Goal: Feedback & Contribution: Submit feedback/report problem

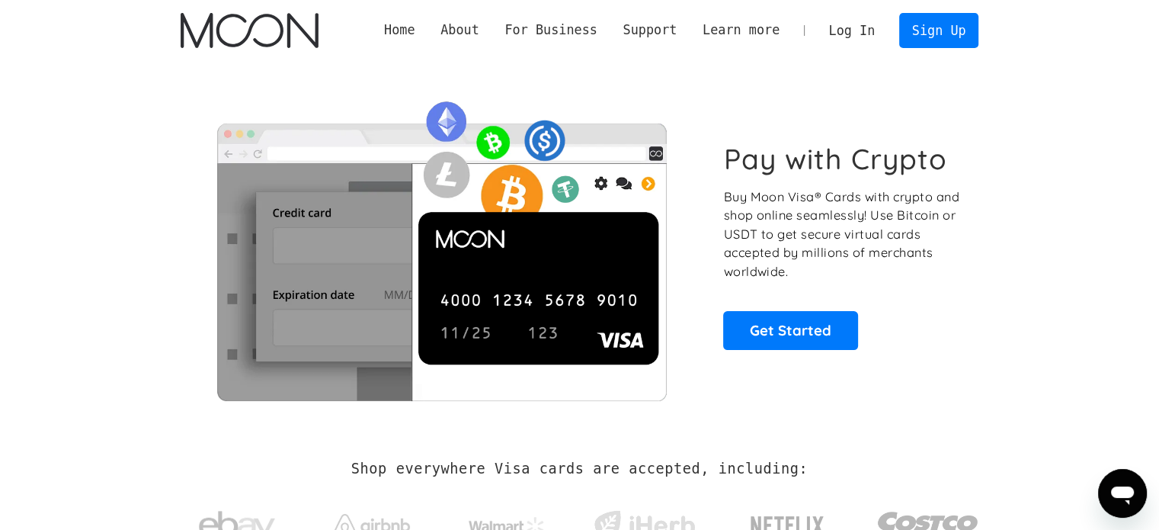
click at [848, 29] on link "Log In" at bounding box center [852, 31] width 72 height 34
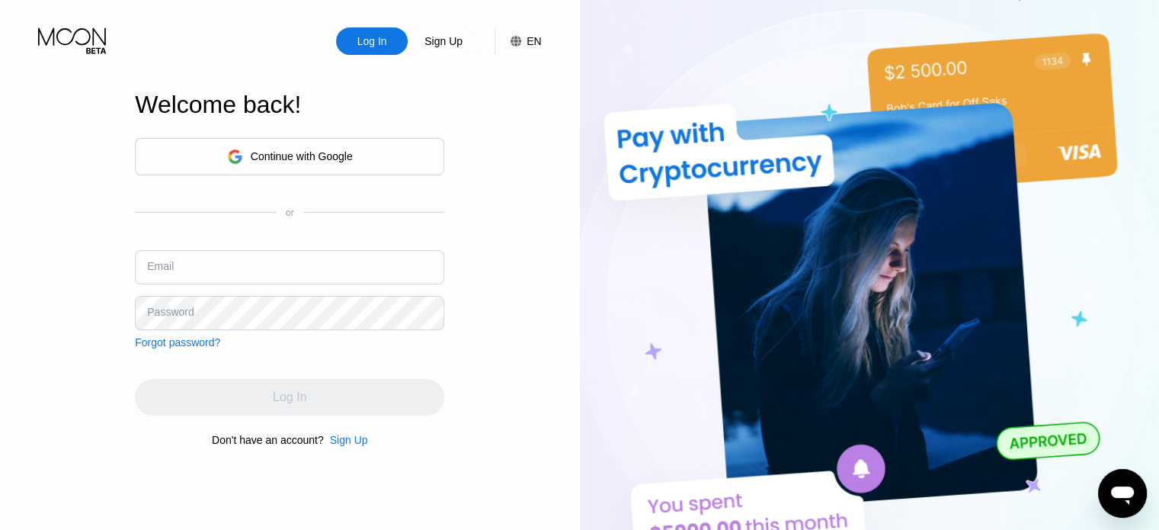
click at [238, 155] on icon at bounding box center [234, 156] width 15 height 15
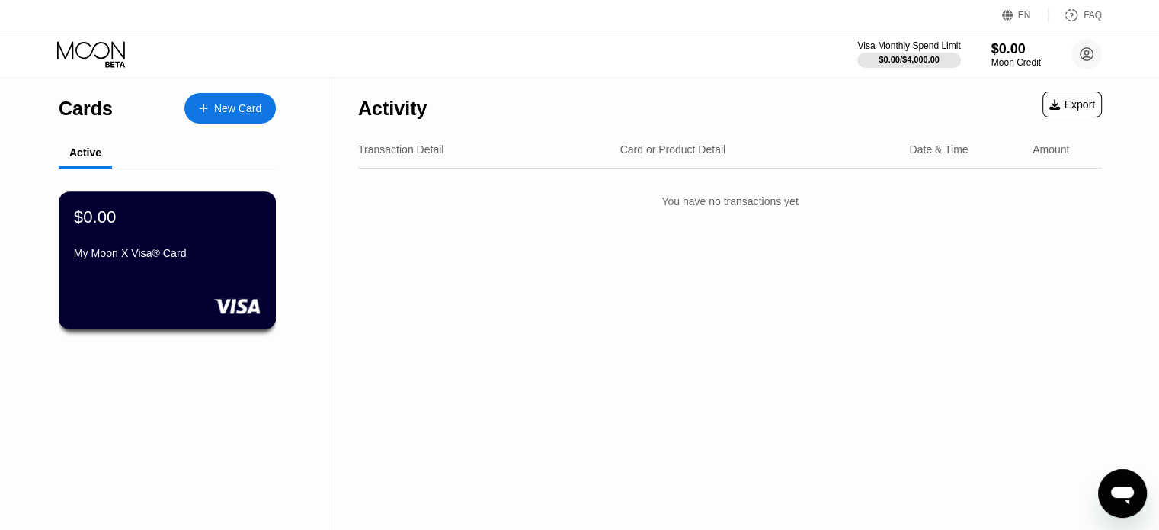
click at [124, 258] on div "My Moon X Visa® Card" at bounding box center [167, 253] width 187 height 12
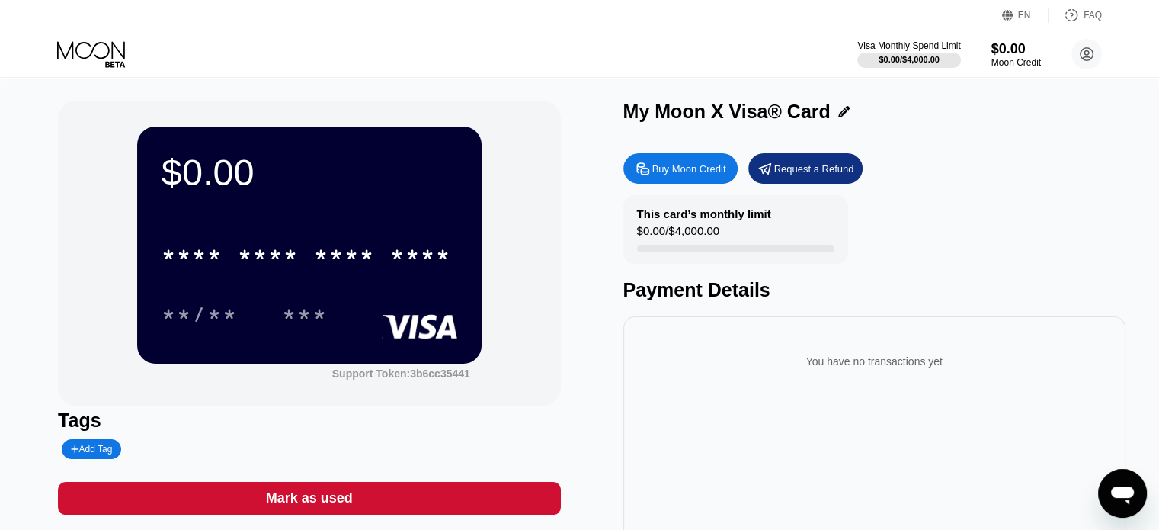
click at [649, 171] on icon at bounding box center [643, 169] width 16 height 16
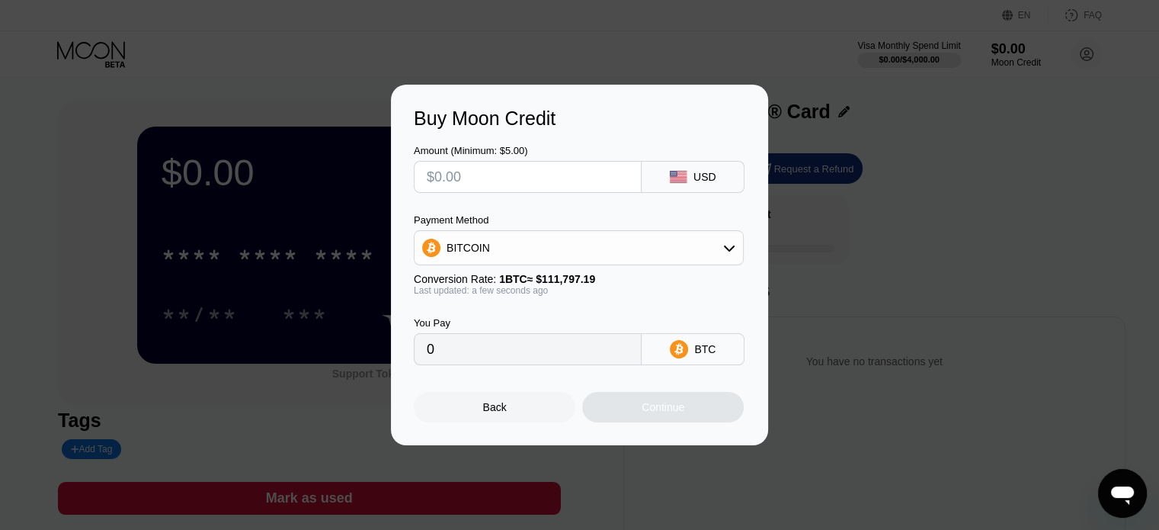
click at [713, 247] on div "BITCOIN" at bounding box center [579, 247] width 328 height 30
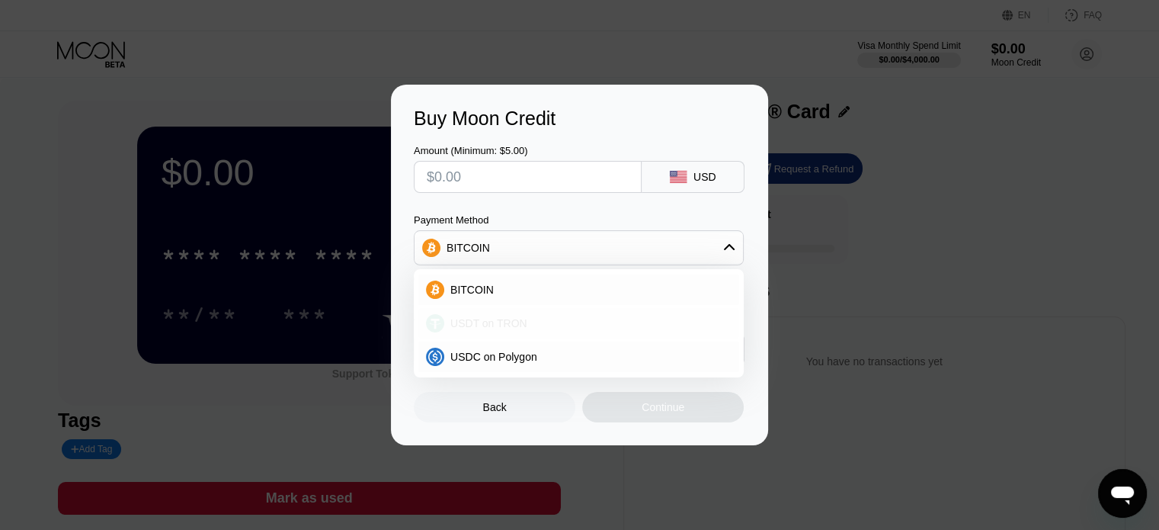
click at [488, 327] on span "USDT on TRON" at bounding box center [488, 323] width 77 height 12
type input "0.00"
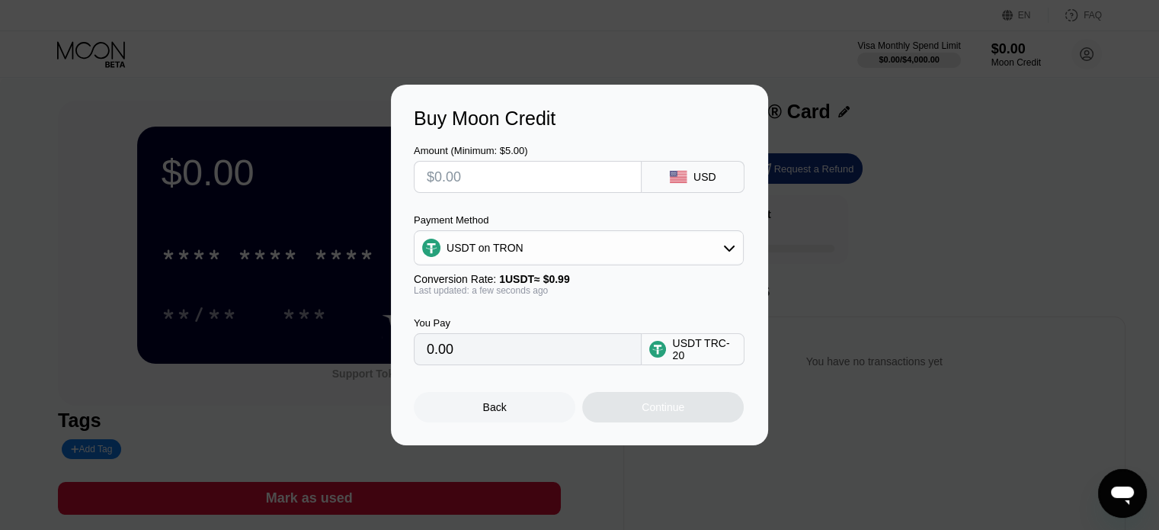
click at [435, 179] on input "text" at bounding box center [528, 177] width 202 height 30
type input "$7"
type input "7.07"
type input "$70"
type input "70.71"
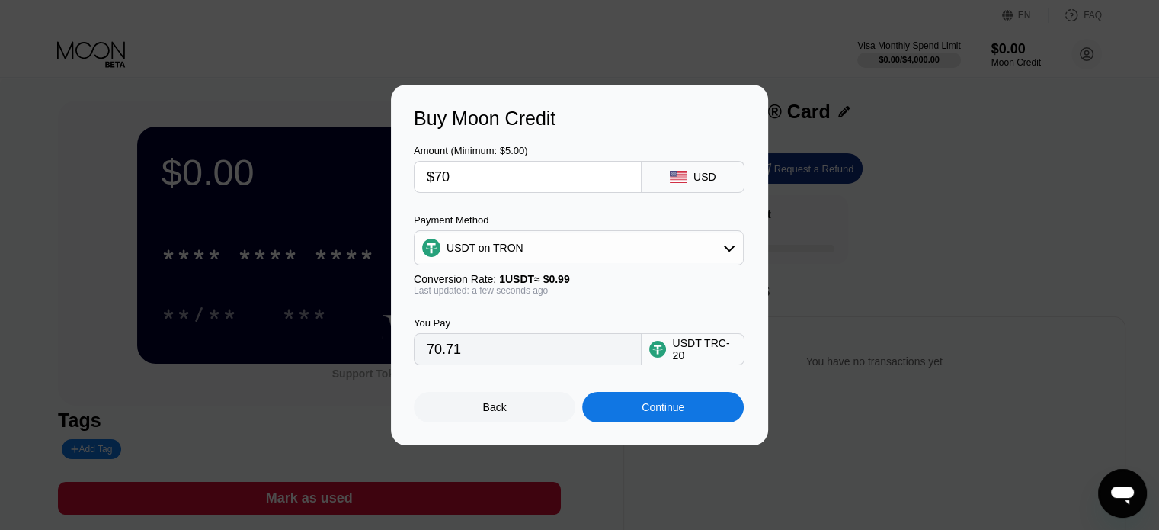
type input "$70"
click at [650, 413] on div "Continue" at bounding box center [663, 407] width 43 height 12
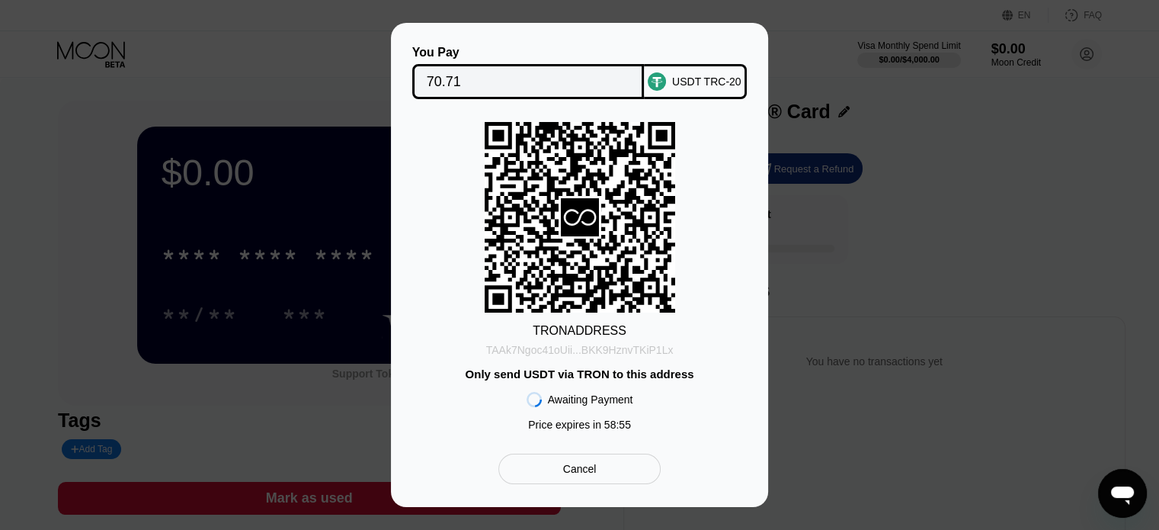
click at [592, 349] on div "TAAk7Ngoc41oUii...BKK9HznvTKiP1Lx" at bounding box center [579, 350] width 187 height 12
click at [1110, 334] on div "You Pay 70.71 USDT TRC-20 TRON ADDRESS TAAk7Ngoc41oUii...BKK9HznvTKiP1Lx Only s…" at bounding box center [579, 265] width 1159 height 484
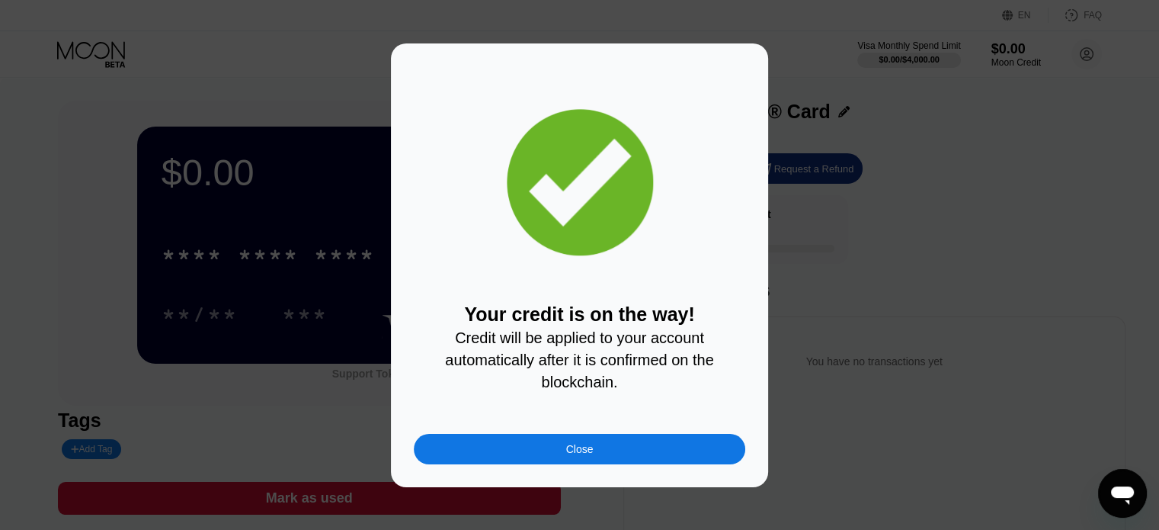
click at [573, 454] on div "Close" at bounding box center [579, 449] width 27 height 12
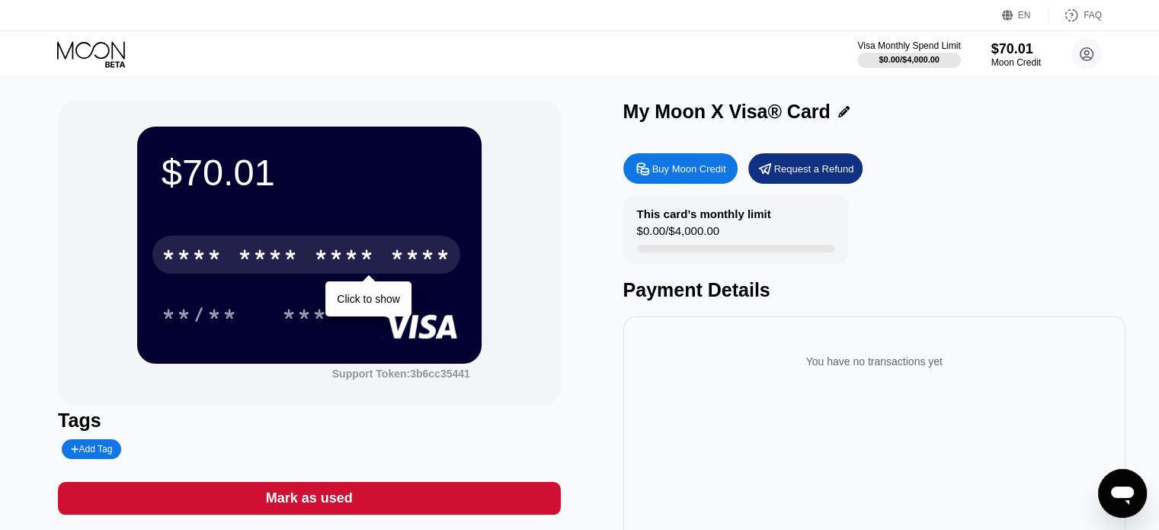
click at [283, 264] on div "* * * *" at bounding box center [268, 257] width 61 height 24
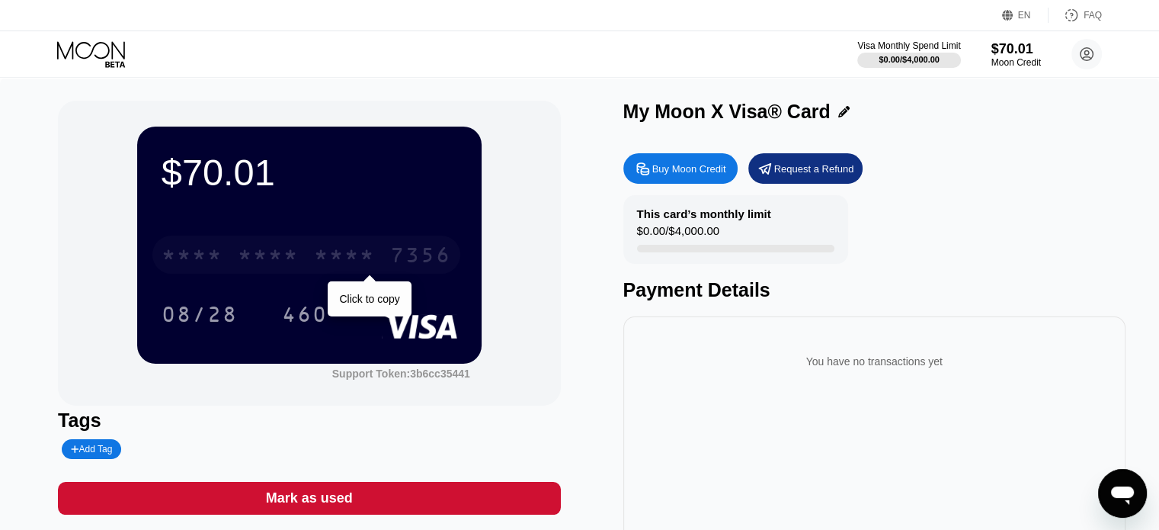
click at [181, 257] on div "* * * *" at bounding box center [192, 257] width 61 height 24
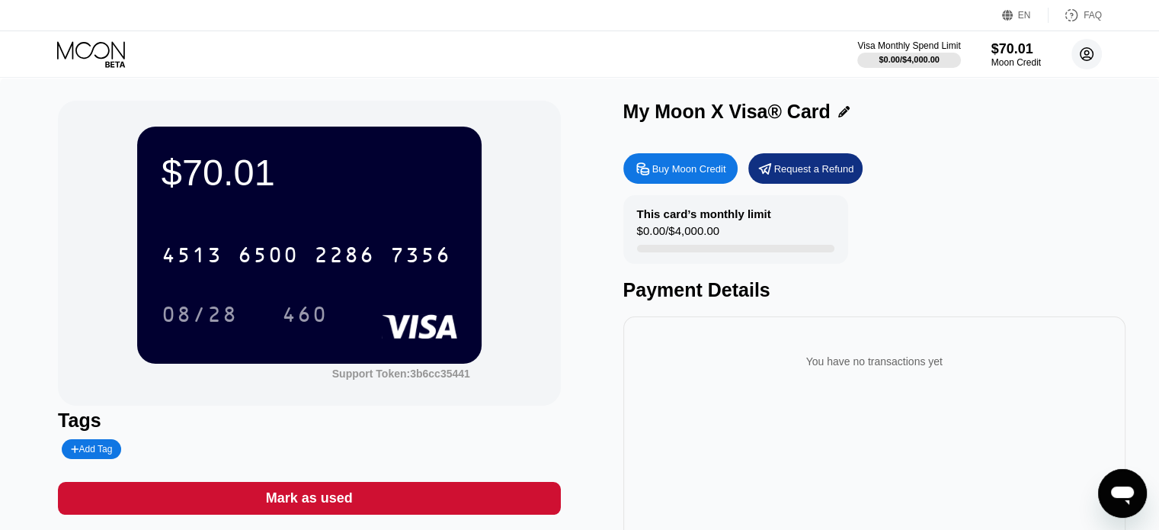
click at [1089, 54] on circle at bounding box center [1086, 54] width 30 height 30
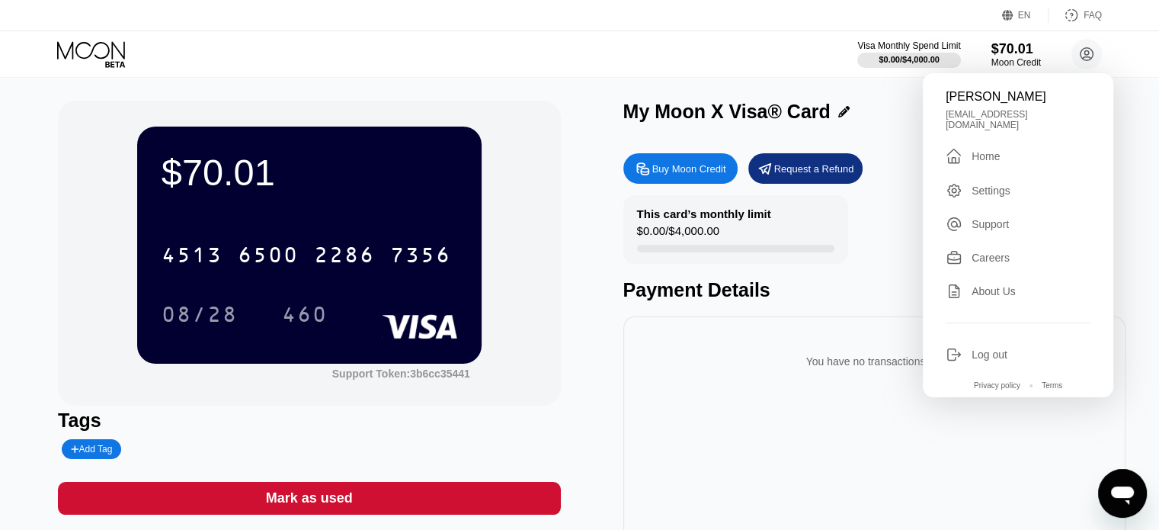
click at [564, 334] on div "$70.01 4513 6500 2286 7356 08/28 460 Support Token: 3b6cc35441 Tags Add Tag Mar…" at bounding box center [579, 342] width 1043 height 482
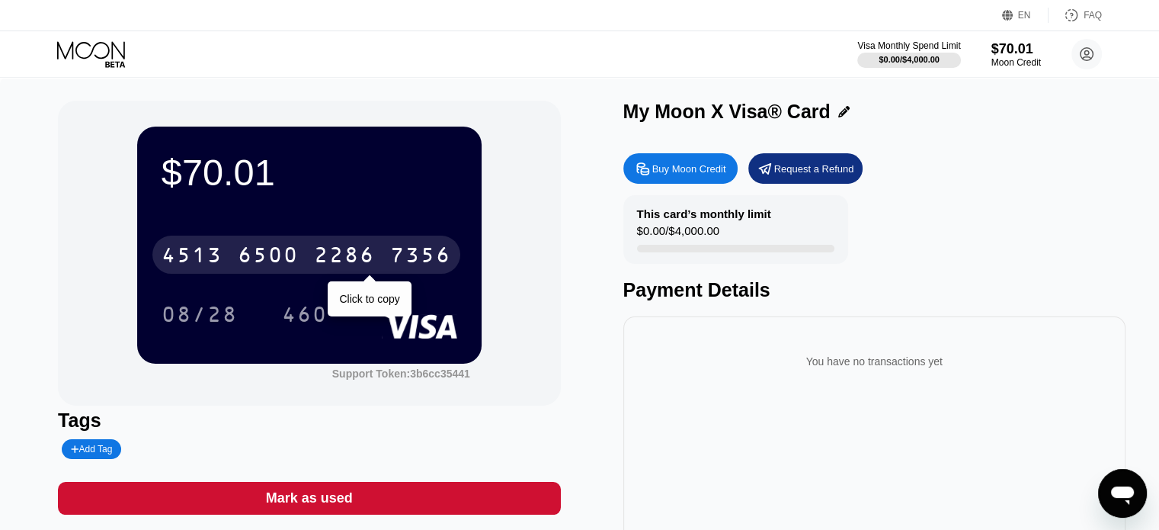
click at [310, 261] on div "4513 6500 2286 7356" at bounding box center [306, 254] width 308 height 38
click at [310, 261] on div "* * * * * * * * * * * * 7356" at bounding box center [306, 254] width 308 height 38
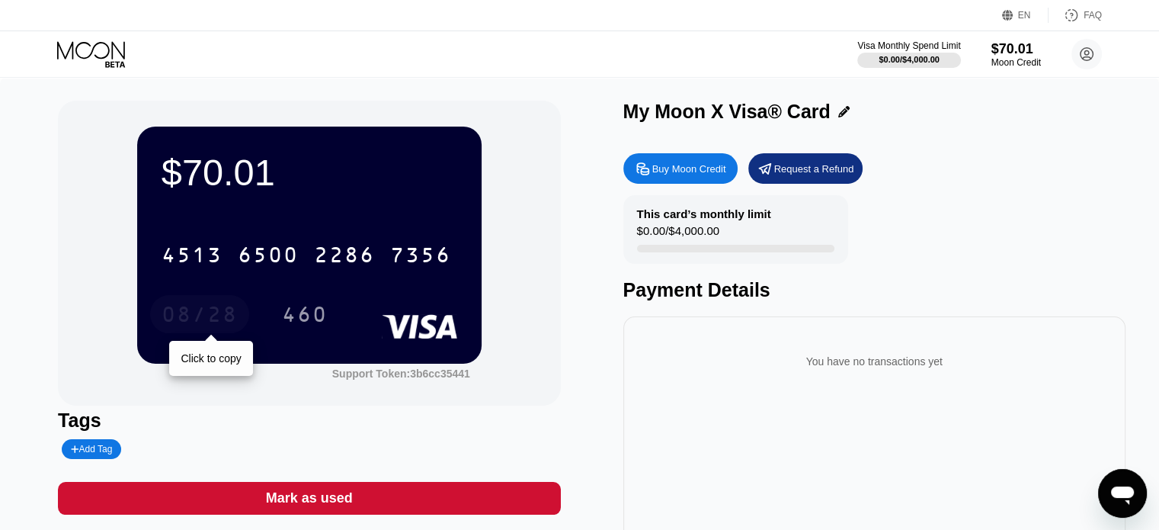
click at [195, 319] on div "08/28" at bounding box center [200, 316] width 76 height 24
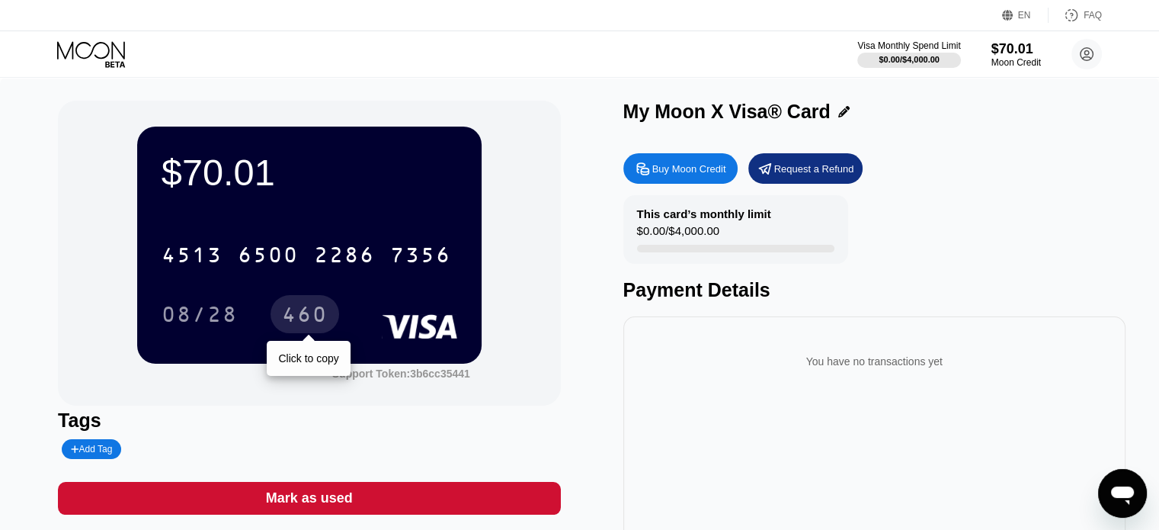
click at [305, 316] on div "460" at bounding box center [305, 316] width 46 height 24
click at [1120, 498] on icon "Открыть окно обмена сообщениями" at bounding box center [1122, 492] width 27 height 27
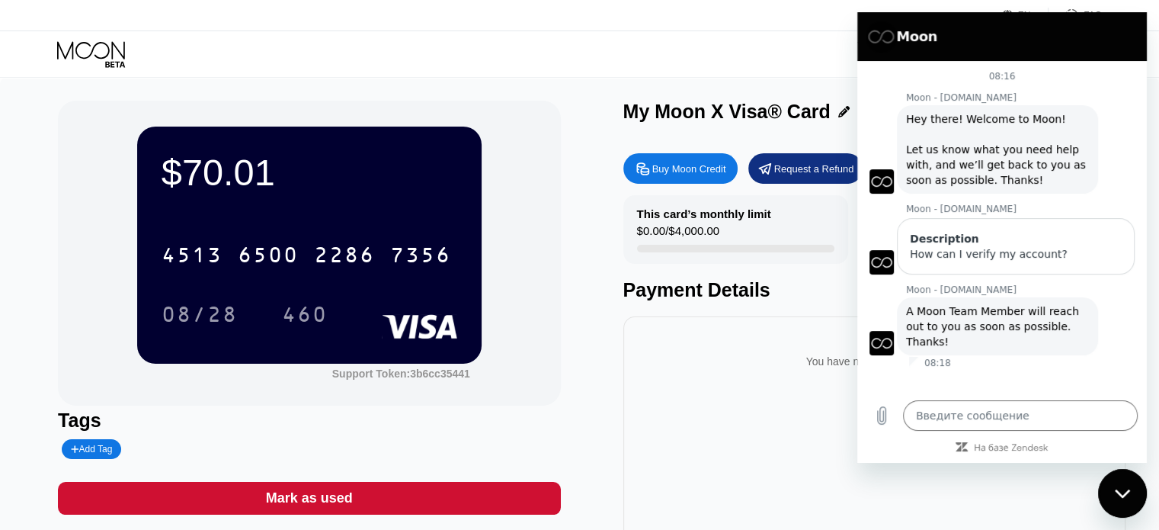
click at [24, 249] on div "$70.01 4513 6500 2286 7356 08/28 460 Support Token: 3b6cc35441 Tags Add Tag Mar…" at bounding box center [579, 349] width 1159 height 543
click at [439, 377] on div "Support Token: 3b6cc35441" at bounding box center [401, 373] width 138 height 12
click at [802, 405] on div "You have no transactions yet" at bounding box center [874, 449] width 502 height 267
click at [1131, 501] on div "Закрыть окно обмена сообщениями" at bounding box center [1123, 493] width 46 height 46
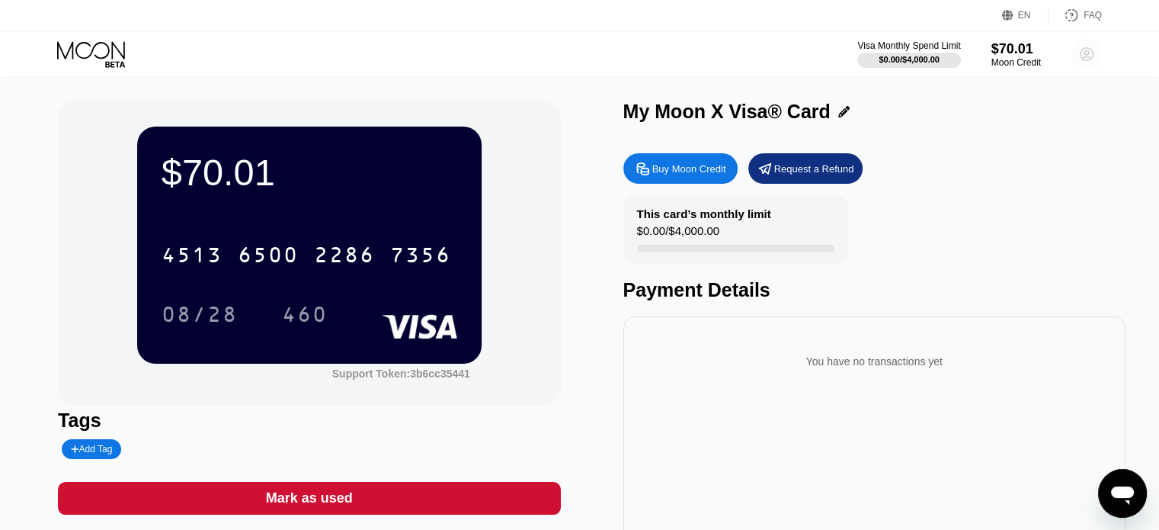
click at [1088, 54] on circle at bounding box center [1086, 54] width 30 height 30
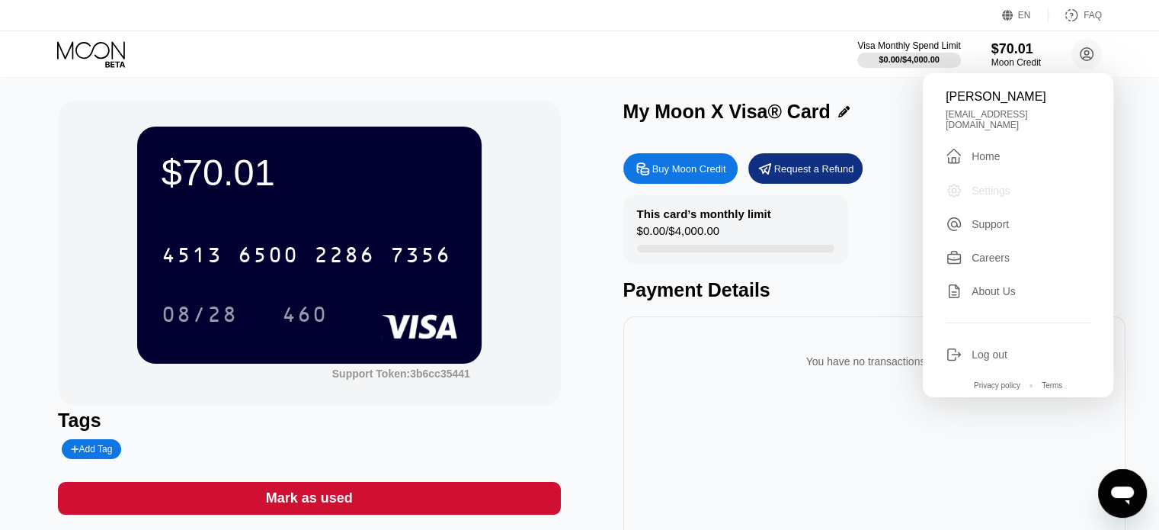
click at [987, 184] on div "Settings" at bounding box center [991, 190] width 39 height 12
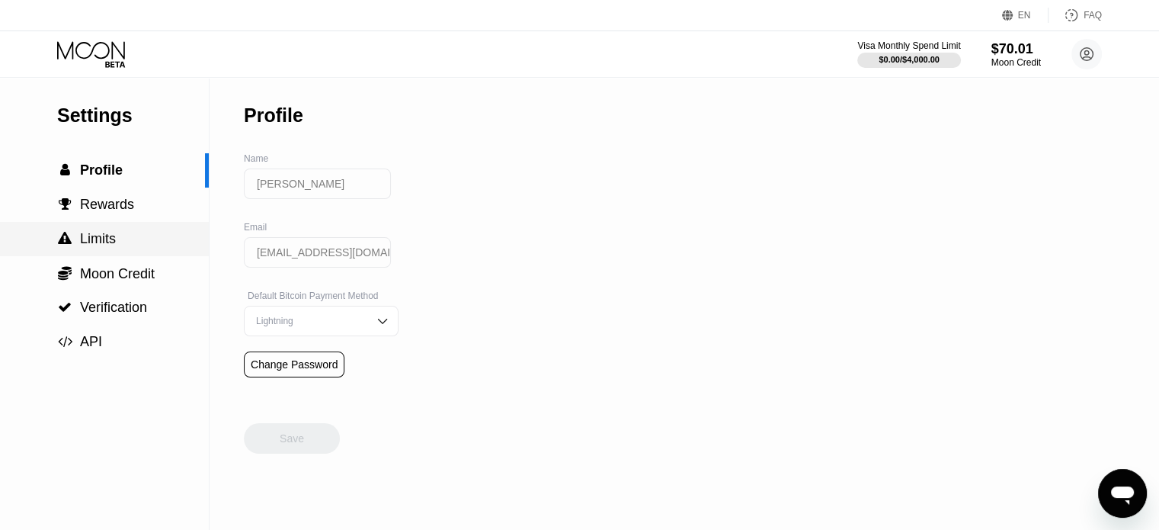
click at [100, 244] on span "Limits" at bounding box center [98, 238] width 36 height 15
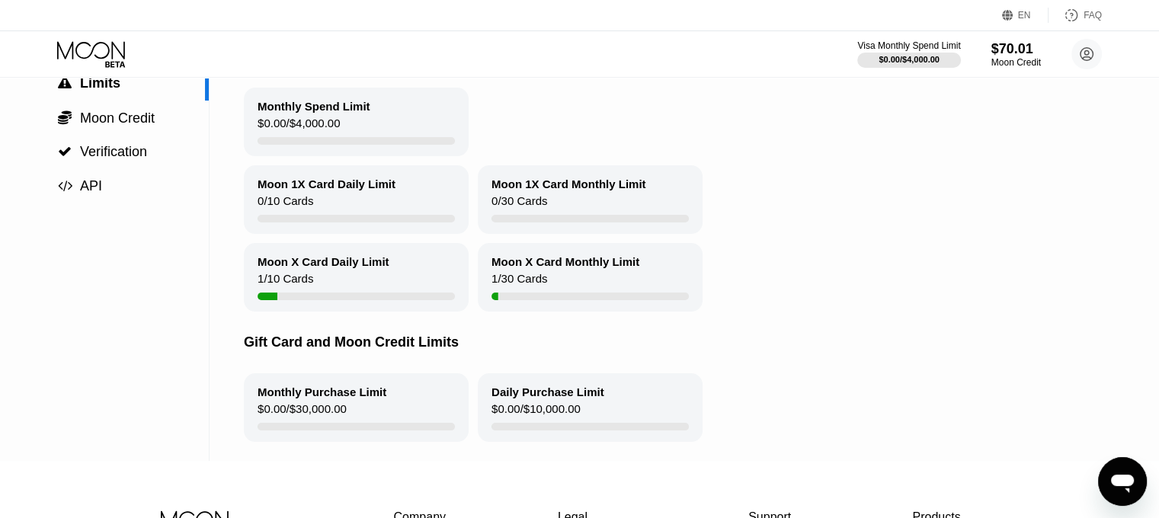
scroll to position [76, 0]
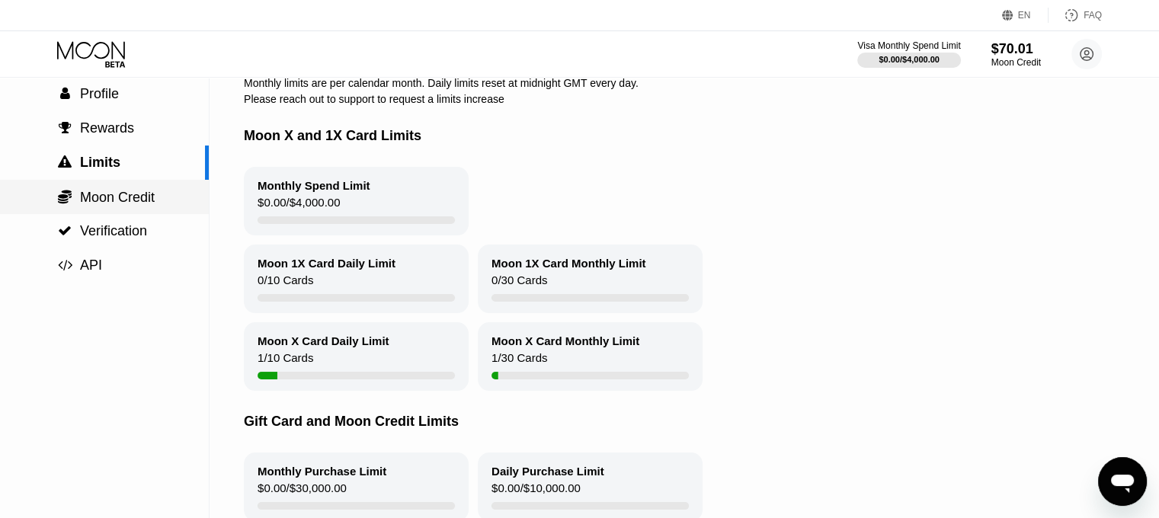
click at [101, 197] on span "Moon Credit" at bounding box center [117, 197] width 75 height 15
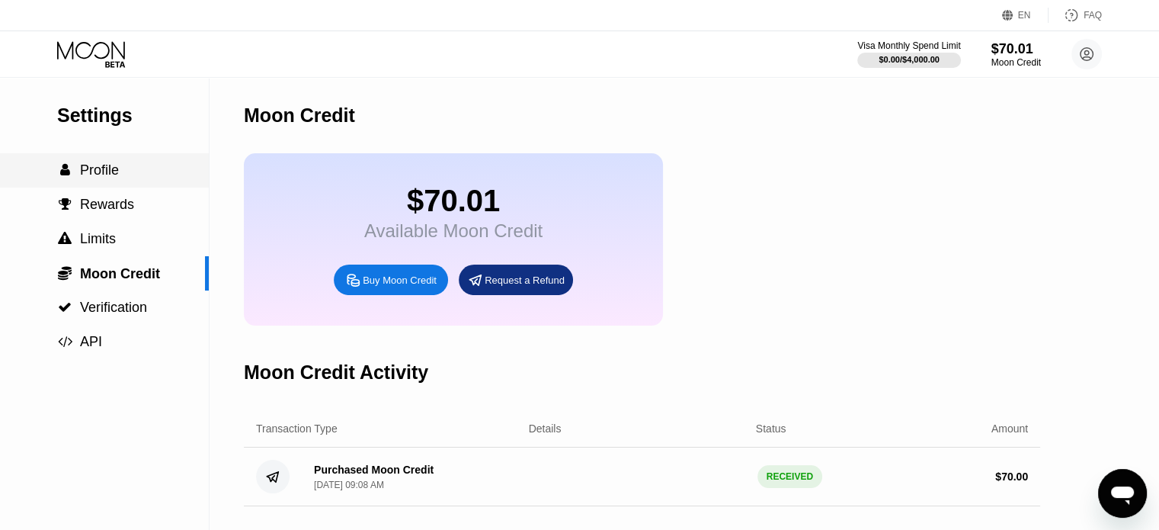
click at [101, 171] on span "Profile" at bounding box center [99, 169] width 39 height 15
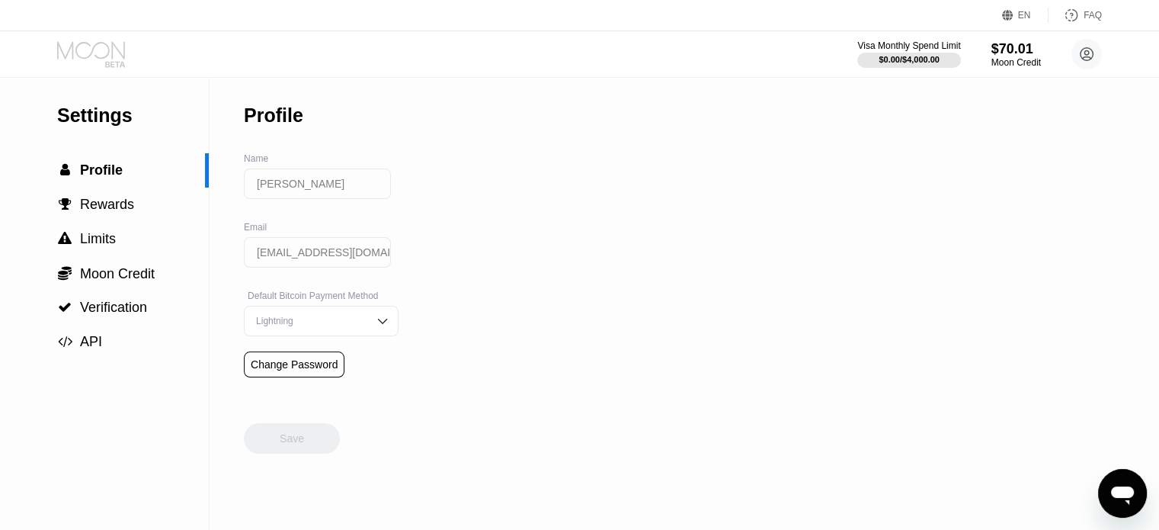
click at [97, 54] on icon at bounding box center [92, 54] width 71 height 27
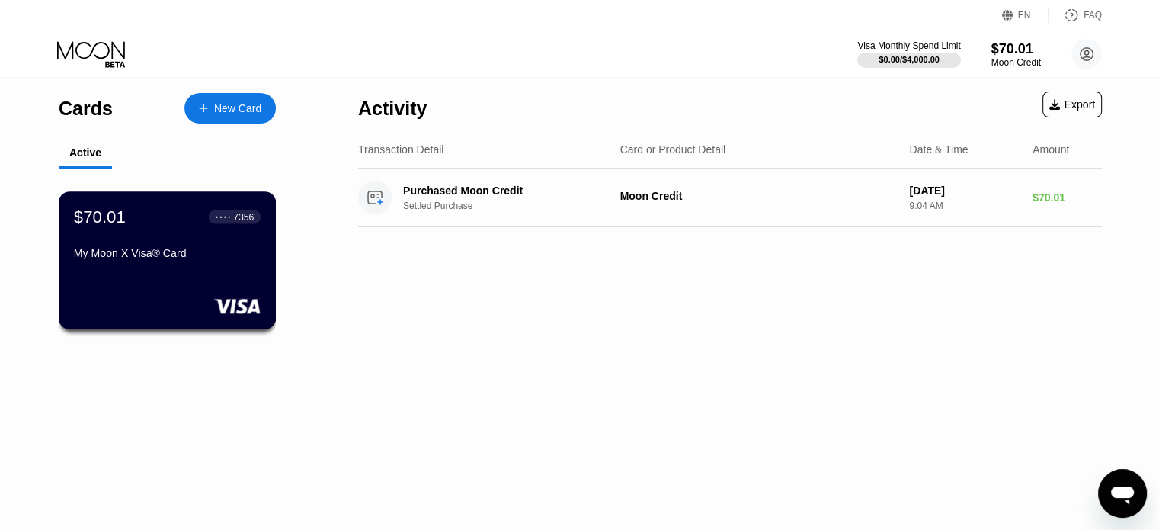
click at [139, 259] on div "My Moon X Visa® Card" at bounding box center [167, 253] width 187 height 12
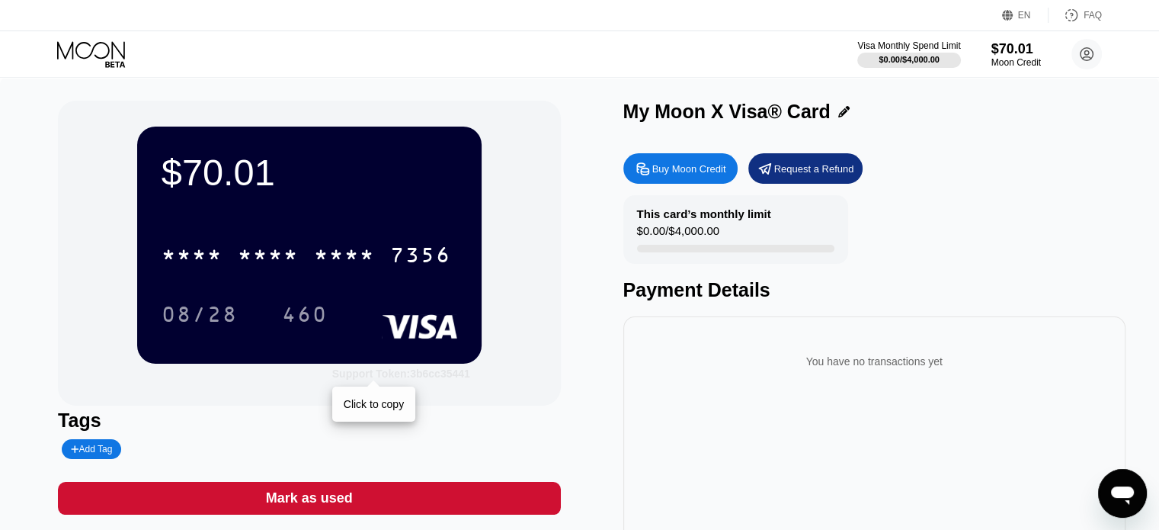
click at [436, 374] on div "Support Token: 3b6cc35441" at bounding box center [401, 373] width 138 height 12
click at [1112, 490] on icon "Открыть окно обмена сообщениями" at bounding box center [1122, 495] width 23 height 18
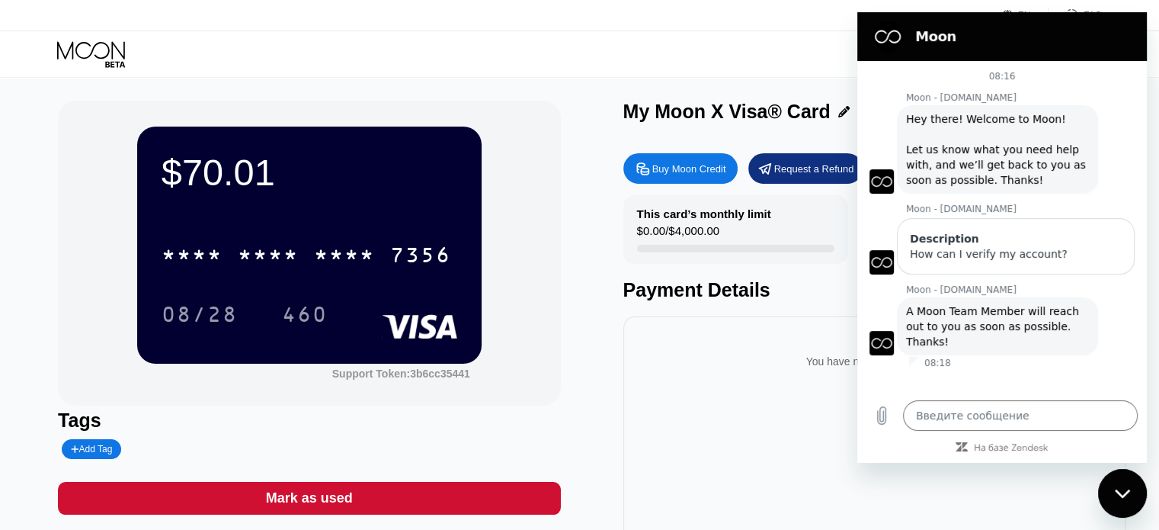
click at [754, 383] on div "You have no transactions yet" at bounding box center [875, 361] width 478 height 43
click at [773, 331] on div "You have no transactions yet" at bounding box center [874, 449] width 502 height 267
click at [75, 56] on icon at bounding box center [92, 54] width 71 height 27
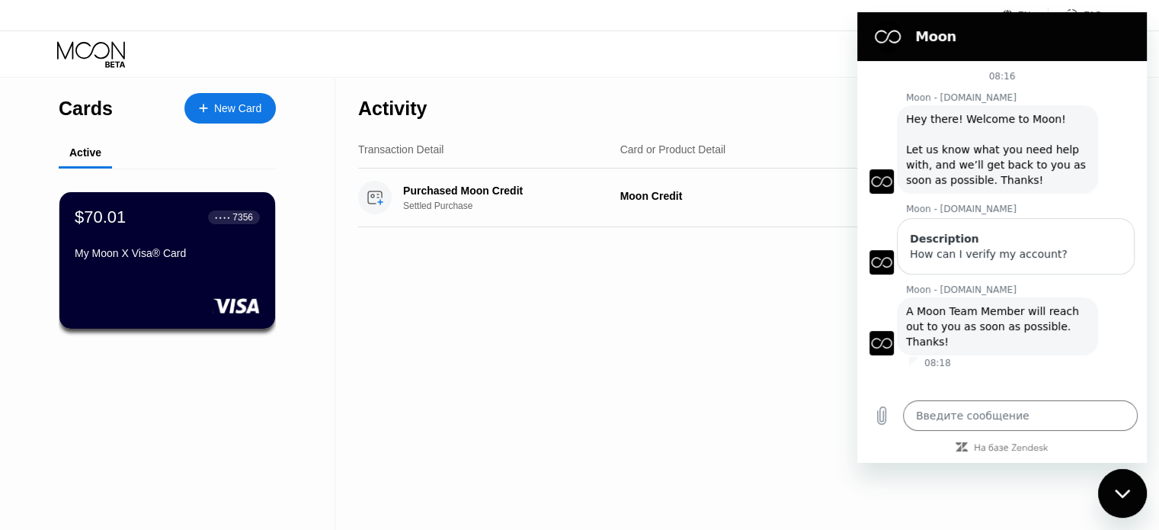
drag, startPoint x: 1119, startPoint y: 496, endPoint x: 2195, endPoint y: 940, distance: 1164.8
click at [1119, 496] on icon "Закрыть окно обмена сообщениями" at bounding box center [1123, 493] width 16 height 10
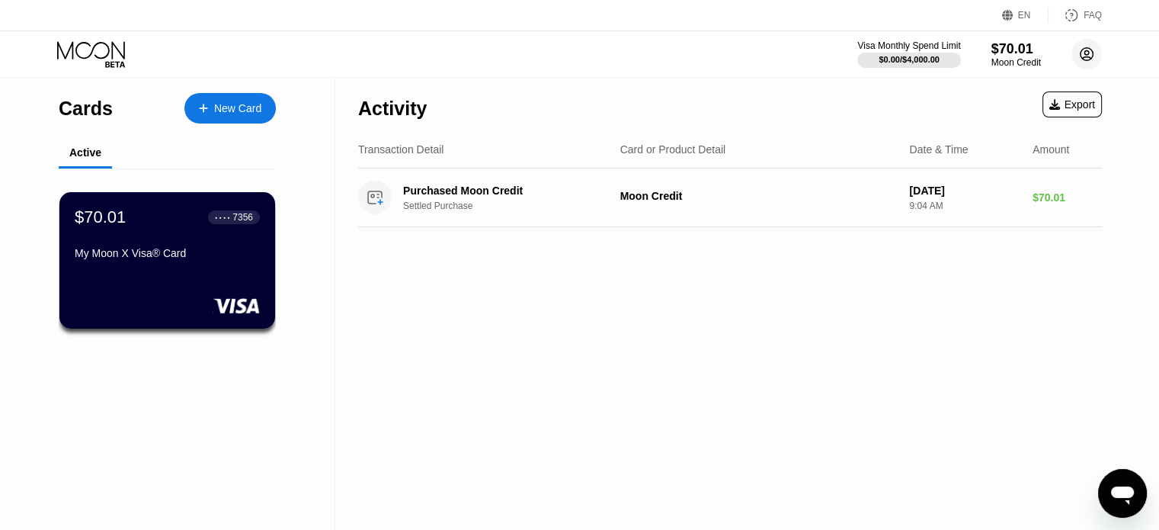
click at [1084, 53] on circle at bounding box center [1086, 54] width 30 height 30
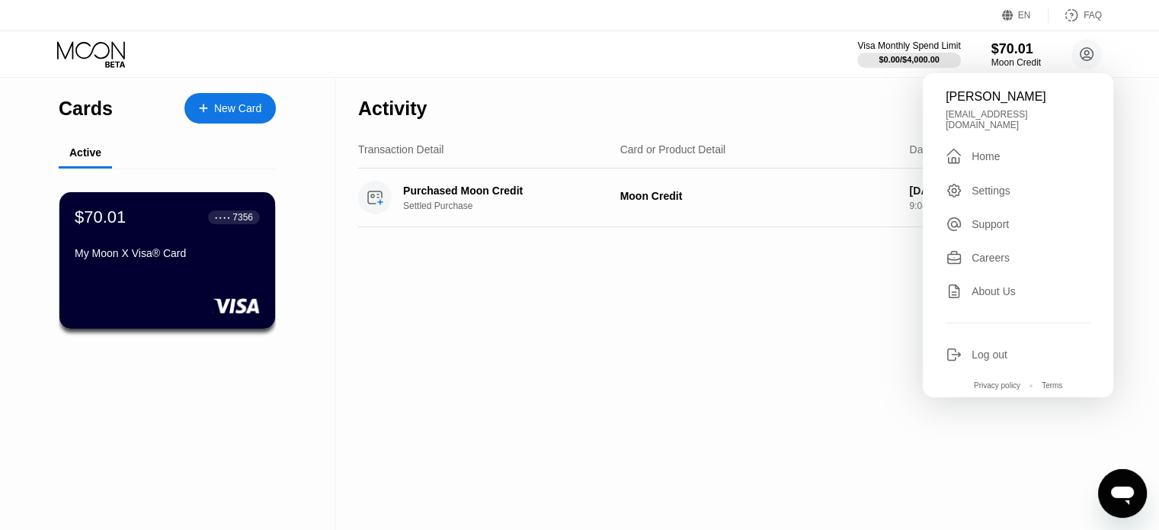
click at [968, 182] on div "Settings" at bounding box center [1018, 190] width 145 height 17
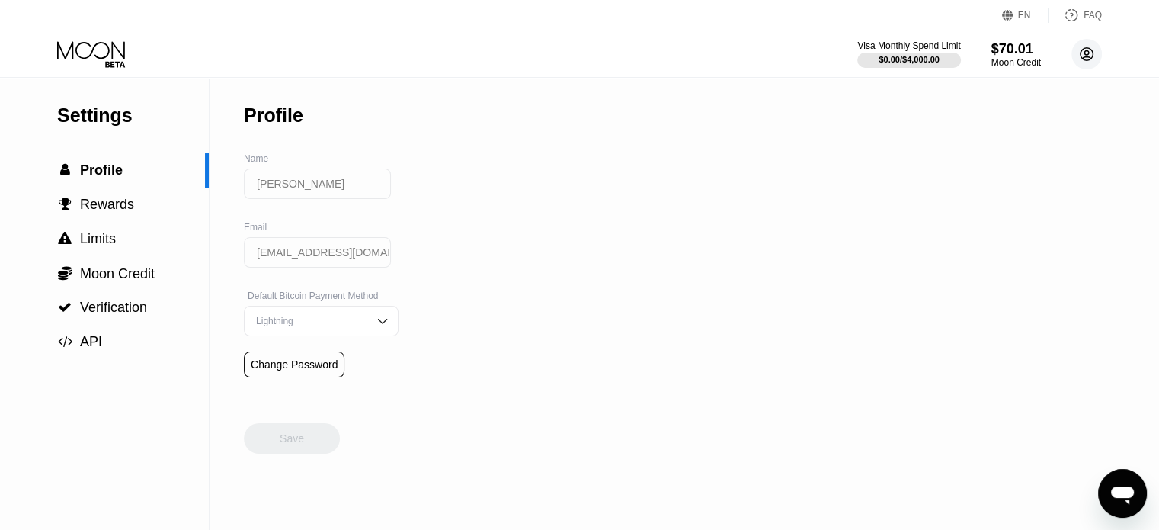
click at [1078, 53] on circle at bounding box center [1086, 54] width 30 height 30
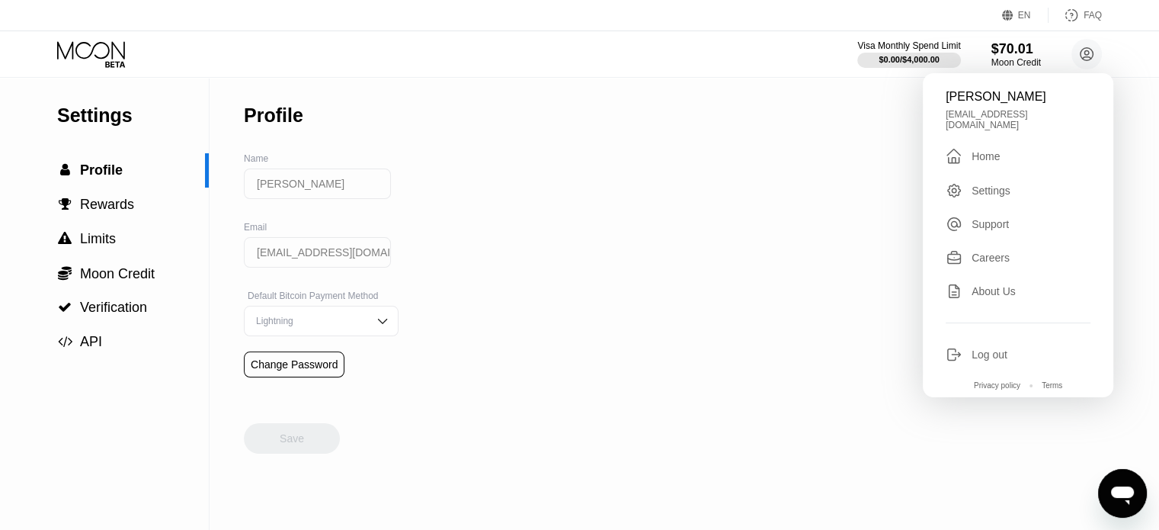
click at [985, 218] on div "Support" at bounding box center [990, 224] width 37 height 12
type textarea "x"
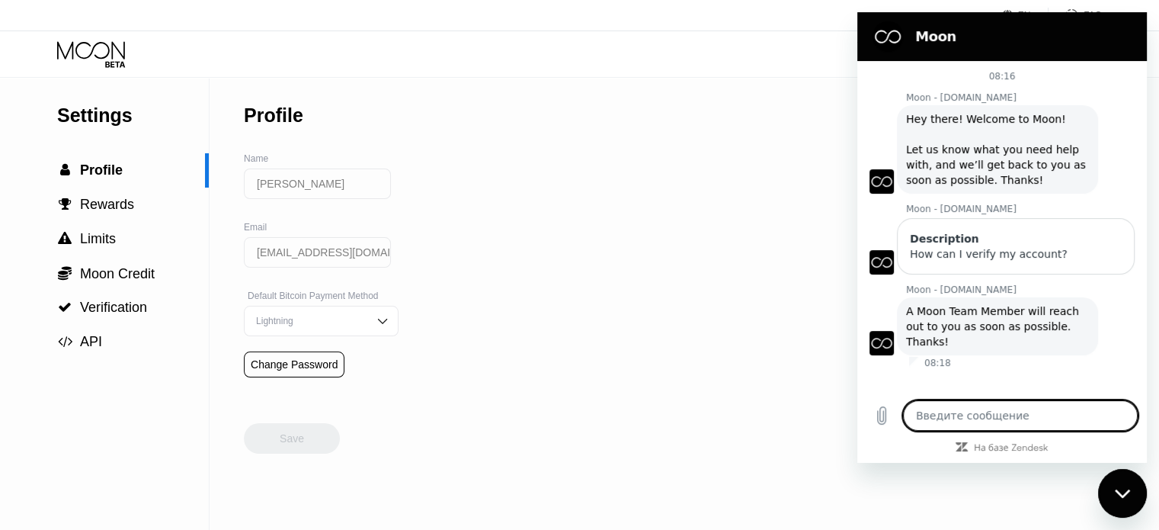
click at [961, 411] on textarea at bounding box center [1020, 415] width 235 height 30
type textarea "H"
type textarea "x"
type textarea "He"
type textarea "x"
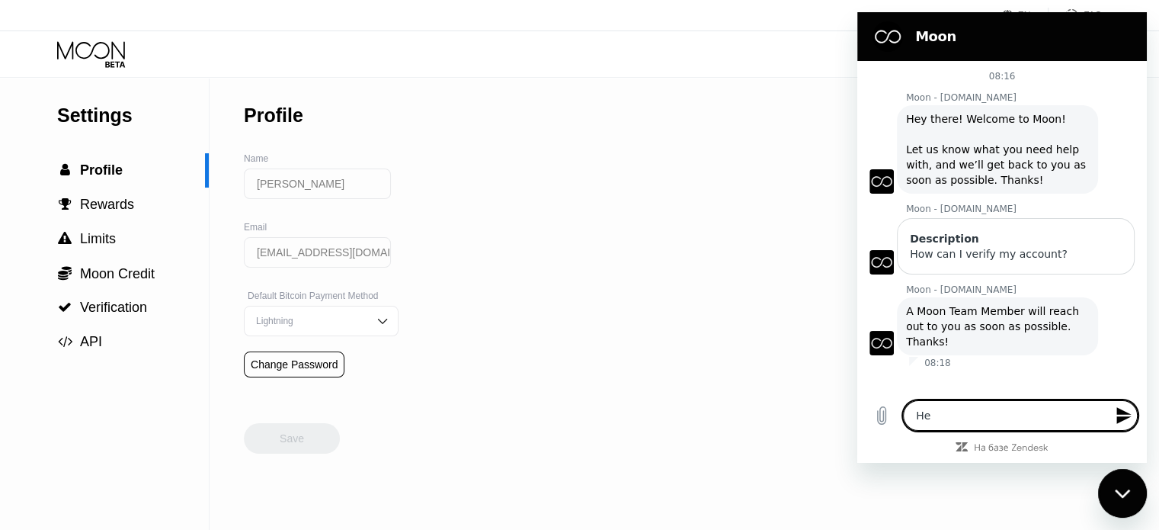
type textarea "Hel"
type textarea "x"
type textarea "Hell"
type textarea "x"
type textarea "Hello"
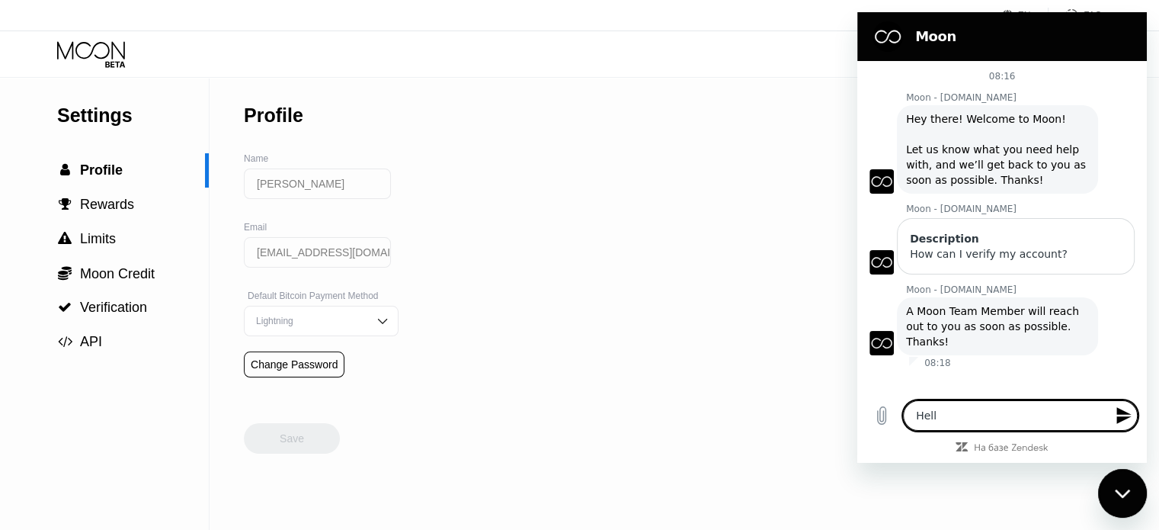
type textarea "x"
type textarea "Hello."
type textarea "x"
type textarea "Hello."
type textarea "x"
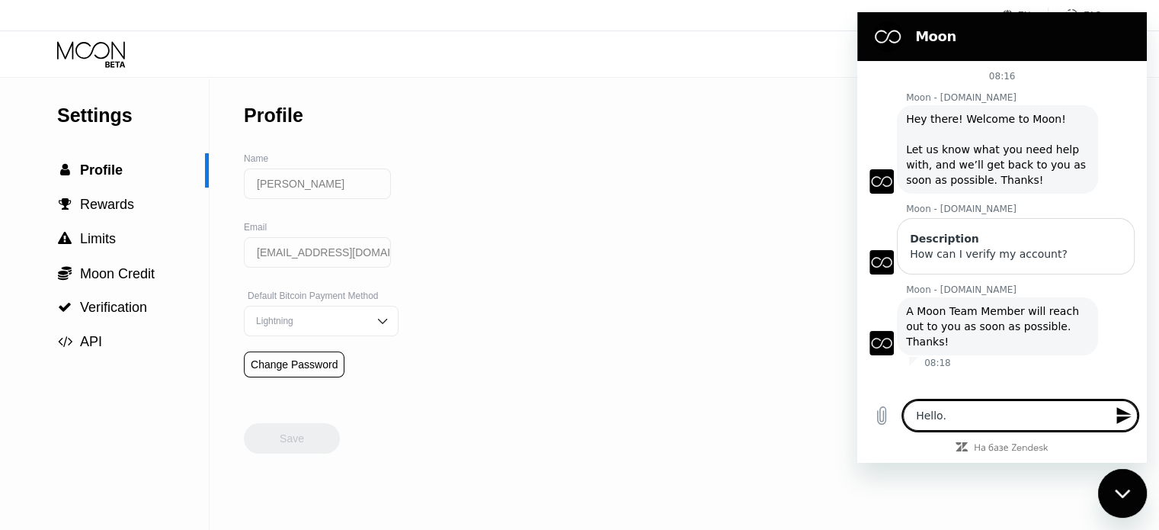
type textarea "Hello. H"
type textarea "x"
type textarea "Hello. Ho"
type textarea "x"
type textarea "Hello. How"
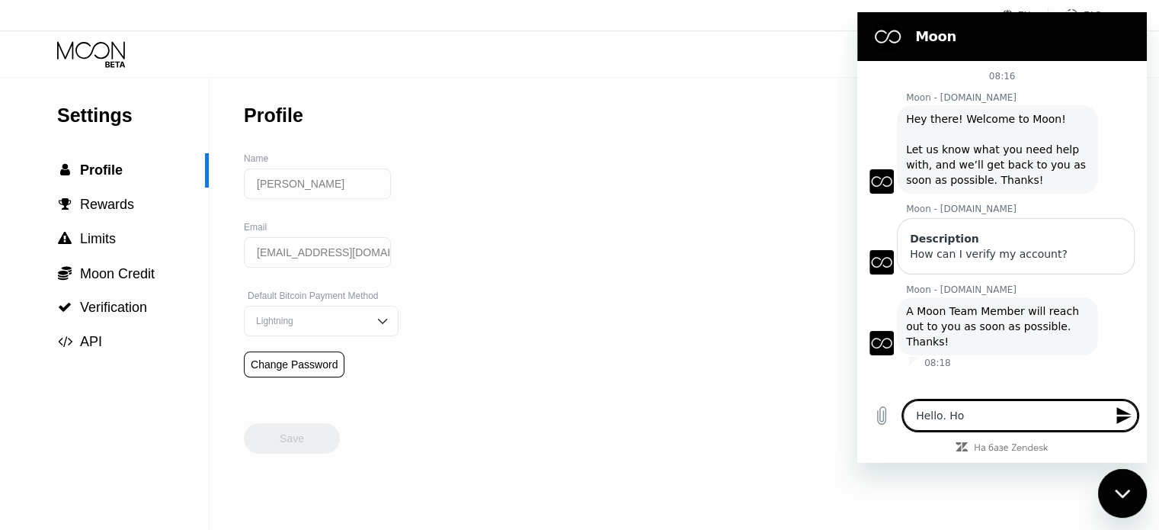
type textarea "x"
type textarea "Hello. How"
type textarea "x"
type textarea "Hello. How m"
type textarea "x"
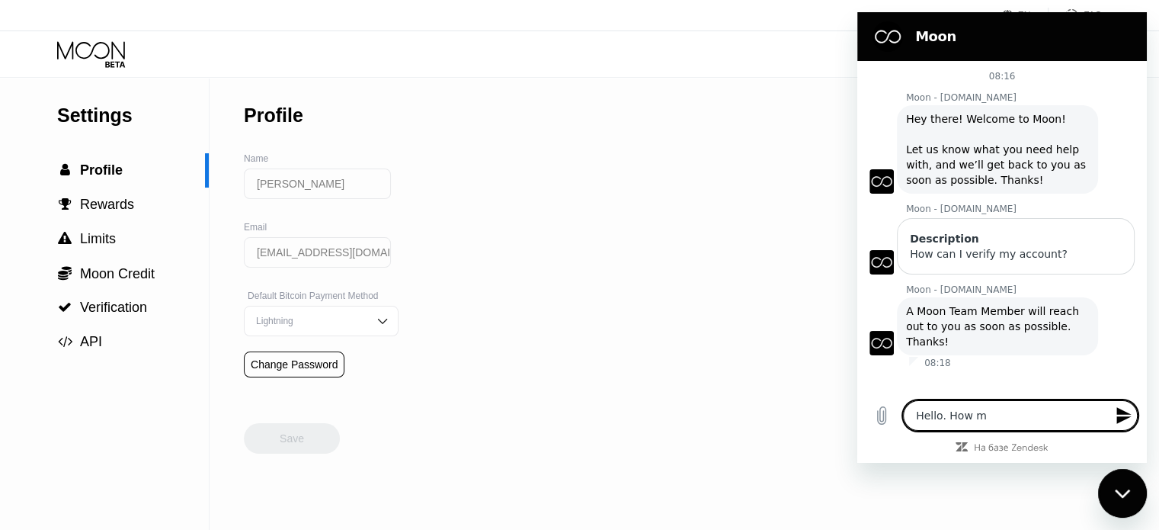
type textarea "Hello. How ma"
type textarea "x"
type textarea "Hello. How may"
type textarea "x"
type textarea "Hello. How may"
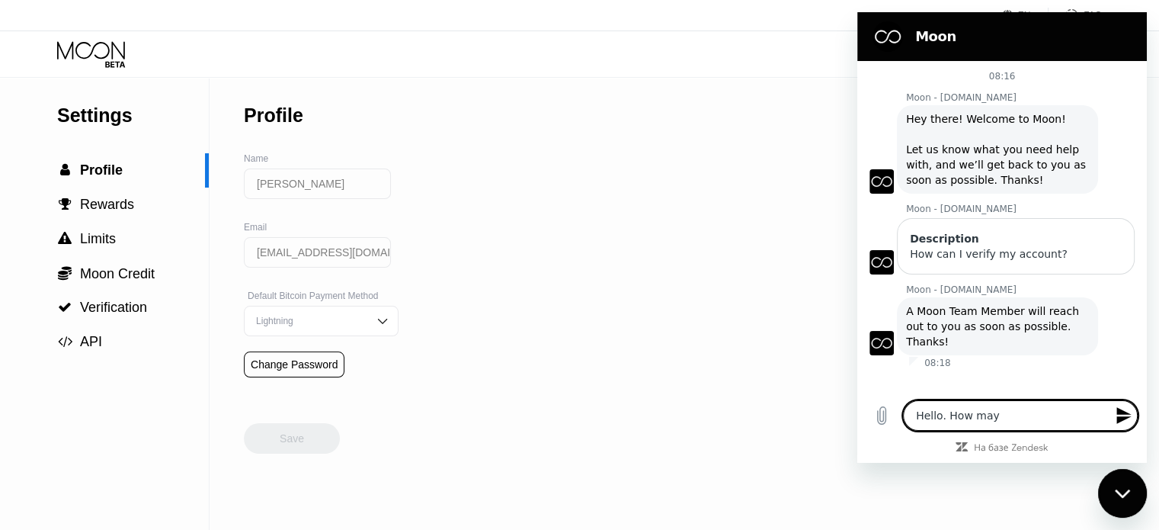
type textarea "x"
type textarea "Hello. How may I"
type textarea "x"
type textarea "Hello. How may I"
type textarea "x"
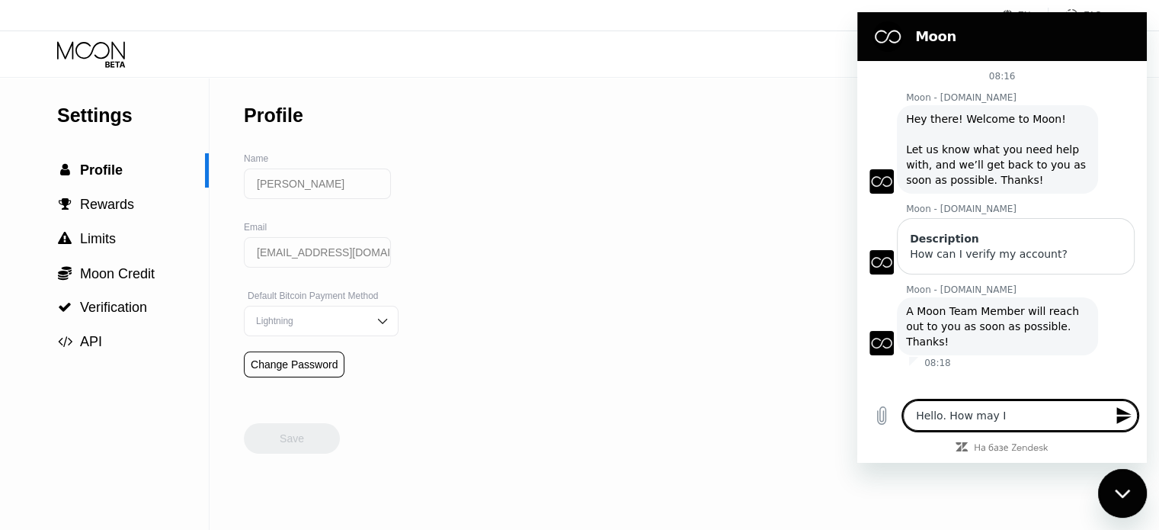
type textarea "Hello. How may I k"
type textarea "x"
type textarea "Hello. How may I kn"
type textarea "x"
type textarea "Hello. How may I kno"
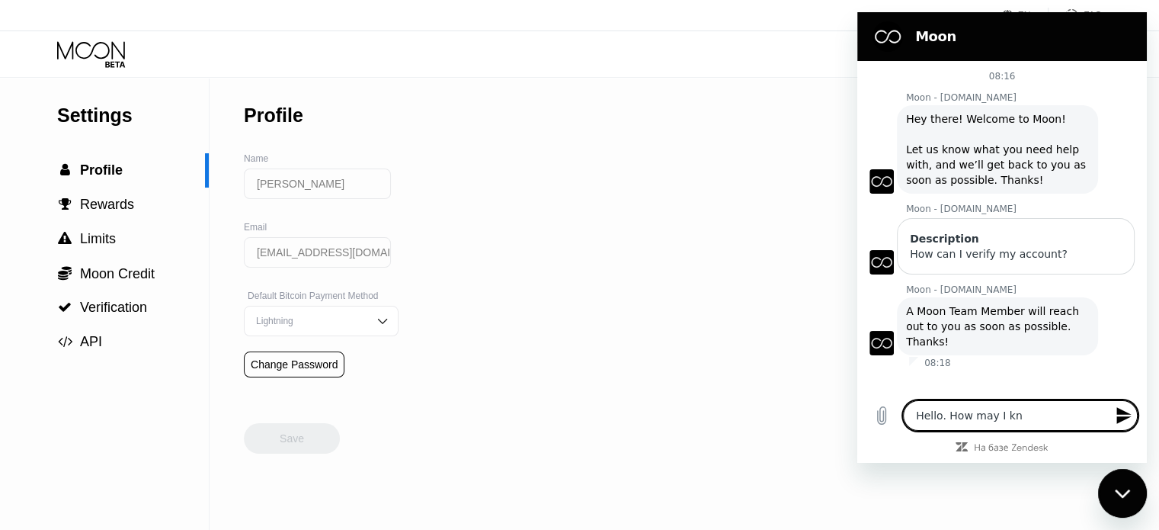
type textarea "x"
type textarea "Hello. How may I know"
type textarea "x"
type textarea "Hello. How may I know"
type textarea "x"
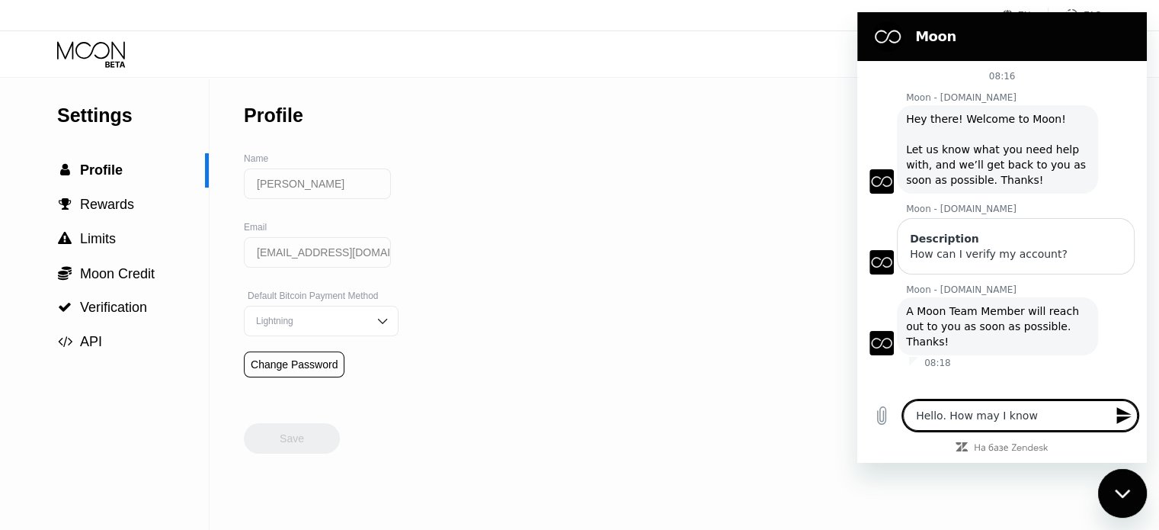
type textarea "Hello. How may I know t"
type textarea "x"
type textarea "Hello. How may I know th"
type textarea "x"
type textarea "Hello. How may I know the"
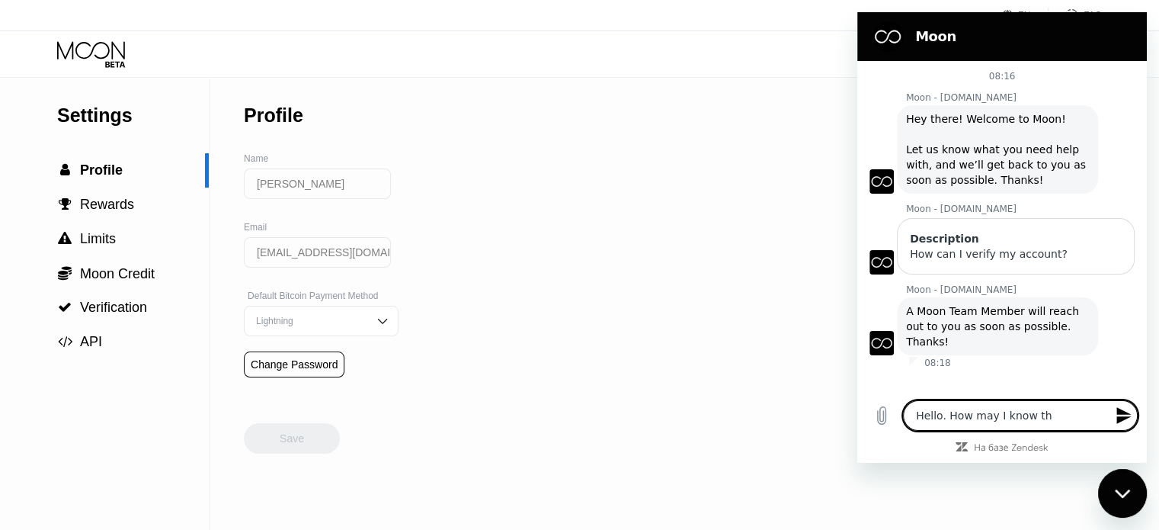
type textarea "x"
type textarea "Hello. How may I know the"
type textarea "x"
type textarea "Hello. How may I know the n"
type textarea "x"
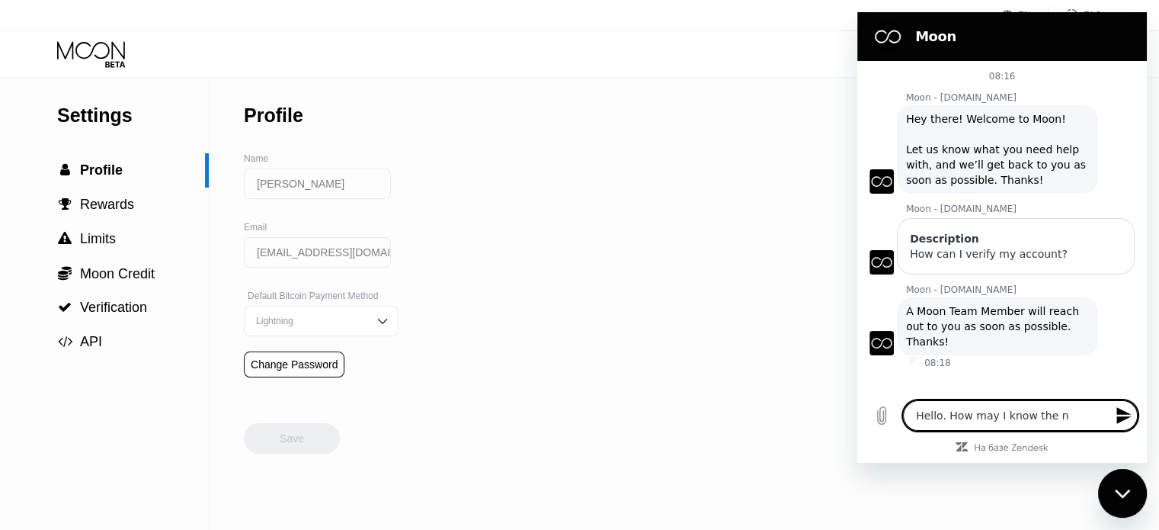
type textarea "Hello. How may I know the na"
type textarea "x"
type textarea "Hello. How may I know the nam"
type textarea "x"
type textarea "Hello. How may I know the name"
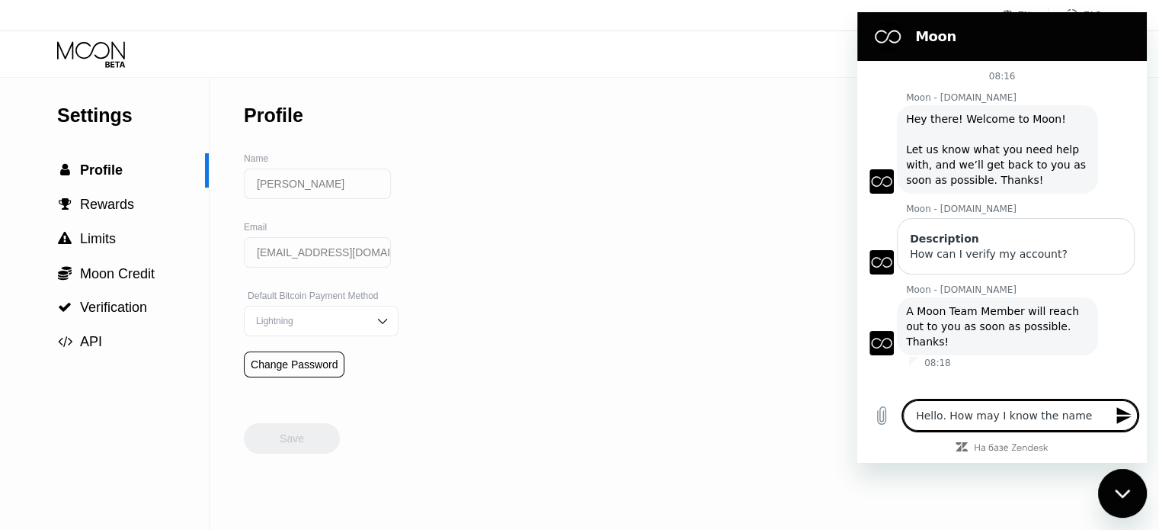
type textarea "x"
type textarea "Hello. How may I know the name"
type textarea "x"
type textarea "Hello. How may I know the name o"
type textarea "x"
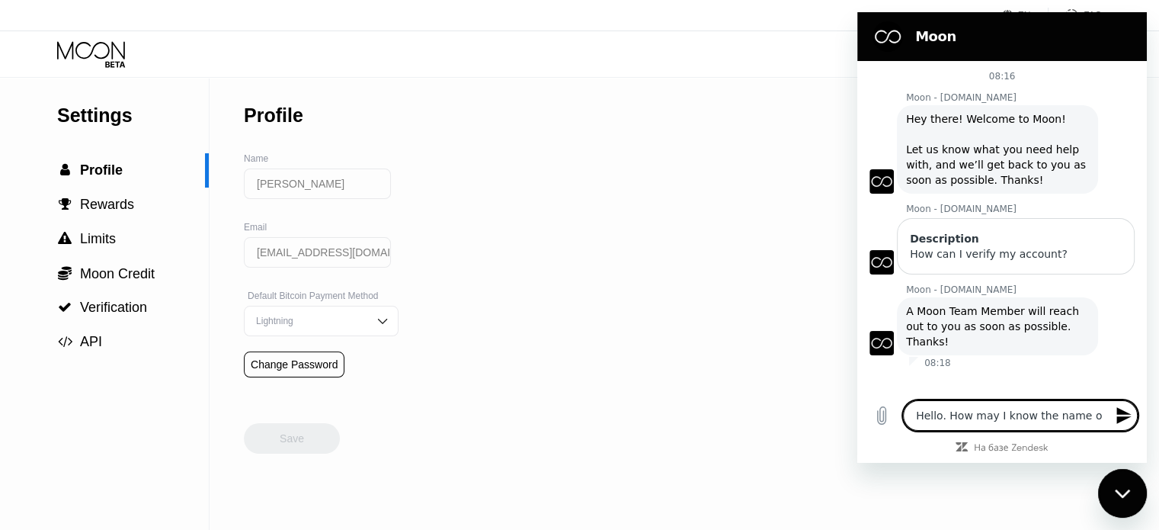
type textarea "Hello. How may I know the name of"
type textarea "x"
type textarea "Hello. How may I know the name of"
type textarea "x"
type textarea "Hello. How may I know the name of c"
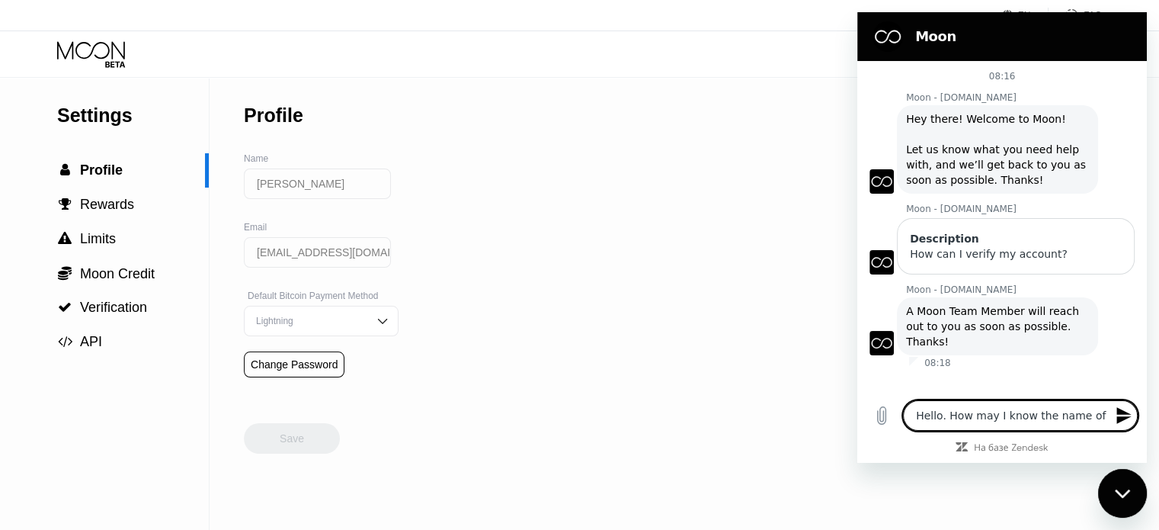
type textarea "x"
type textarea "Hello. How may I know the name of ca"
type textarea "x"
type textarea "Hello. How may I know the name of car"
type textarea "x"
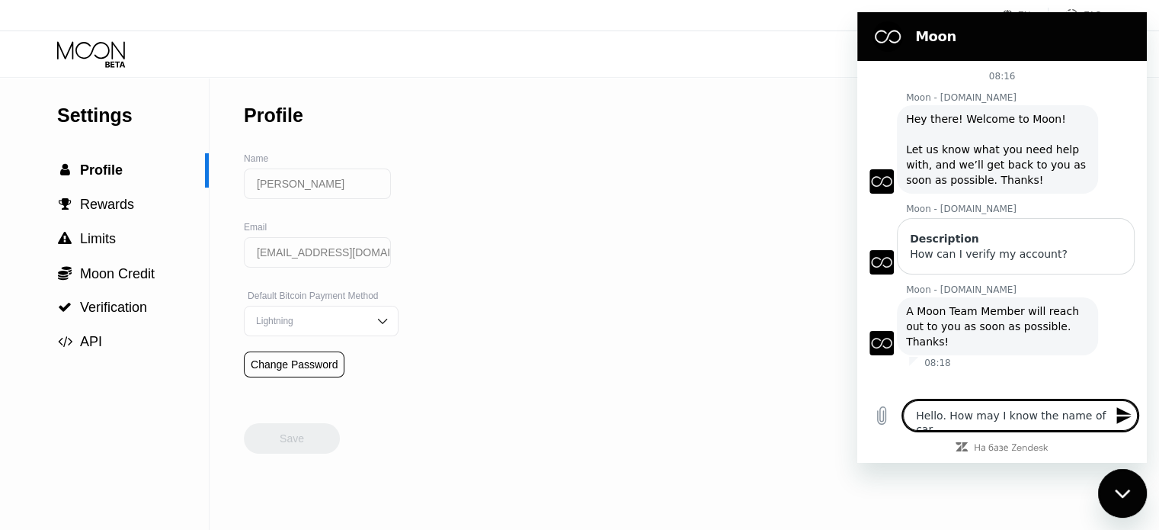
type textarea "Hello. How may I know the name of card"
type textarea "x"
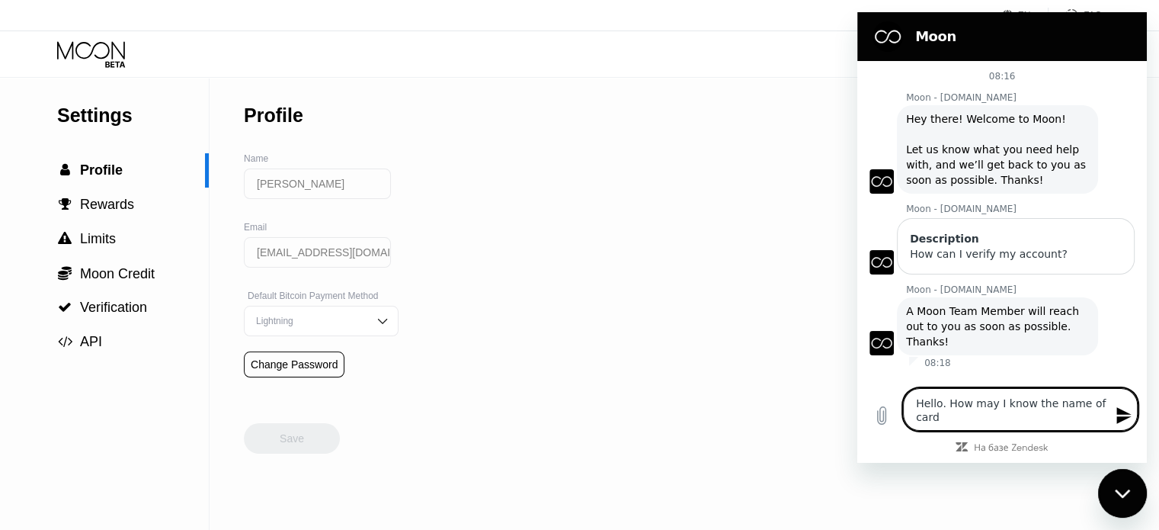
type textarea "Hello. How may I know the name of cardh"
type textarea "x"
type textarea "Hello. How may I know the name of cardho"
type textarea "x"
type textarea "Hello. How may I know the name of cardhol"
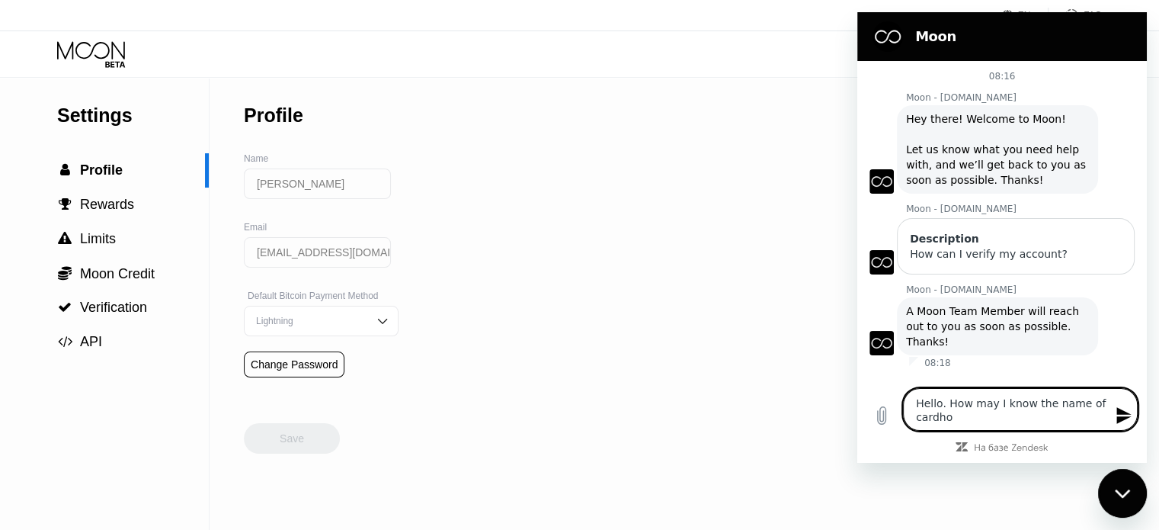
type textarea "x"
type textarea "Hello. How may I know the name of cardhold"
type textarea "x"
type textarea "Hello. How may I know the name of cardholde"
type textarea "x"
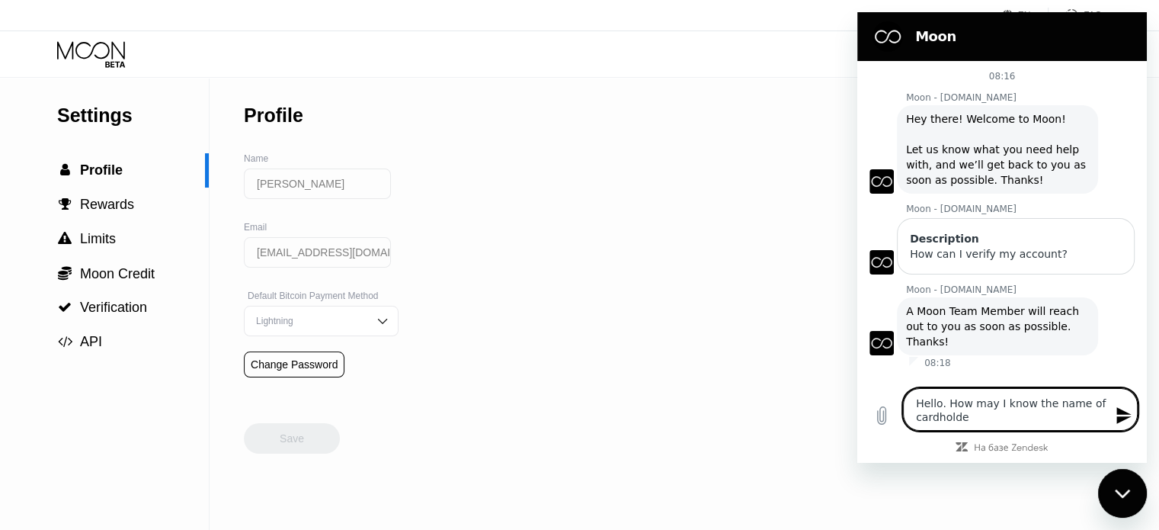
type textarea "Hello. How may I know the name of cardholder"
type textarea "x"
type textarea "Hello. How may I know the name of cardholder"
type textarea "x"
type textarea "Hello. How may I know the name of cardholder o"
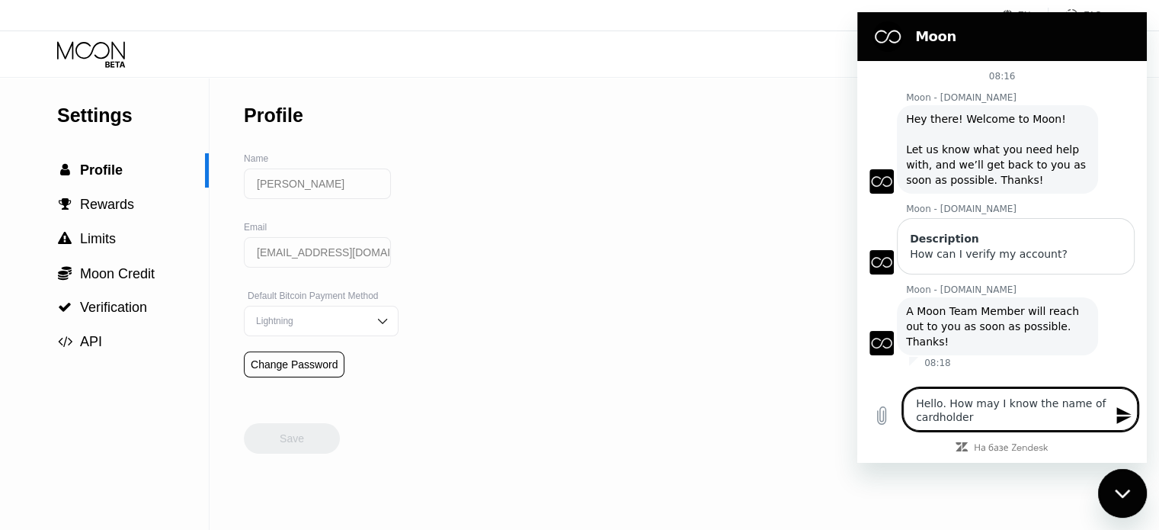
type textarea "x"
type textarea "Hello. How may I know the name of cardholder of"
type textarea "x"
type textarea "Hello. How may I know the name of cardholder of"
type textarea "x"
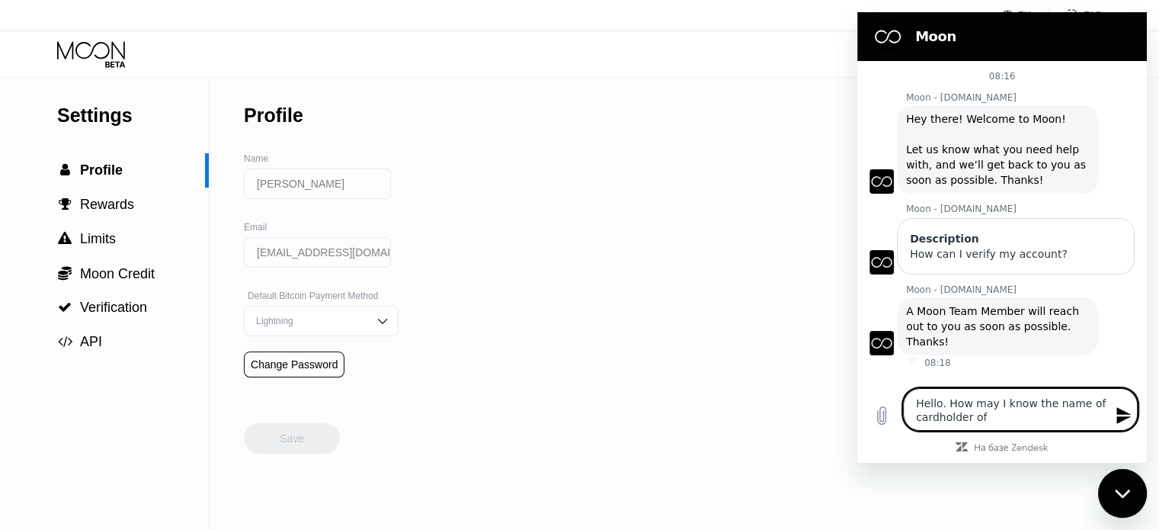
type textarea "Hello. How may I know the name of cardholder of m"
type textarea "x"
type textarea "Hello. How may I know the name of cardholder of my"
type textarea "x"
type textarea "Hello. How may I know the name of cardholder of my"
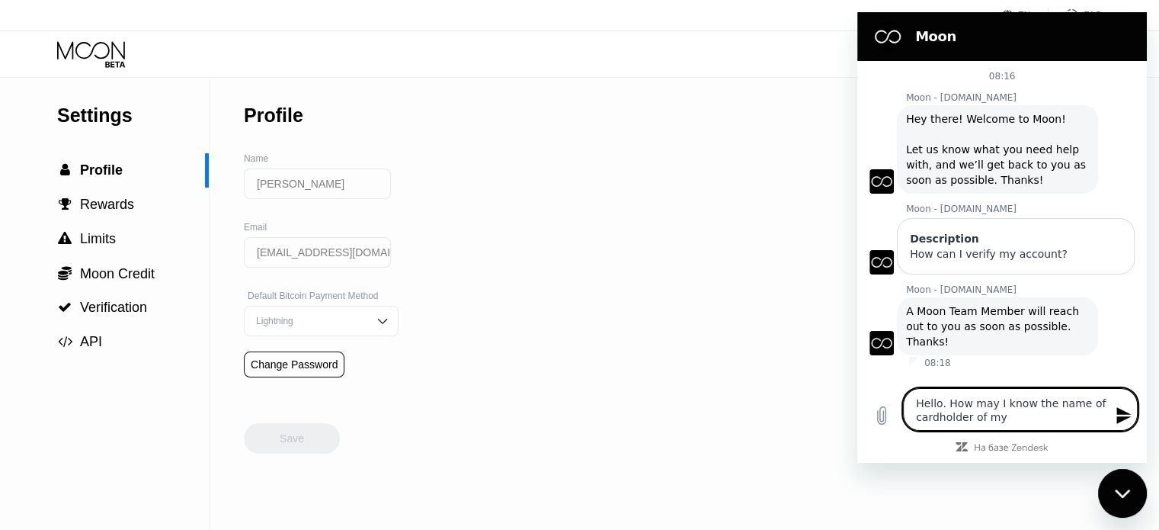
type textarea "x"
type textarea "Hello. How may I know the name of cardholder of my c"
type textarea "x"
type textarea "Hello. How may I know the name of cardholder of my ca"
type textarea "x"
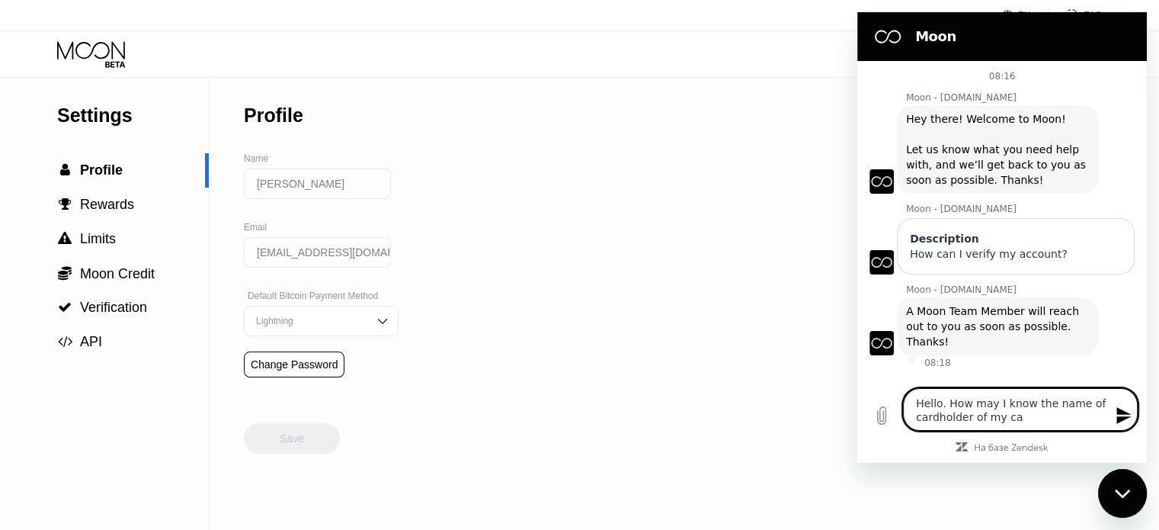
type textarea "Hello. How may I know the name of cardholder of my car"
type textarea "x"
type textarea "Hello. How may I know the name of cardholder of my card"
type textarea "x"
type textarea "Hello. How may I know the name of cardholder of my card?"
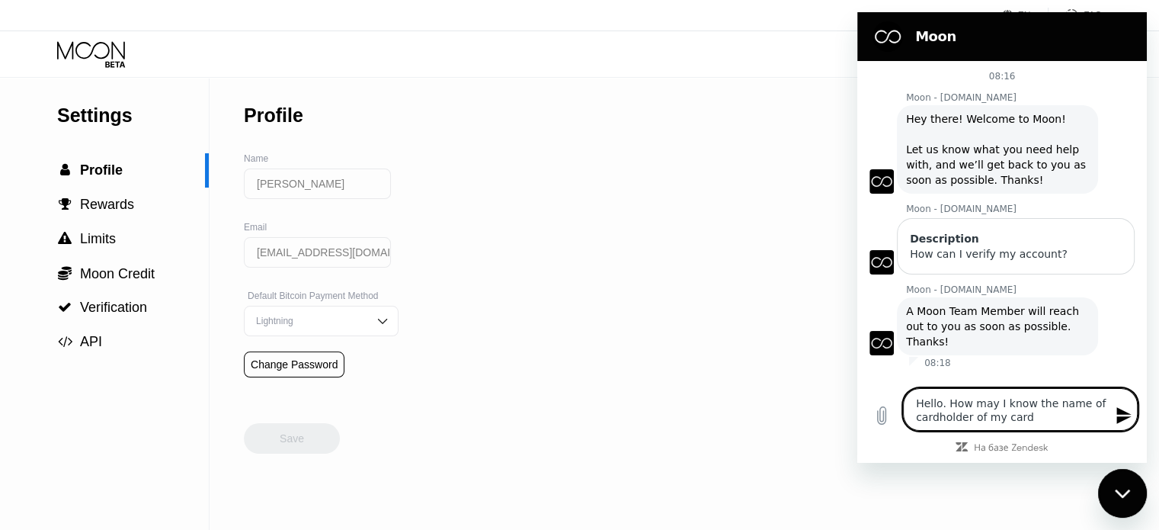
type textarea "x"
type textarea "Hello. How may I know the name of cardholder of my card?"
type textarea "x"
type textarea "Hello. How may I know the name of cardholder of my card? a"
type textarea "x"
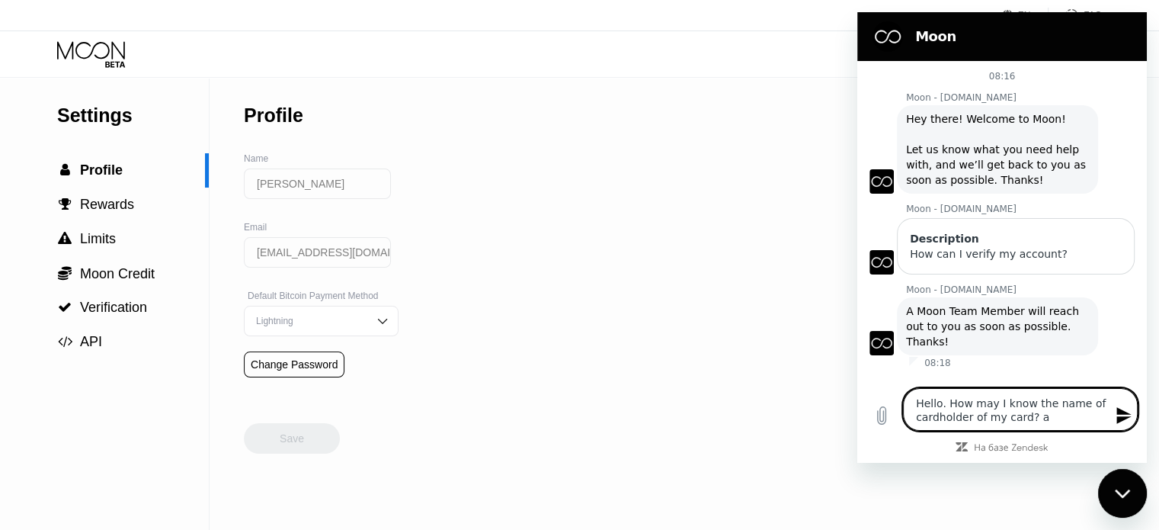
type textarea "Hello. How may I know the name of cardholder of my card?"
type textarea "x"
type textarea "Hello. How may I know the name of cardholder of my card? A"
type textarea "x"
type textarea "Hello. How may I know the name of cardholder of my card? An"
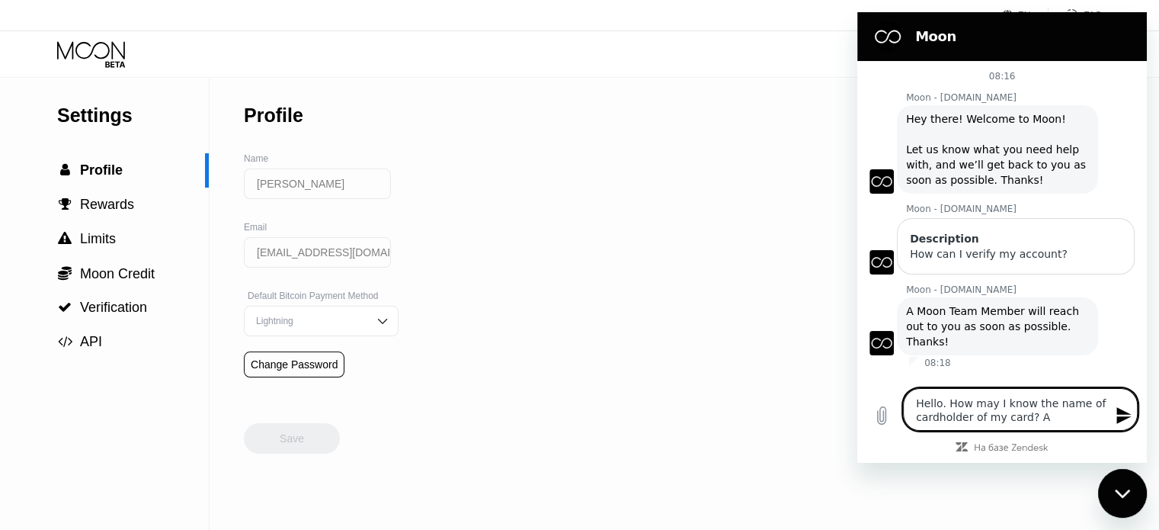
type textarea "x"
type textarea "Hello. How may I know the name of cardholder of my card? And"
type textarea "x"
type textarea "Hello. How may I know the name of cardholder of my card? And"
type textarea "x"
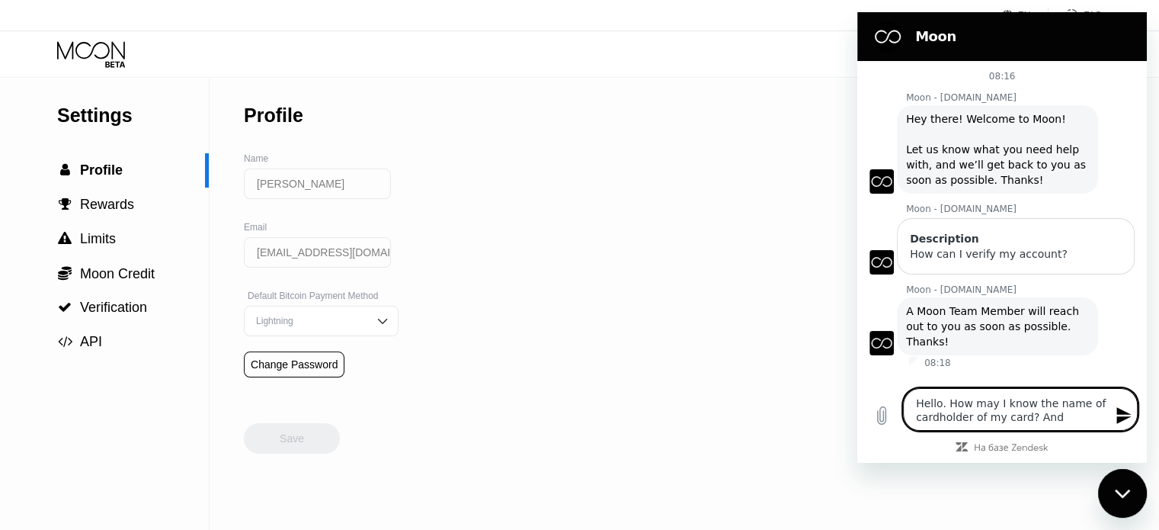
type textarea "Hello. How may I know the name of cardholder of my card? And"
type textarea "x"
type textarea "Hello. How may I know the name of cardholder of my card? An"
type textarea "x"
type textarea "Hello. How may I know the name of cardholder of my card? A"
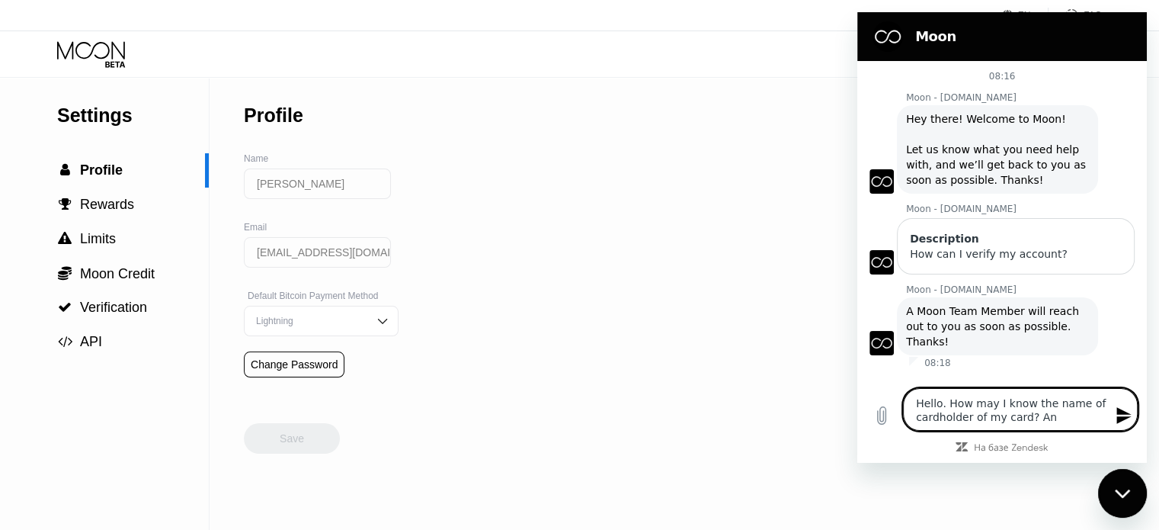
type textarea "x"
type textarea "Hello. How may I know the name of cardholder of my card?"
type textarea "x"
type textarea "Hello. How may I know the name of cardholder of my card?"
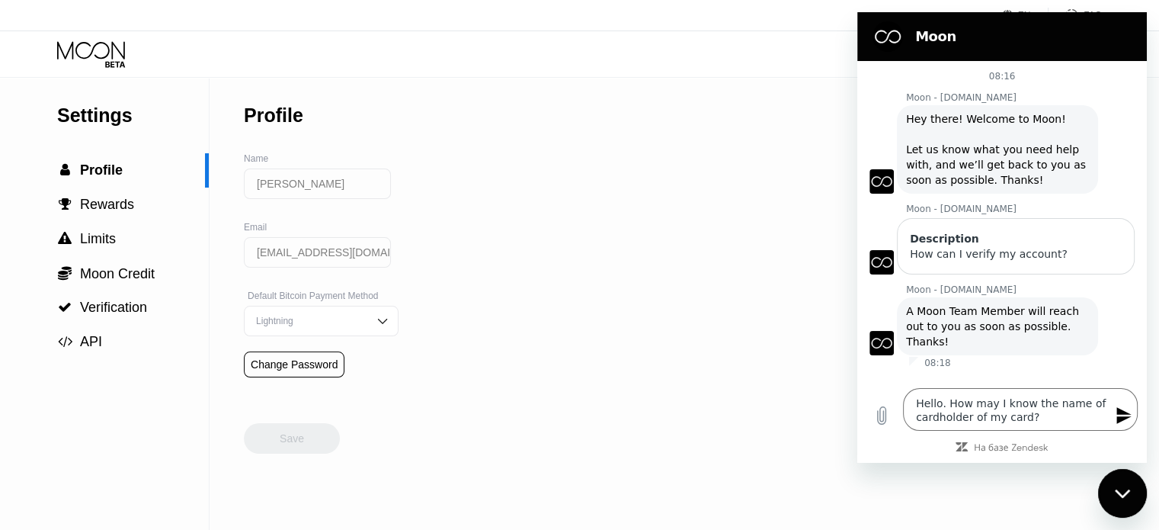
click at [1125, 413] on icon "Отправить сообщение" at bounding box center [1123, 415] width 14 height 17
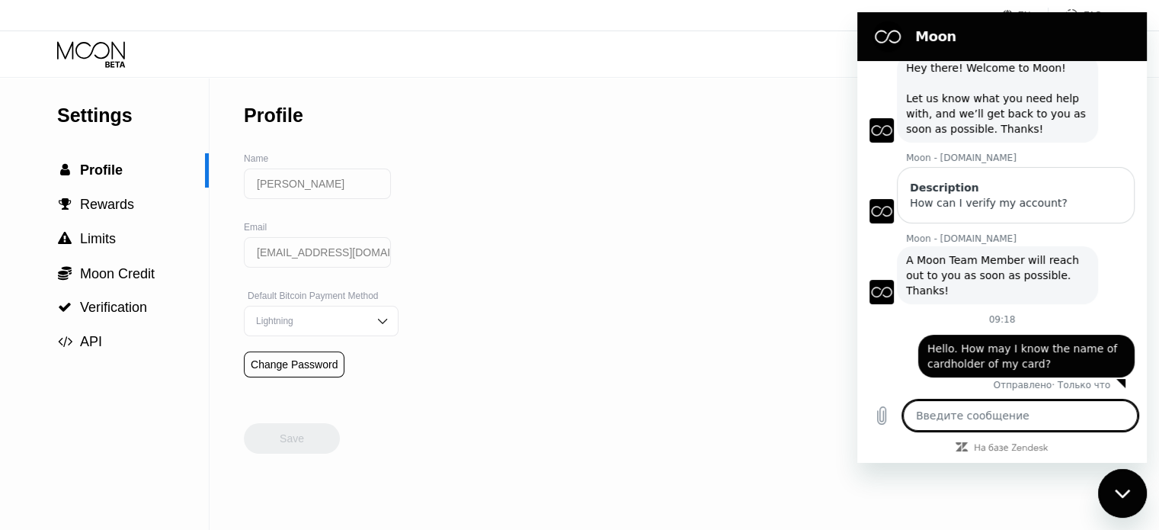
scroll to position [54, 0]
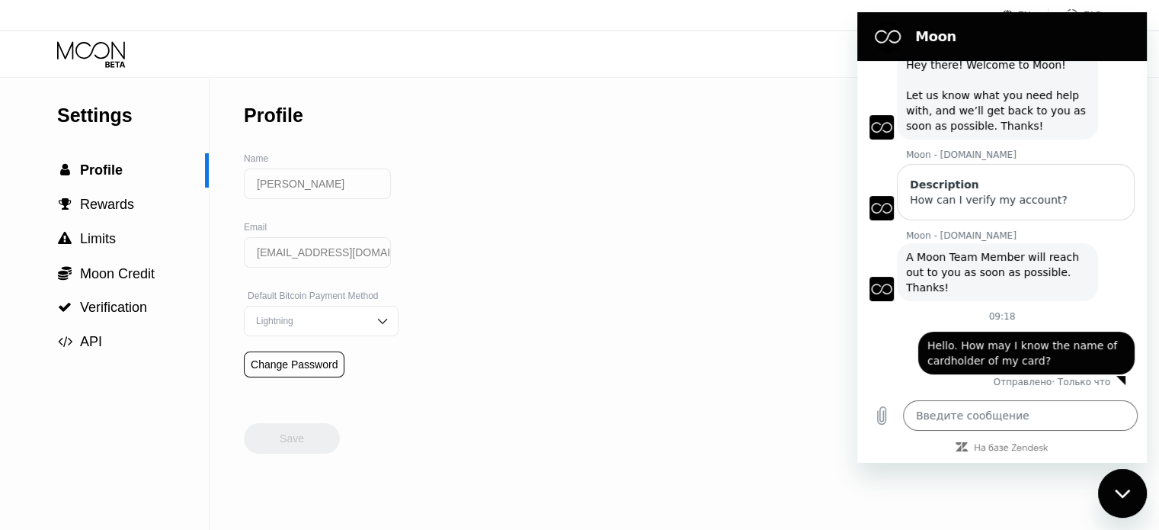
click at [1116, 379] on div at bounding box center [1120, 380] width 9 height 9
click at [1026, 354] on span "Hello. How may I know the name of cardholder of my card?" at bounding box center [1026, 353] width 198 height 30
click at [940, 415] on textarea at bounding box center [1020, 415] width 235 height 30
click at [764, 121] on div "Settings  Profile  Rewards  Limits  Moon Credit  Verification  API Profil…" at bounding box center [579, 304] width 1159 height 452
click at [1119, 489] on icon "Закрыть окно обмена сообщениями" at bounding box center [1123, 493] width 16 height 10
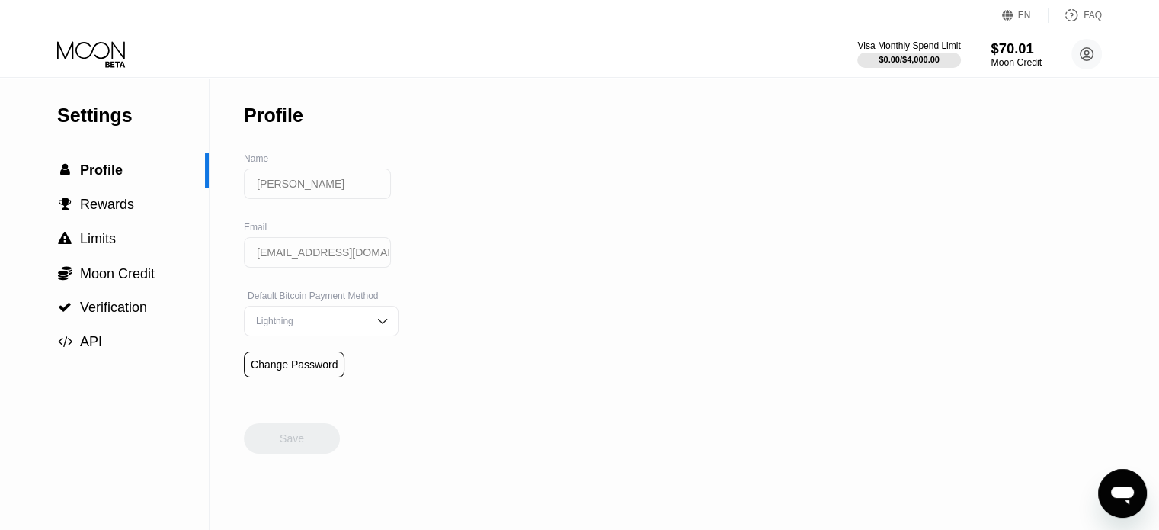
click at [1013, 49] on div "$70.01" at bounding box center [1016, 48] width 51 height 16
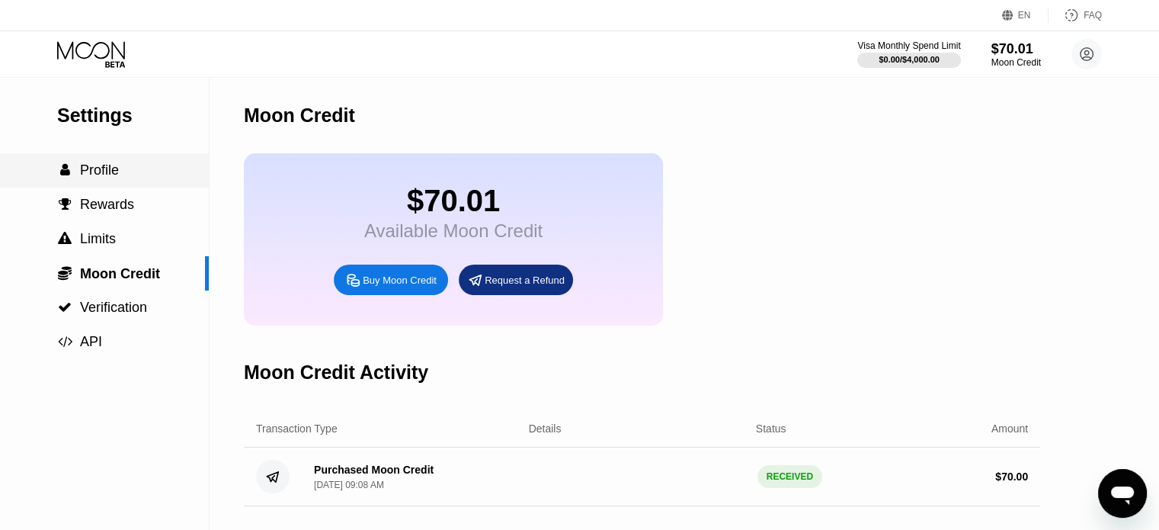
click at [101, 171] on span "Profile" at bounding box center [99, 169] width 39 height 15
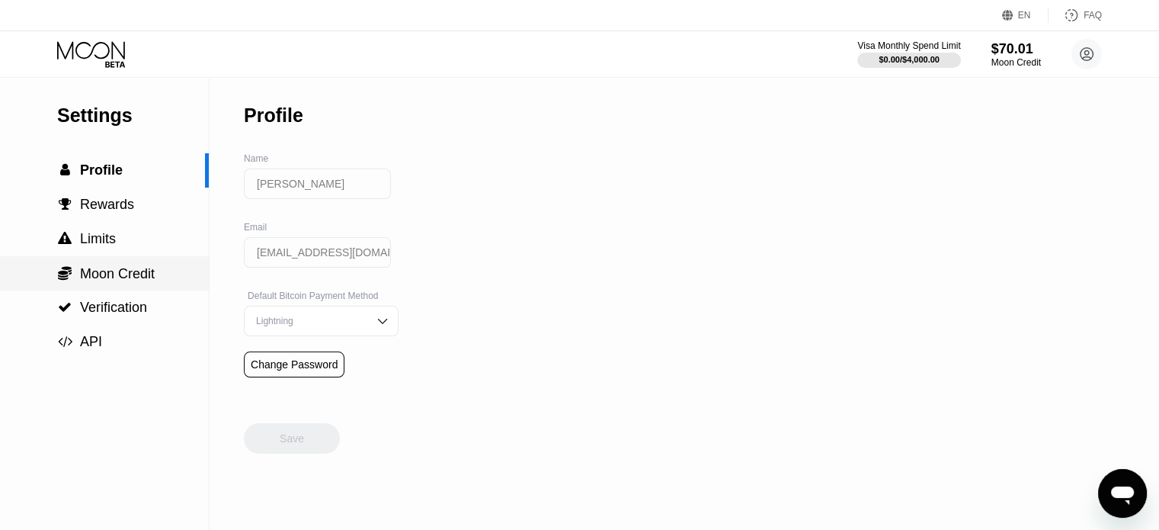
click at [88, 273] on span "Moon Credit" at bounding box center [117, 273] width 75 height 15
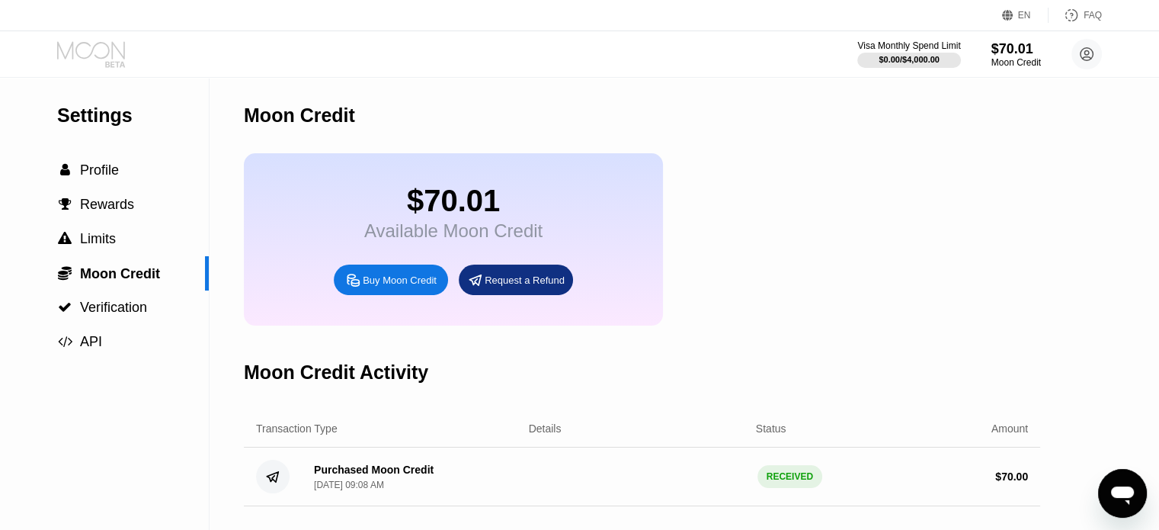
click at [93, 49] on icon at bounding box center [91, 50] width 68 height 18
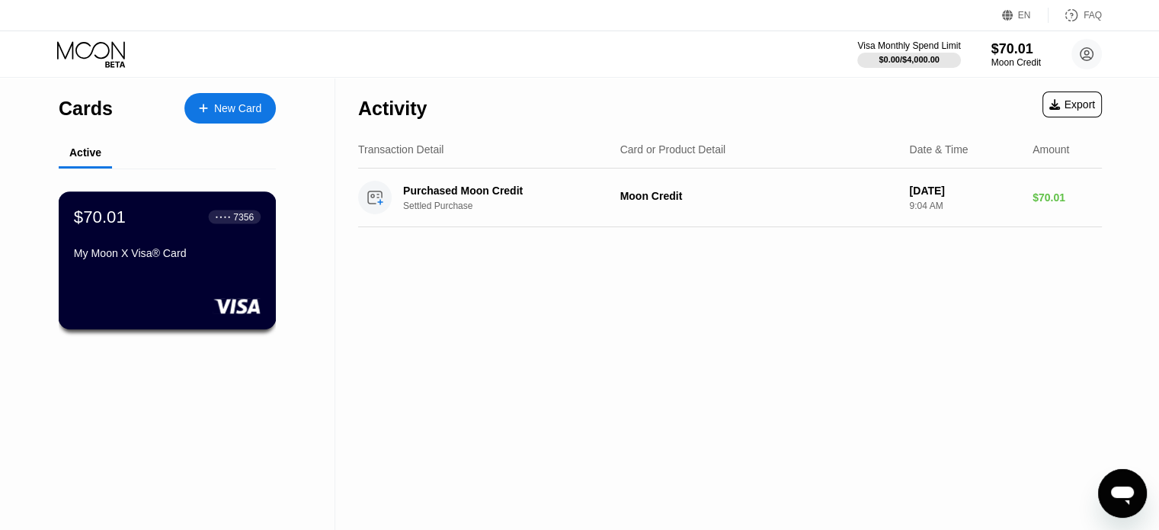
click at [122, 265] on div "My Moon X Visa® Card" at bounding box center [167, 256] width 187 height 18
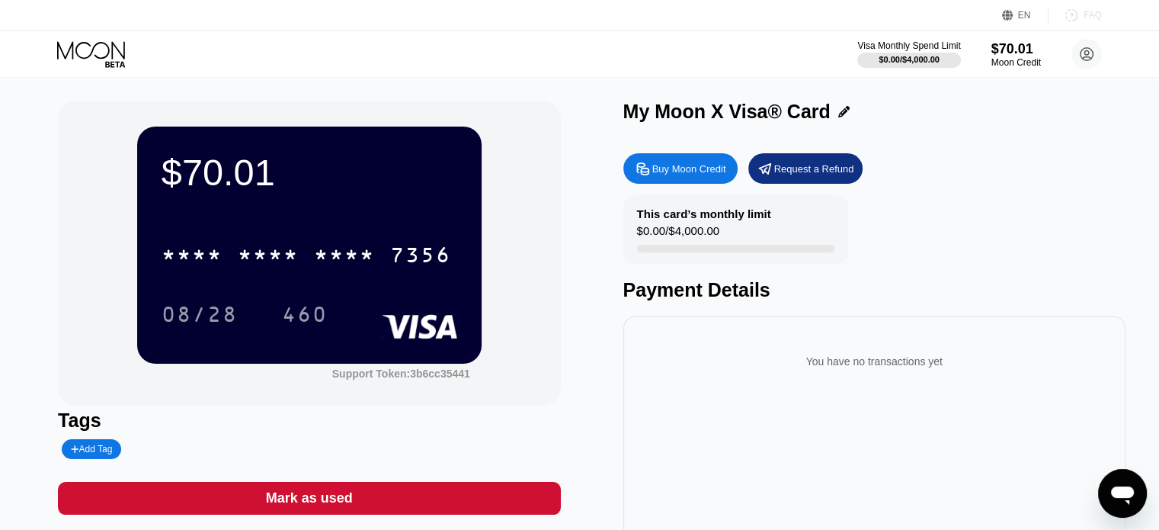
click at [1094, 18] on div "FAQ" at bounding box center [1093, 15] width 18 height 11
click at [1128, 503] on icon "Открыть окно обмена сообщениями" at bounding box center [1122, 492] width 27 height 27
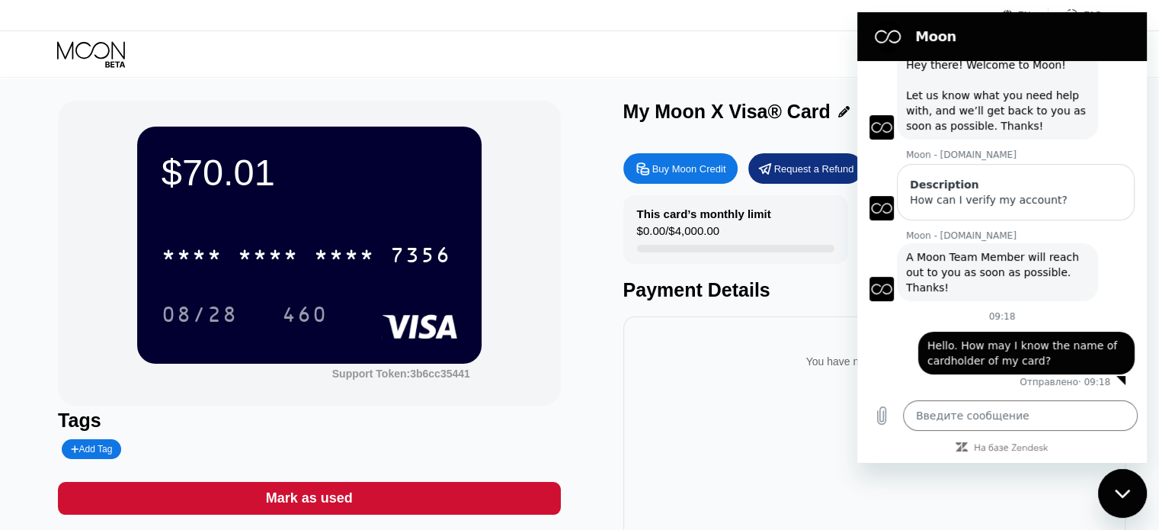
click at [584, 392] on div "$70.01 * * * * * * * * * * * * 7356 08/28 460 Support Token: 3b6cc35441 Tags Ad…" at bounding box center [579, 342] width 1043 height 482
click at [536, 306] on div "$70.01 * * * * * * * * * * * * 7356 08/28 460 Support Token: 3b6cc35441" at bounding box center [309, 253] width 502 height 305
click at [796, 172] on div "Request a Refund" at bounding box center [814, 168] width 80 height 13
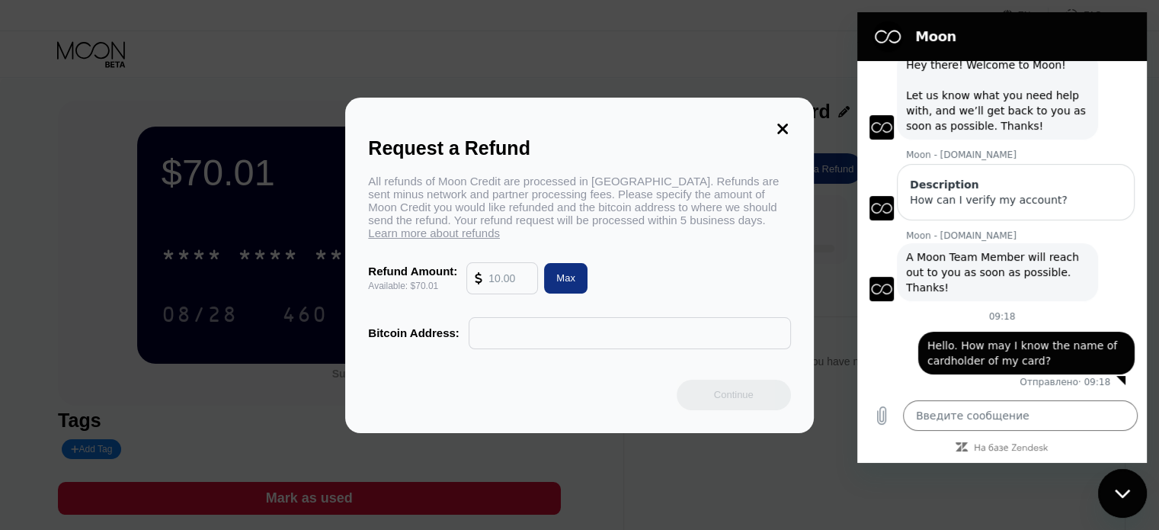
click at [777, 123] on icon at bounding box center [782, 128] width 17 height 17
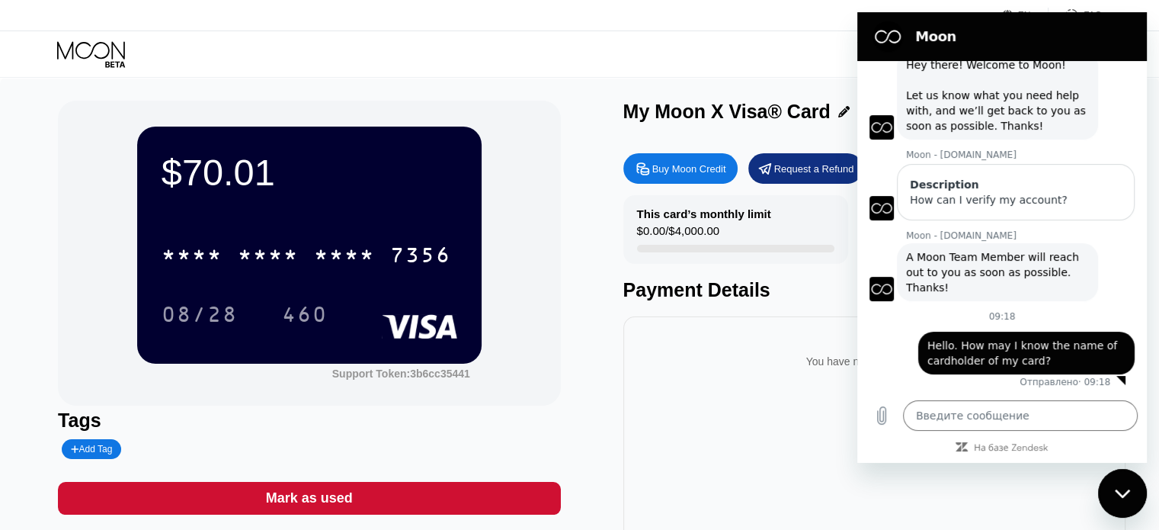
click at [710, 70] on div "Visa Monthly Spend Limit $0.00 / $4,000.00 $70.01 Moon Credit Artem Taranenko r…" at bounding box center [579, 54] width 1159 height 46
click at [1121, 491] on icon "Закрыть окно обмена сообщениями" at bounding box center [1123, 493] width 16 height 10
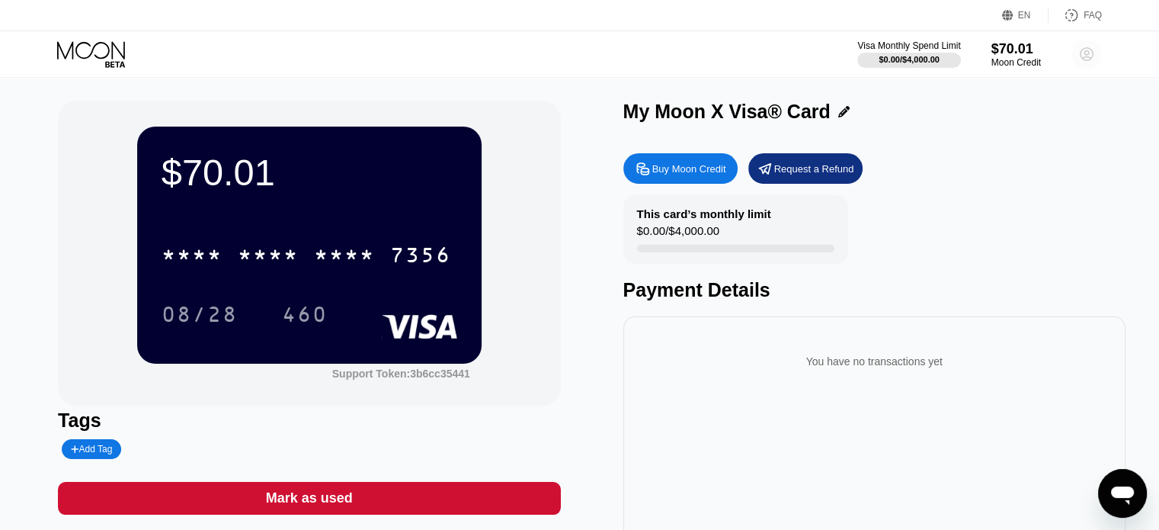
click at [1088, 56] on icon at bounding box center [1087, 54] width 8 height 8
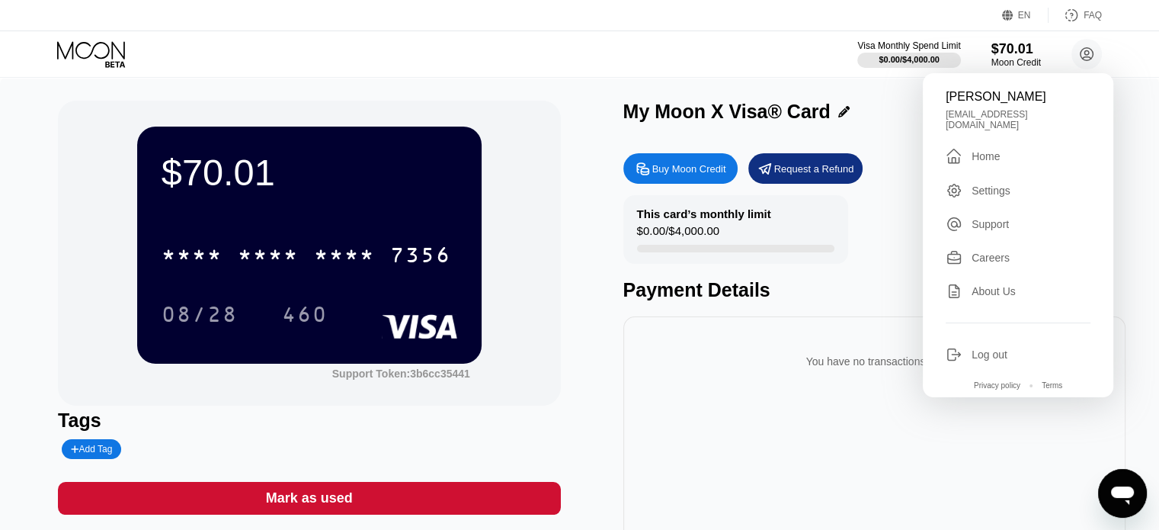
click at [979, 150] on div "Home" at bounding box center [986, 156] width 28 height 12
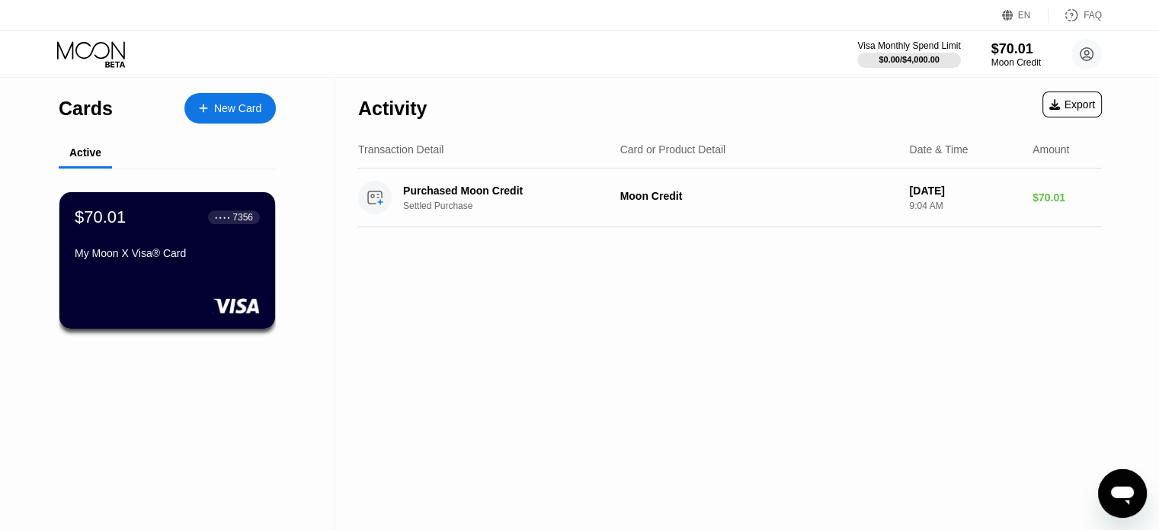
click at [1070, 105] on div "Export" at bounding box center [1072, 104] width 46 height 12
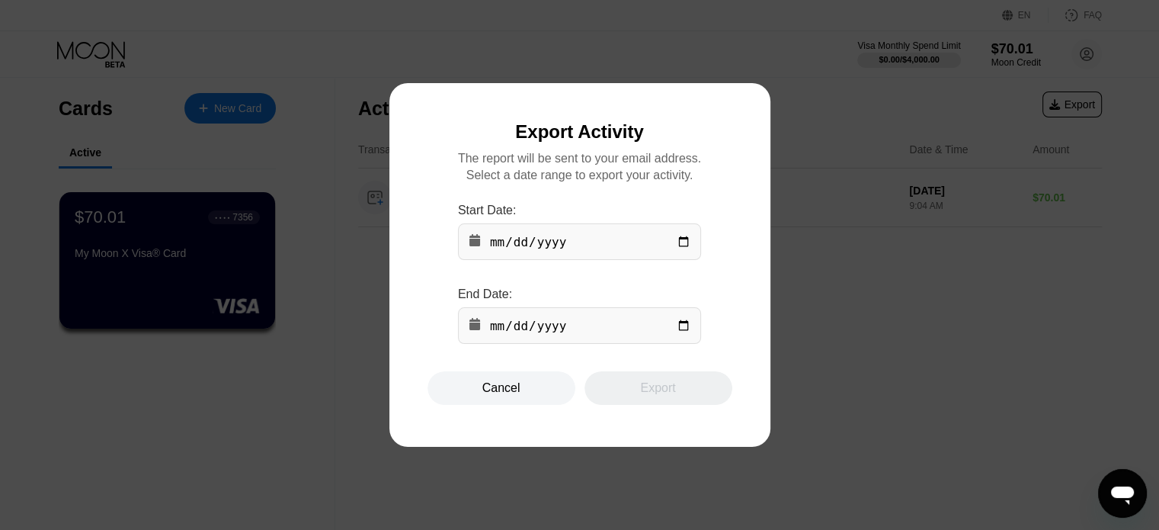
click at [814, 330] on div at bounding box center [585, 265] width 1170 height 530
click at [498, 395] on div "Cancel" at bounding box center [501, 387] width 38 height 15
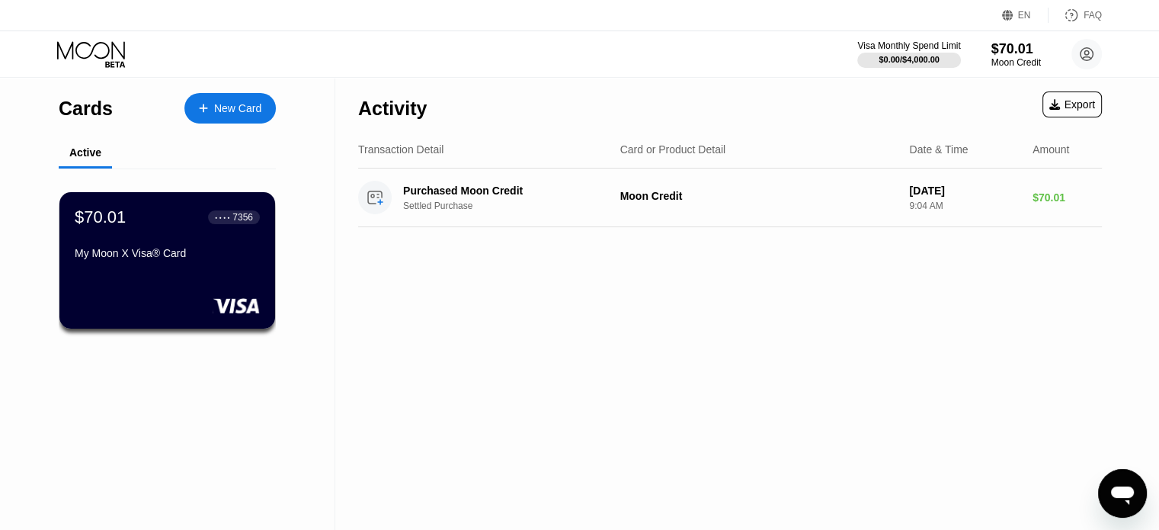
click at [81, 154] on div "Active" at bounding box center [85, 152] width 32 height 12
click at [107, 252] on div "My Moon X Visa® Card" at bounding box center [167, 253] width 187 height 12
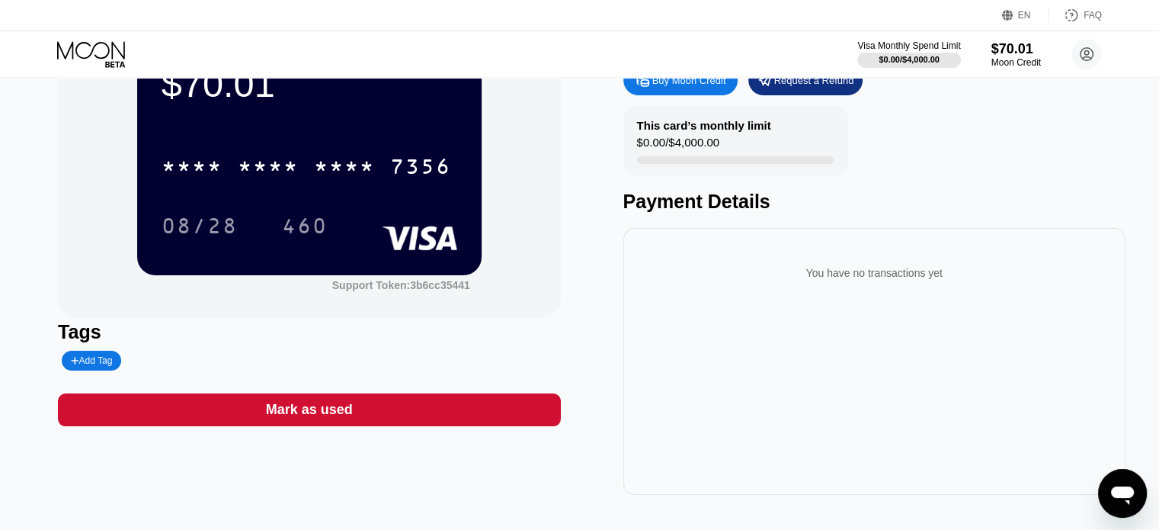
scroll to position [76, 0]
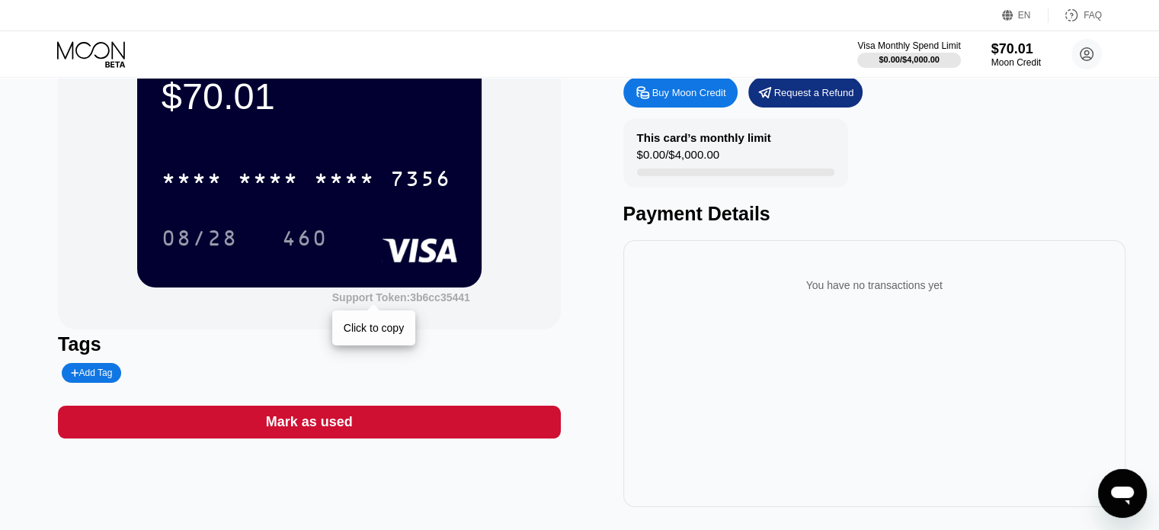
click at [420, 302] on div "Support Token: 3b6cc35441" at bounding box center [401, 297] width 138 height 12
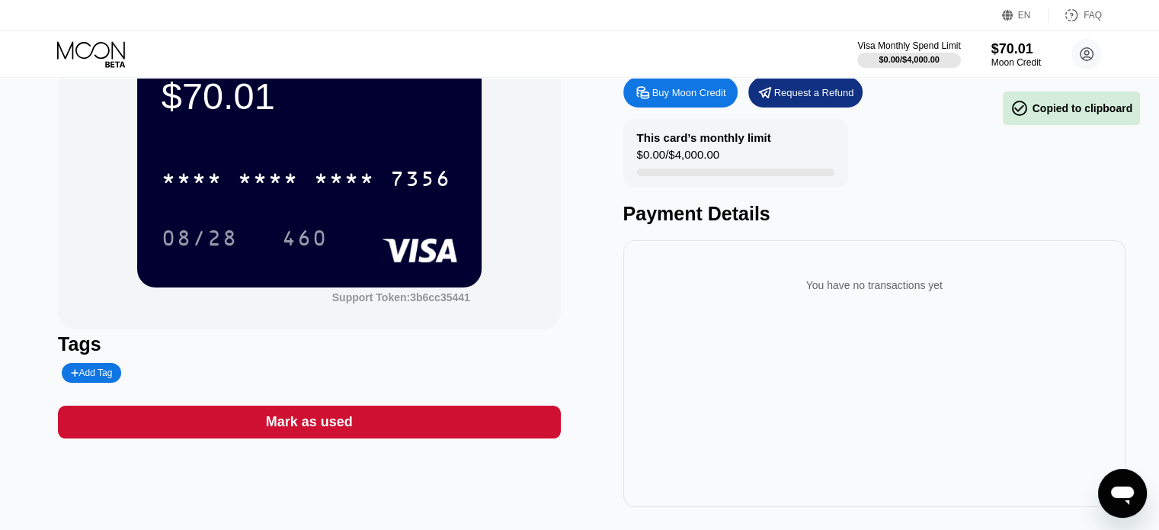
click at [1129, 498] on icon "Открыть окно обмена сообщениями" at bounding box center [1122, 492] width 27 height 27
type textarea "x"
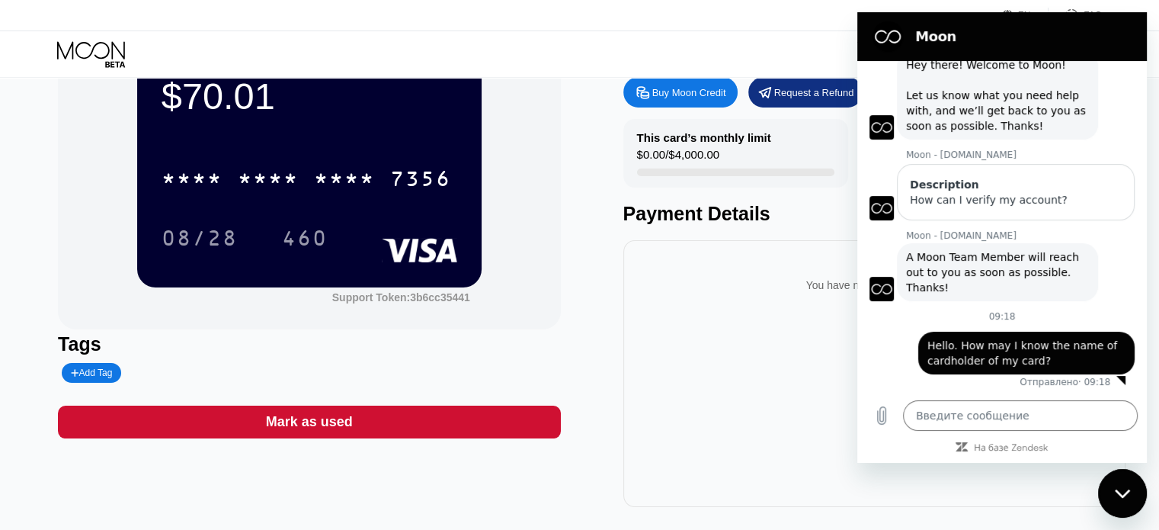
scroll to position [0, 0]
paste textarea "3b6cc35441"
type textarea "3b6cc35441"
type textarea "x"
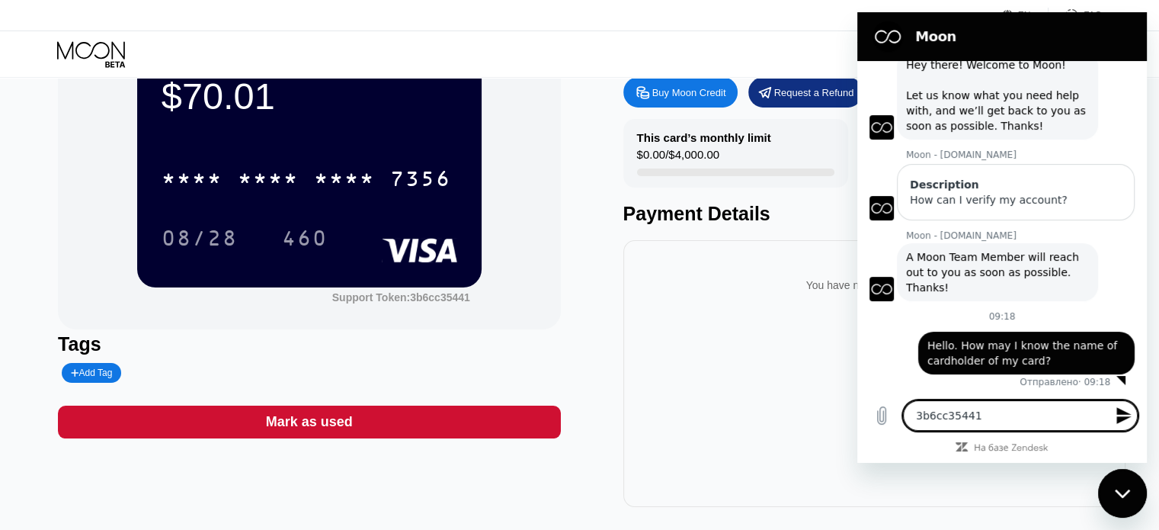
type textarea "3b6cc35441"
click at [1118, 421] on icon "Отправить сообщение" at bounding box center [1123, 415] width 14 height 17
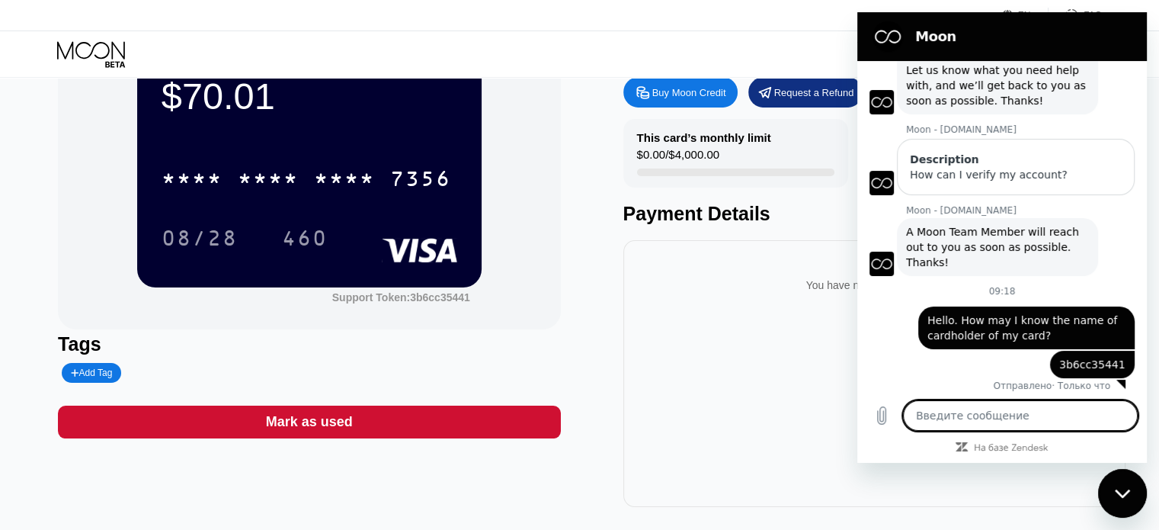
scroll to position [82, 0]
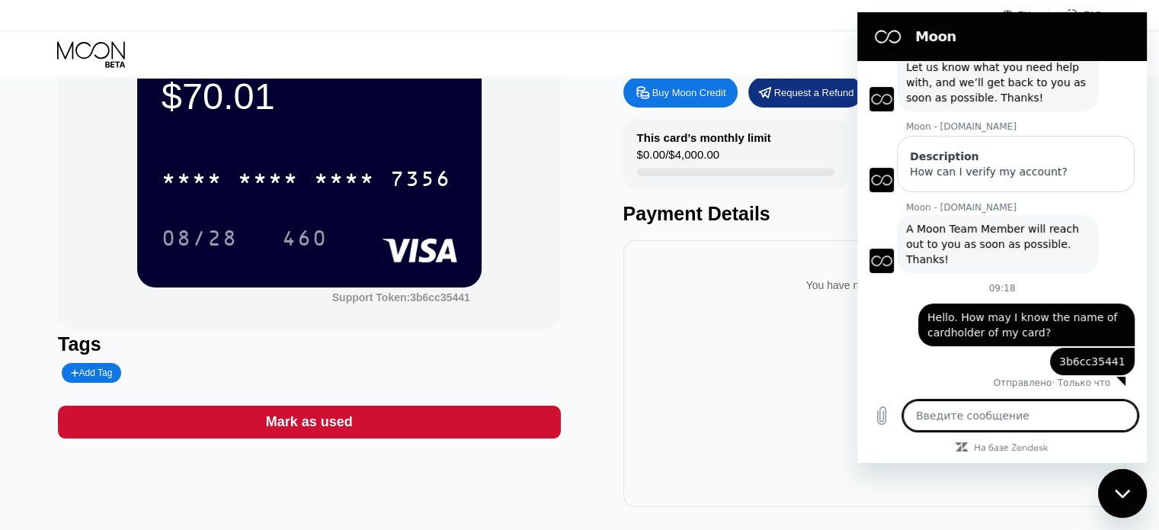
click at [704, 402] on div "You have no transactions yet" at bounding box center [874, 373] width 502 height 267
click at [1121, 496] on icon "Закрыть окно обмена сообщениями" at bounding box center [1121, 492] width 15 height 8
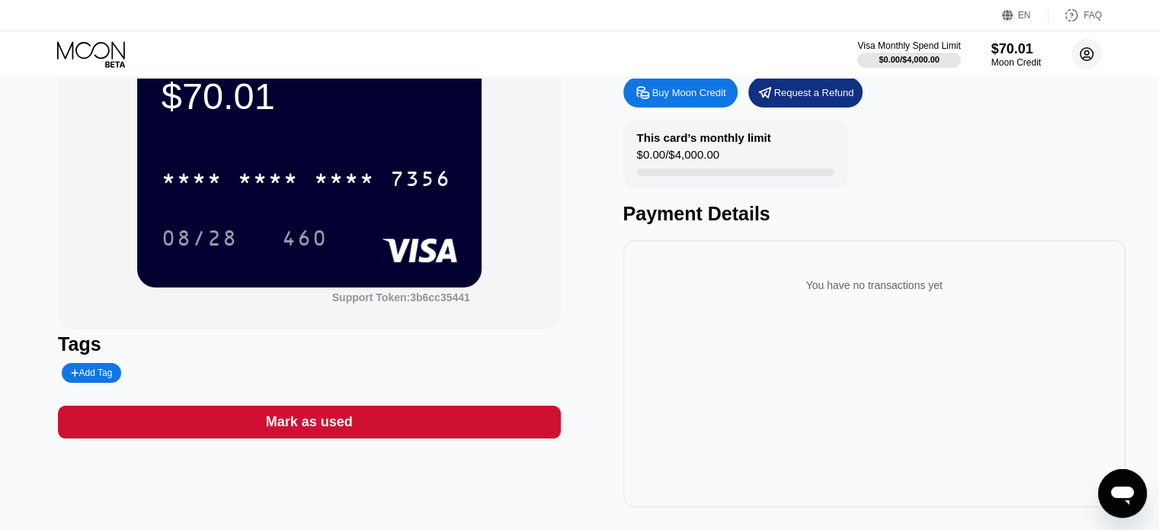
click at [1081, 53] on circle at bounding box center [1086, 54] width 30 height 30
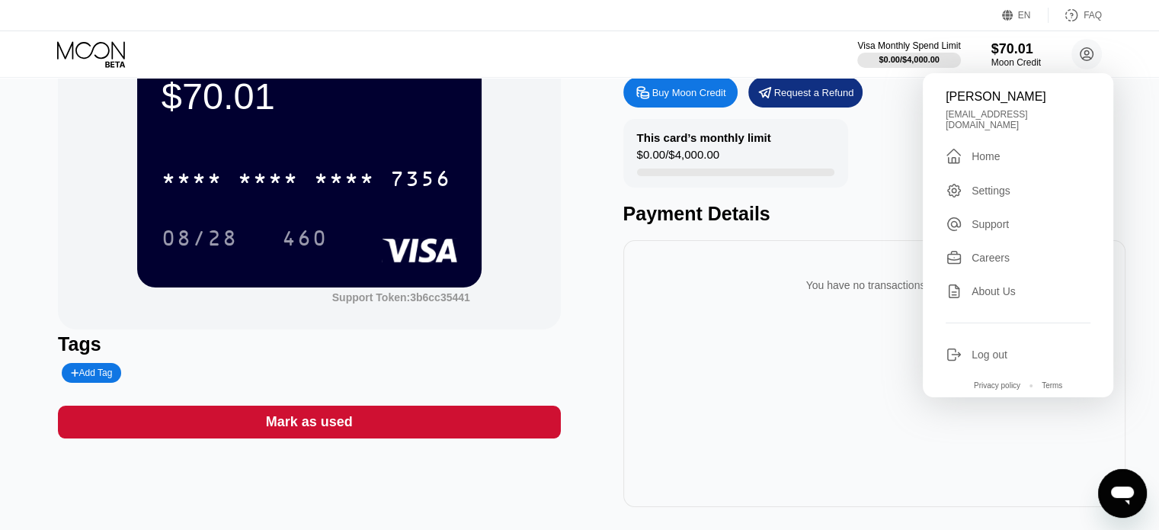
click at [974, 150] on div "Home" at bounding box center [986, 156] width 28 height 12
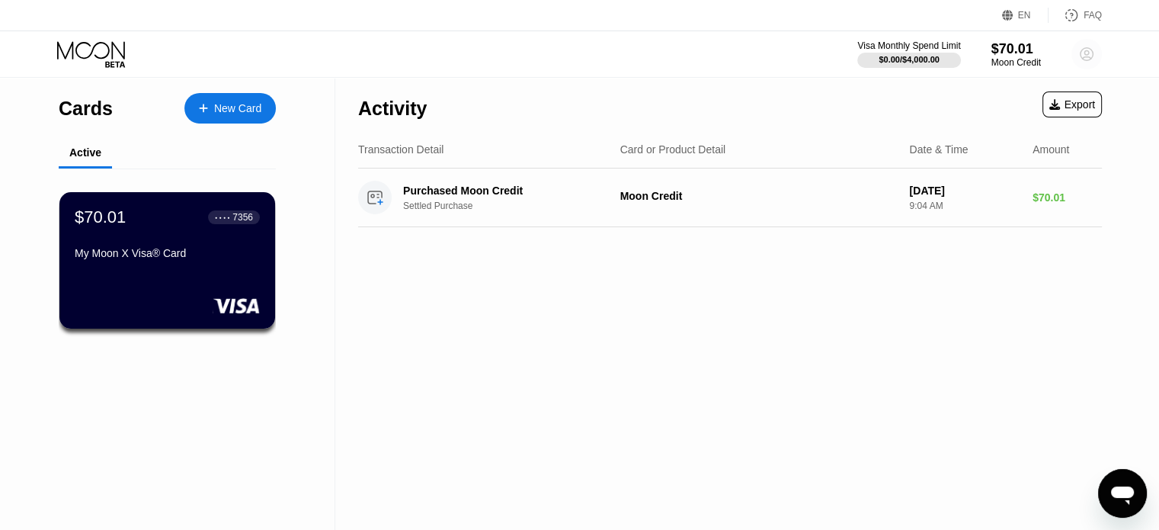
click at [1083, 51] on circle at bounding box center [1086, 54] width 30 height 30
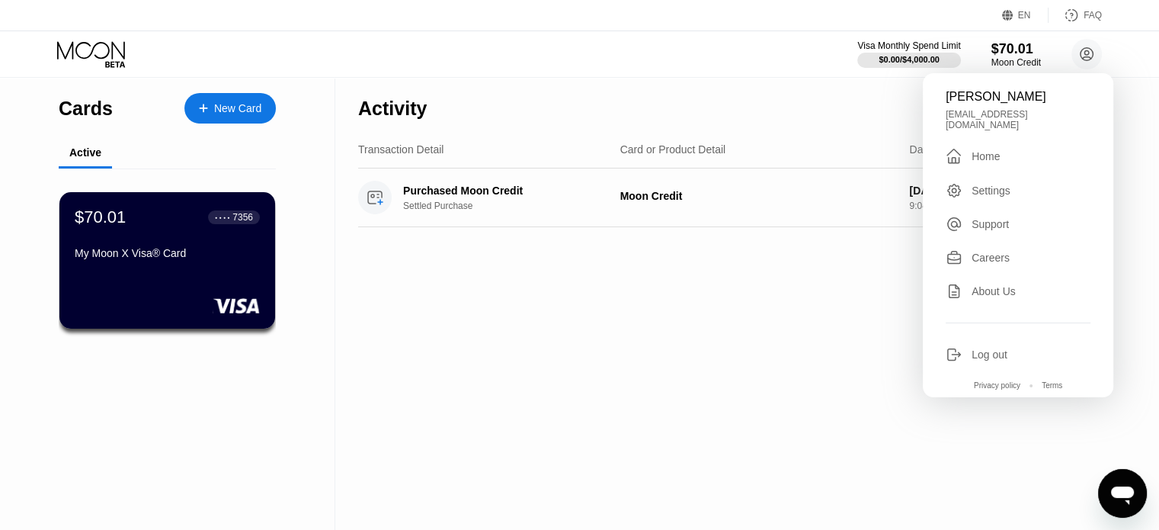
click at [978, 184] on div "Settings" at bounding box center [991, 190] width 39 height 12
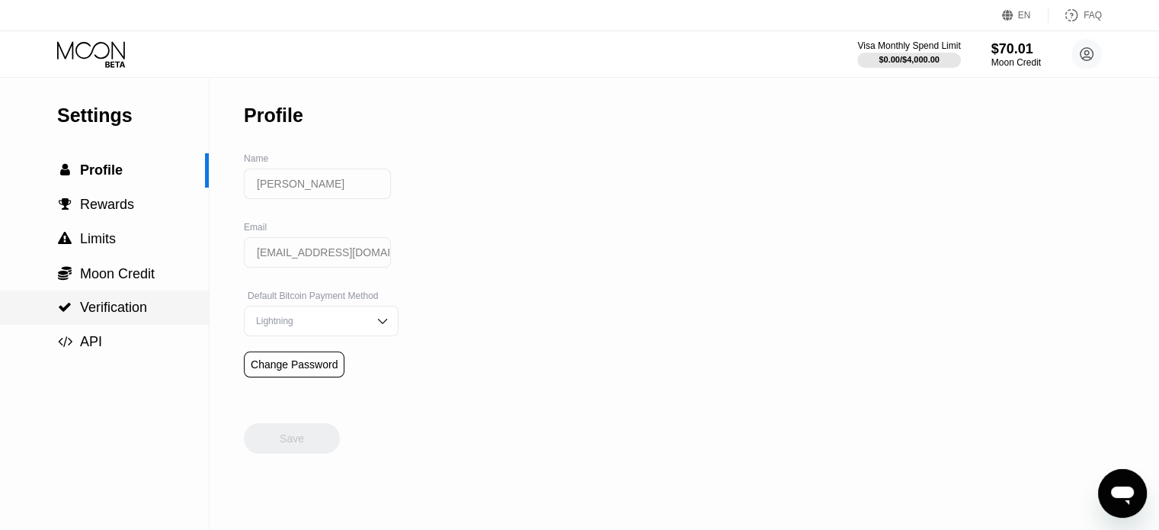
click at [96, 313] on span "Verification" at bounding box center [113, 306] width 67 height 15
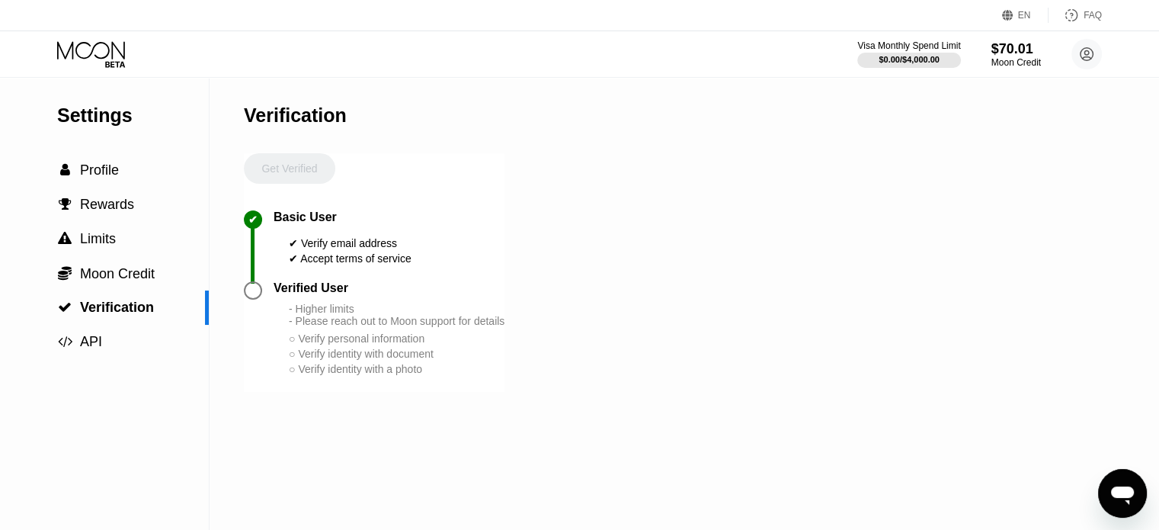
click at [255, 299] on div at bounding box center [253, 290] width 18 height 18
click at [360, 344] on div "- Higher limits - Please reach out to Moon support for details ○ Verify persona…" at bounding box center [397, 340] width 216 height 74
click at [236, 182] on div "Settings  Profile  Rewards  Limits  Moon Credit  Verification  API Verifi…" at bounding box center [579, 304] width 1159 height 452
click at [271, 170] on div "Get Verified" at bounding box center [289, 181] width 91 height 57
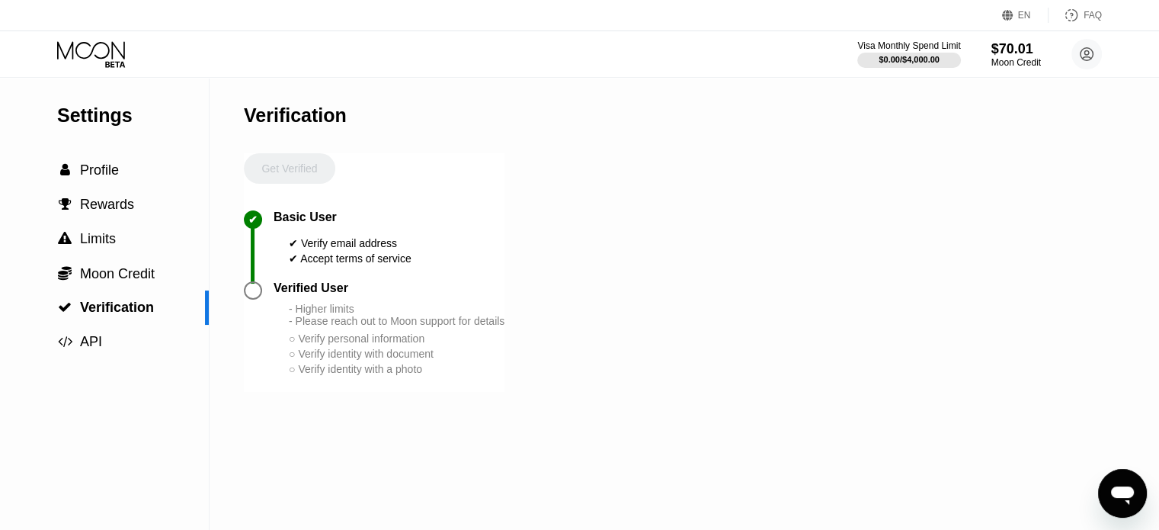
click at [271, 170] on div "Get Verified" at bounding box center [289, 181] width 91 height 57
click at [291, 344] on div "○ Verify personal information" at bounding box center [397, 338] width 216 height 12
click at [1092, 53] on icon at bounding box center [1087, 54] width 13 height 13
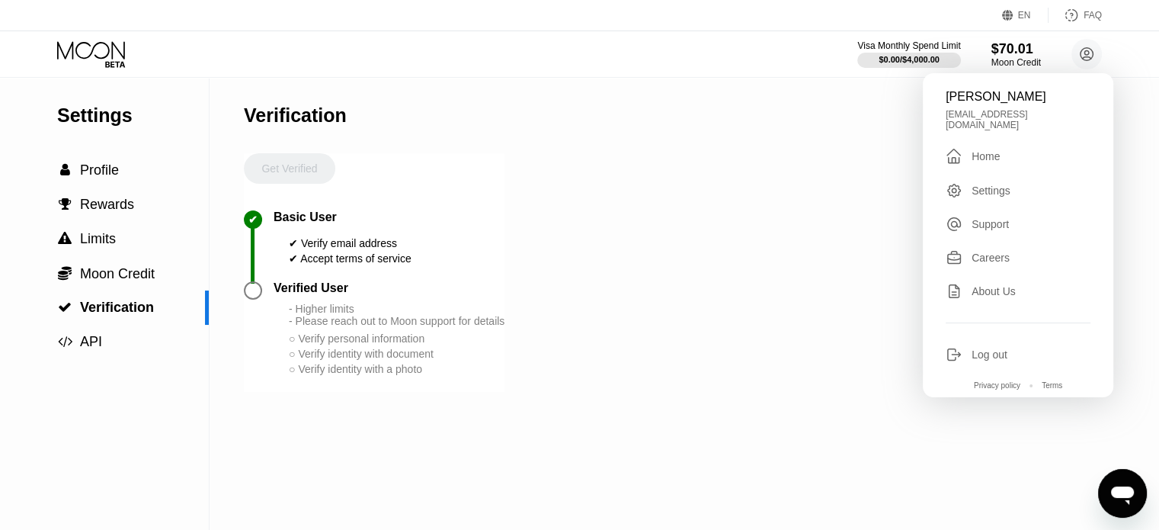
click at [998, 219] on div "Support" at bounding box center [990, 224] width 37 height 12
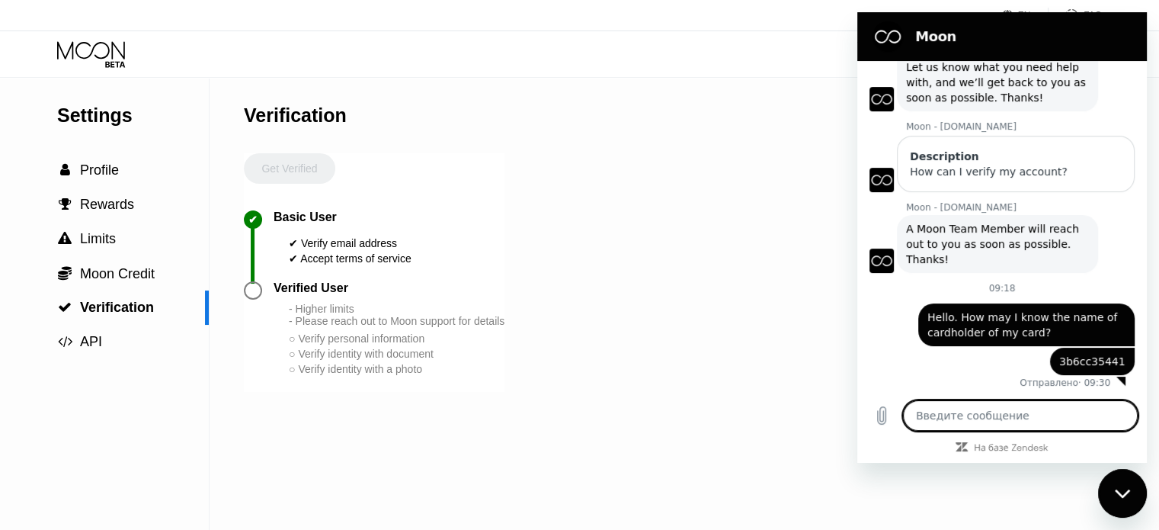
click at [707, 227] on div "Settings  Profile  Rewards  Limits  Moon Credit  Verification  API Verifi…" at bounding box center [579, 304] width 1159 height 452
click at [85, 175] on span "Profile" at bounding box center [99, 169] width 39 height 15
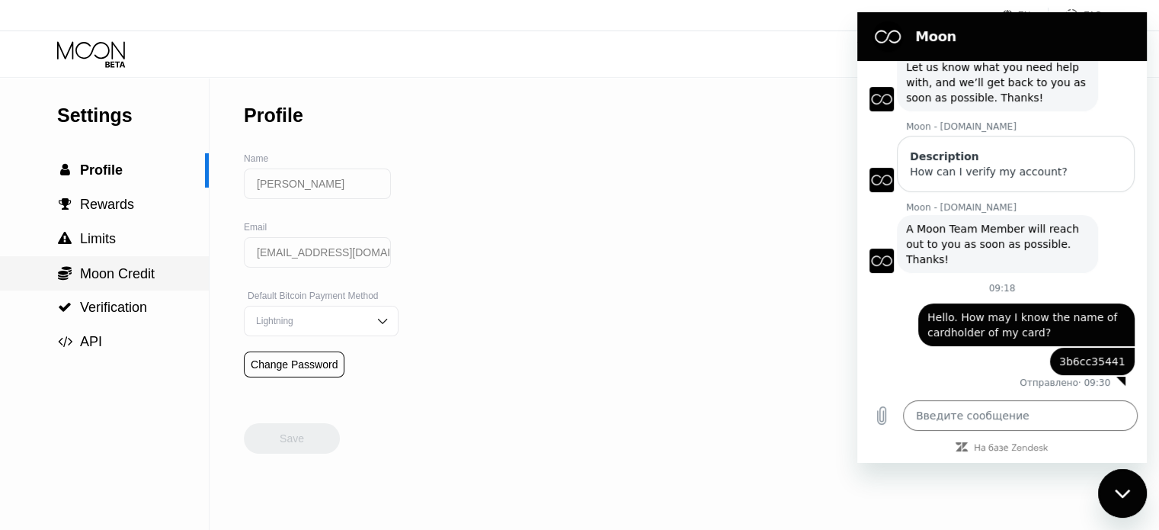
click at [91, 280] on span "Moon Credit" at bounding box center [117, 273] width 75 height 15
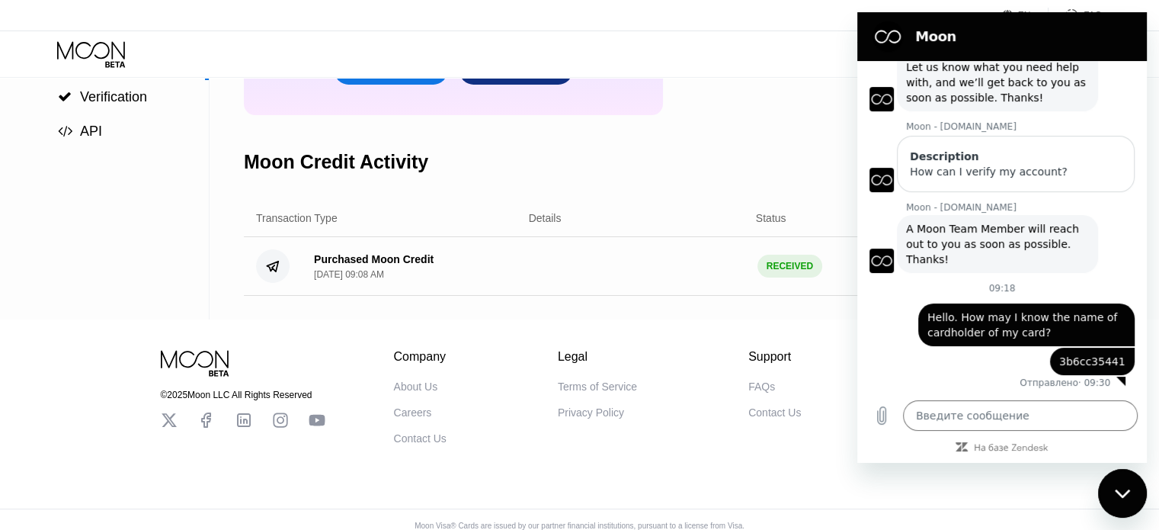
scroll to position [229, 0]
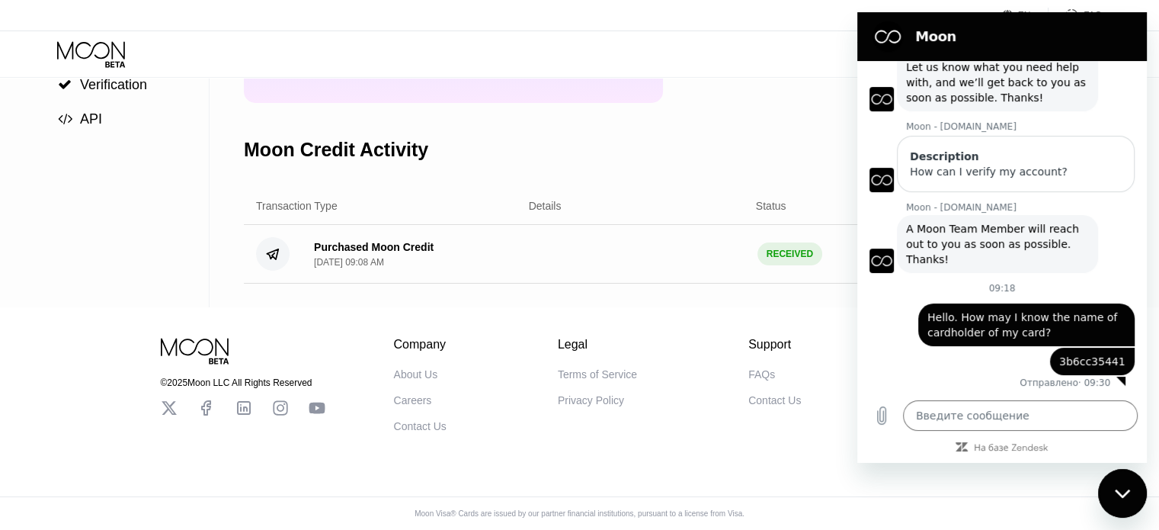
click at [623, 265] on div "Purchased Moon Credit Sep 22, 2025, 09:08 AM RECEIVED $ 70.00" at bounding box center [642, 254] width 796 height 59
click at [21, 207] on div "Settings  Profile  Rewards  Limits  Moon Credit  Verification  API" at bounding box center [105, 81] width 210 height 452
click at [1113, 487] on div "Закрыть окно обмена сообщениями" at bounding box center [1123, 493] width 46 height 46
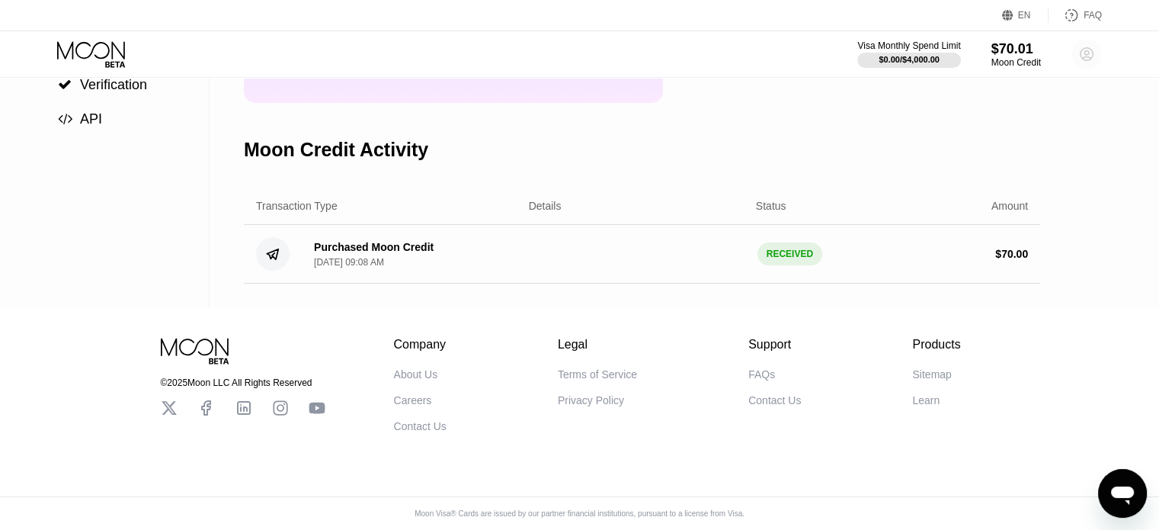
click at [1089, 53] on circle at bounding box center [1086, 54] width 30 height 30
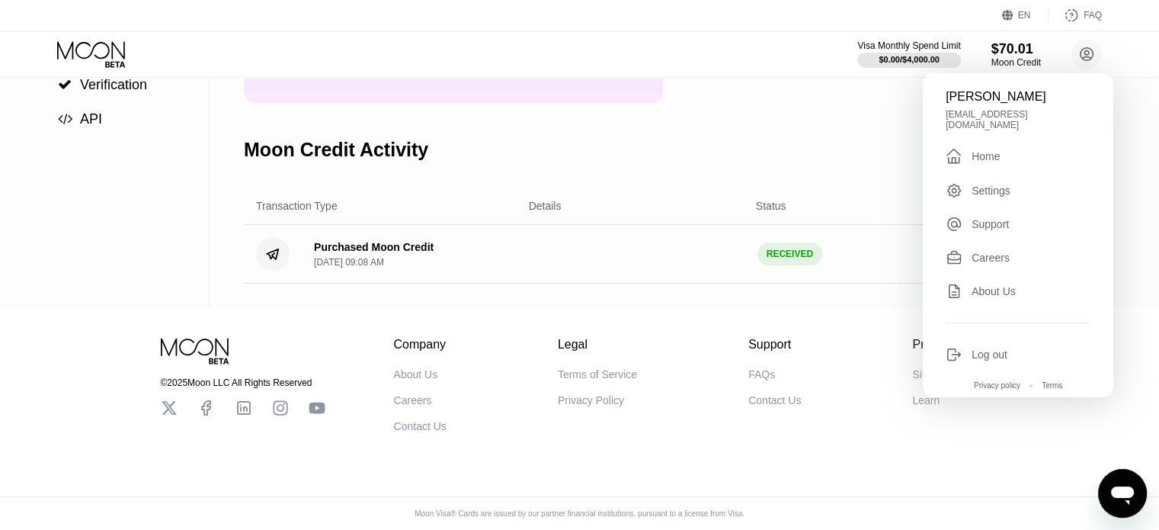
click at [981, 152] on div "Home" at bounding box center [986, 156] width 28 height 12
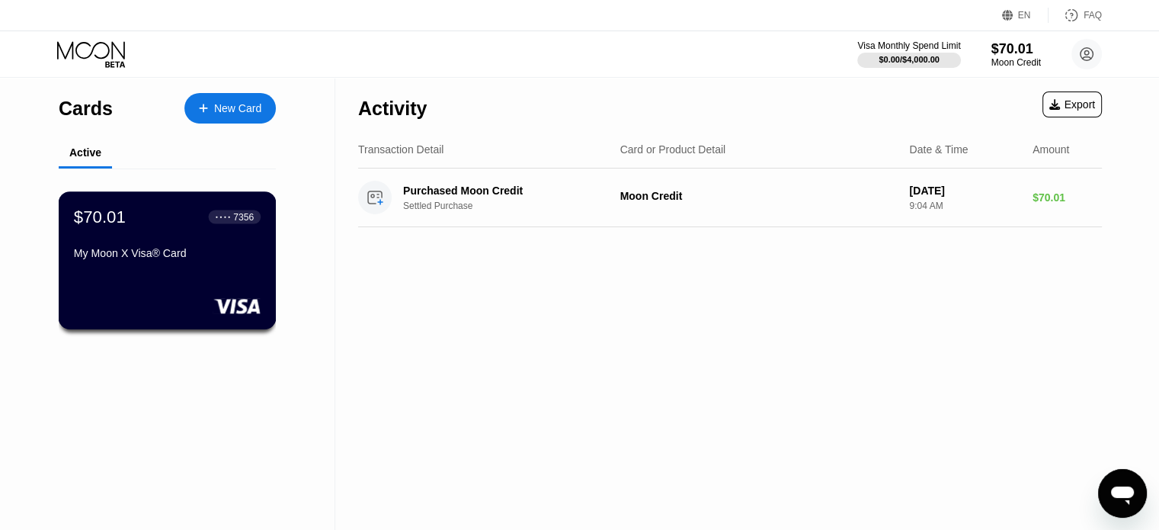
click at [186, 292] on div "$70.01 ● ● ● ● 7356 My Moon X Visa® Card" at bounding box center [168, 260] width 218 height 138
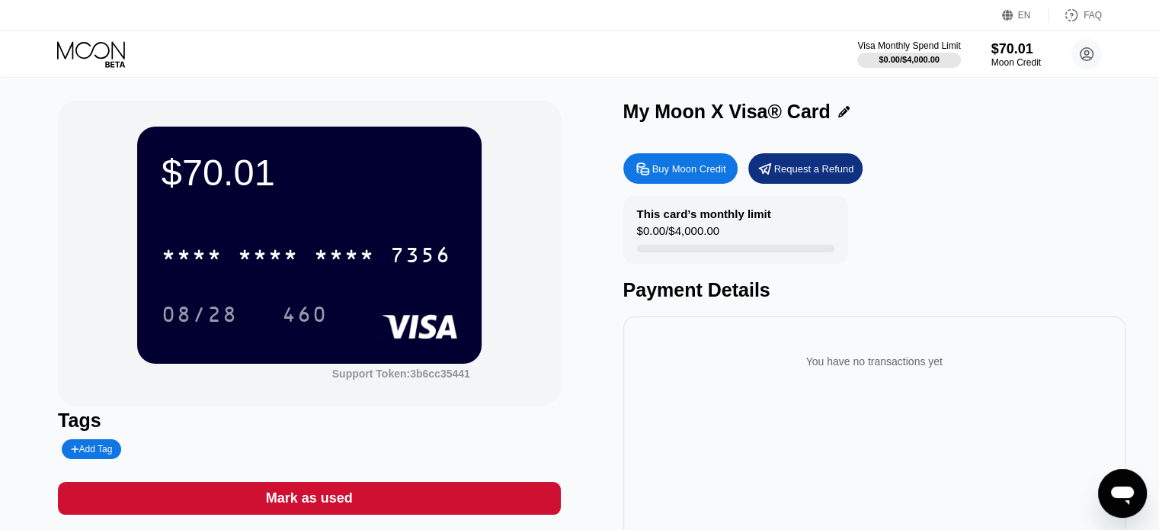
click at [841, 114] on icon at bounding box center [843, 111] width 11 height 11
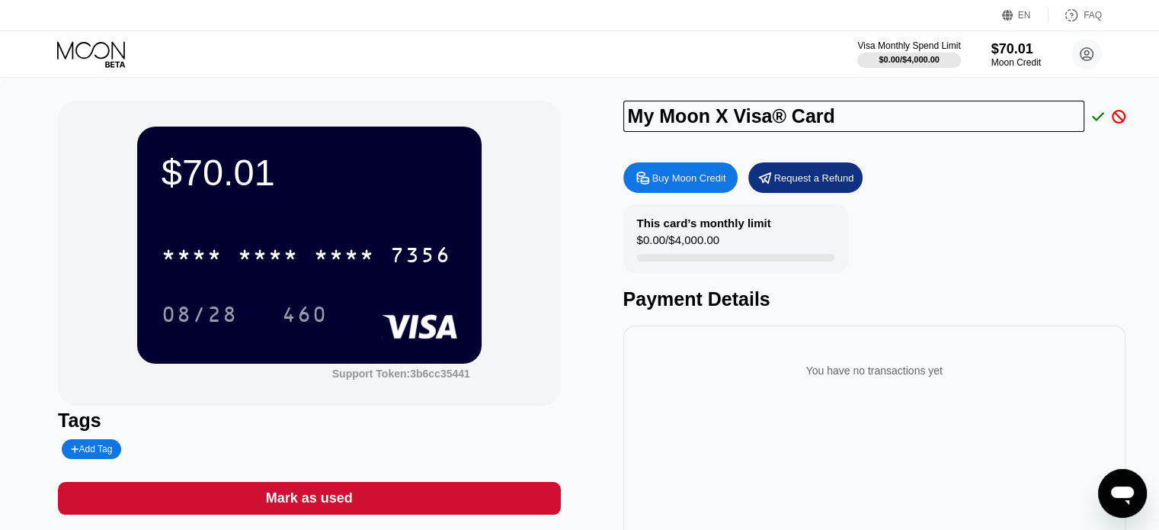
click at [1052, 229] on div "This card’s monthly limit $0.00 / $4,000.00 Payment Details" at bounding box center [874, 257] width 502 height 106
click at [1095, 118] on icon at bounding box center [1098, 117] width 12 height 14
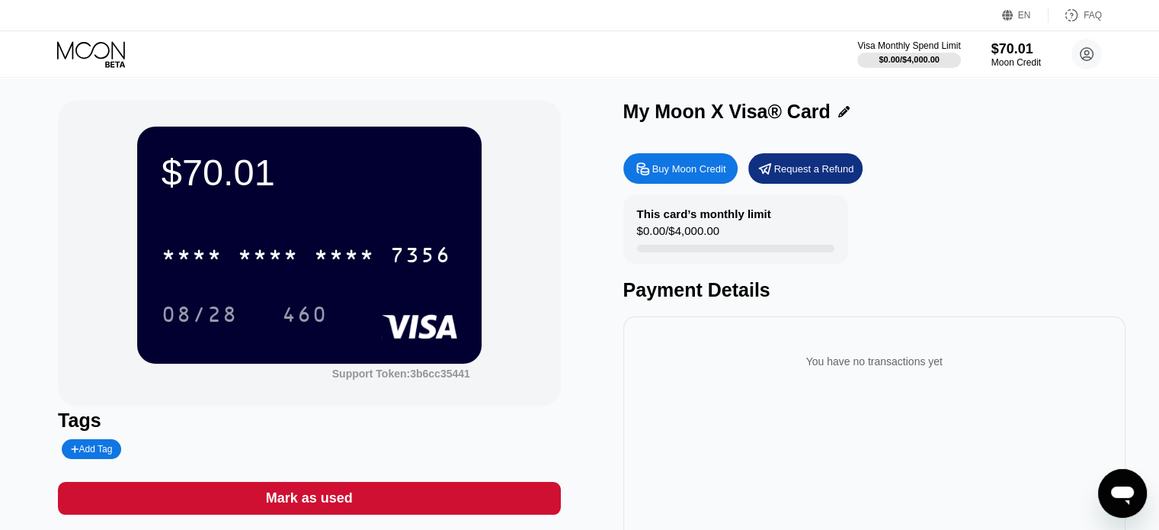
click at [427, 377] on div "Support Token: 3b6cc35441" at bounding box center [401, 373] width 138 height 12
click at [1113, 492] on icon "Открыть окно обмена сообщениями" at bounding box center [1122, 495] width 23 height 18
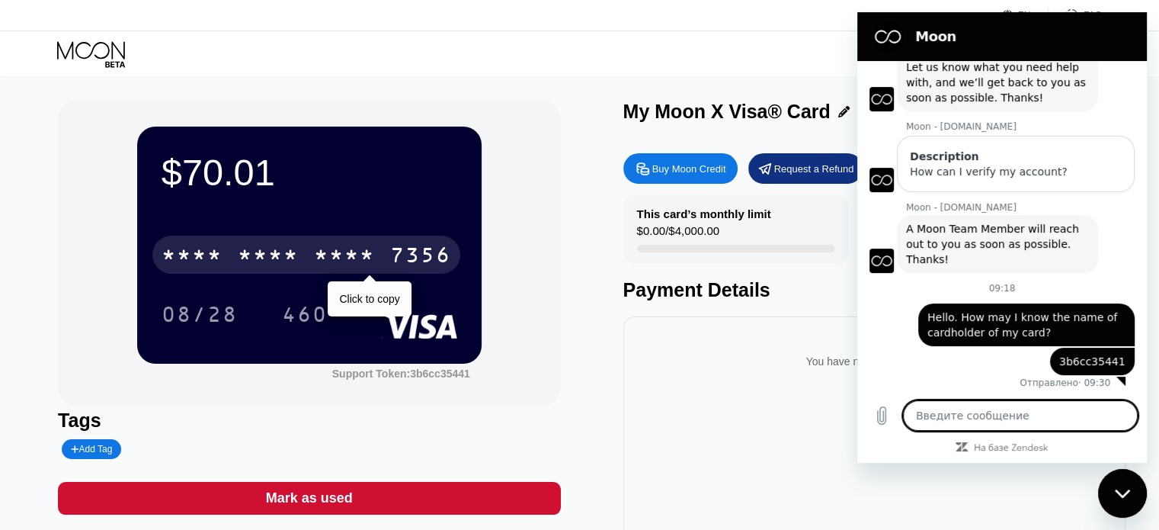
click at [381, 260] on div "* * * * * * * * * * * * 7356" at bounding box center [306, 254] width 308 height 38
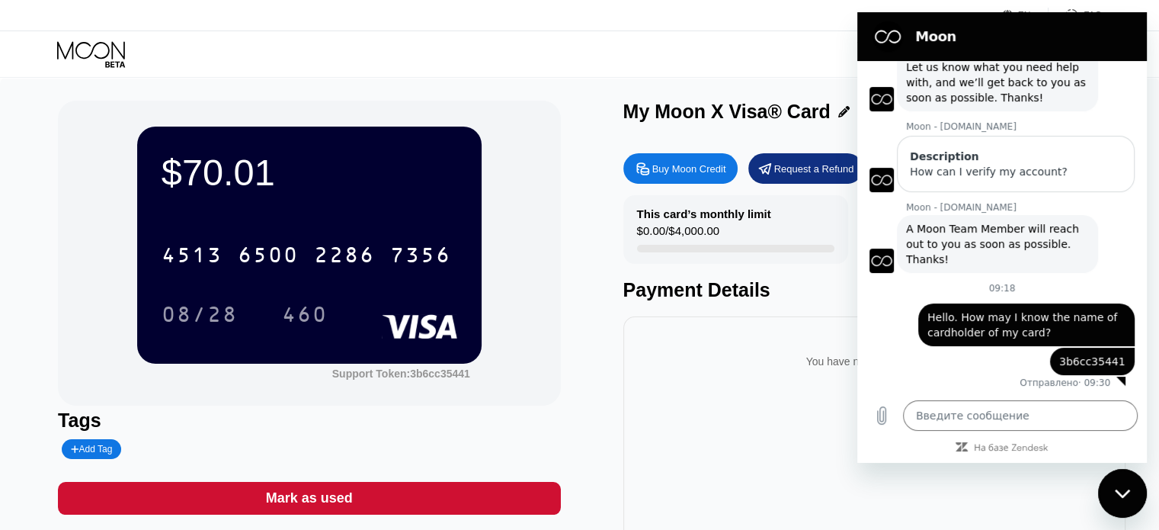
click at [15, 210] on div "$70.01 4513 6500 2286 7356 08/28 460 Support Token: 3b6cc35441 Tags Add Tag Mar…" at bounding box center [579, 349] width 1159 height 543
click at [588, 411] on div "$70.01 4513 6500 2286 7356 08/28 460 Support Token: 3b6cc35441 Tags Add Tag Mar…" at bounding box center [579, 342] width 1043 height 482
click at [1125, 489] on icon "Закрыть окно обмена сообщениями" at bounding box center [1123, 493] width 16 height 10
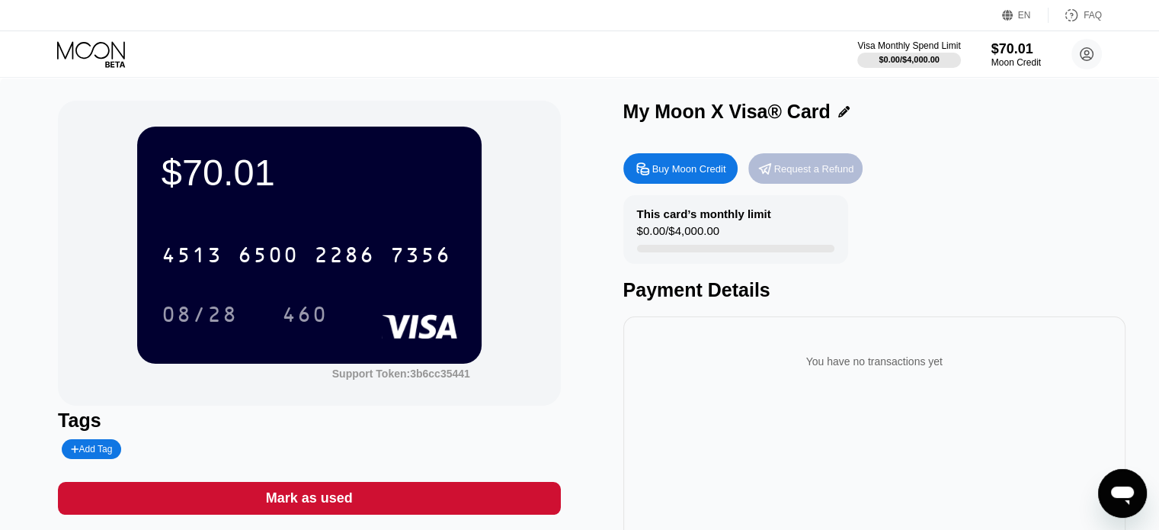
click at [793, 175] on div "Request a Refund" at bounding box center [814, 168] width 80 height 13
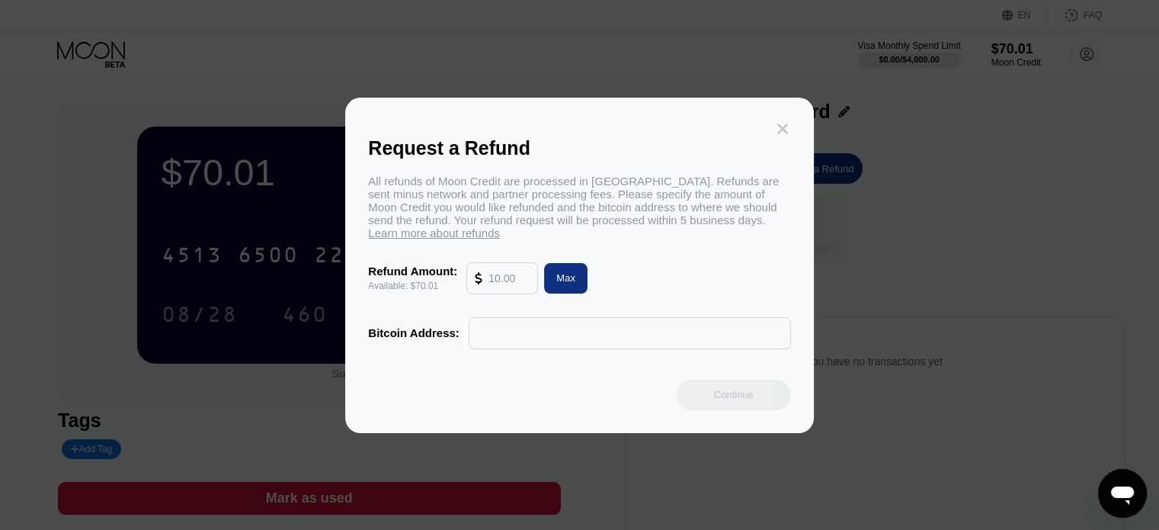
click at [782, 120] on icon at bounding box center [782, 128] width 17 height 17
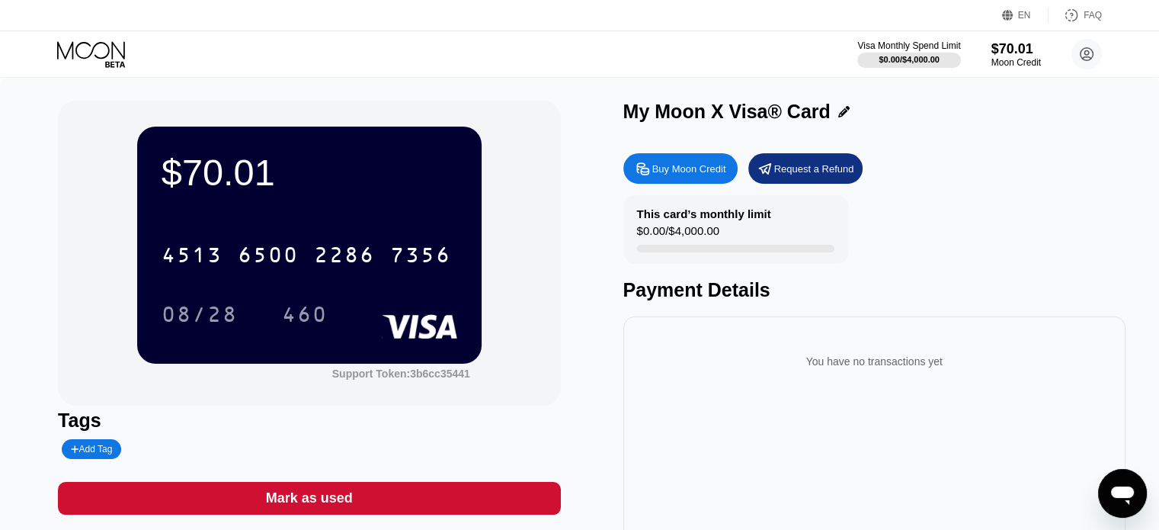
click at [1119, 492] on icon "Открыть окно обмена сообщениями" at bounding box center [1122, 495] width 23 height 18
type textarea "x"
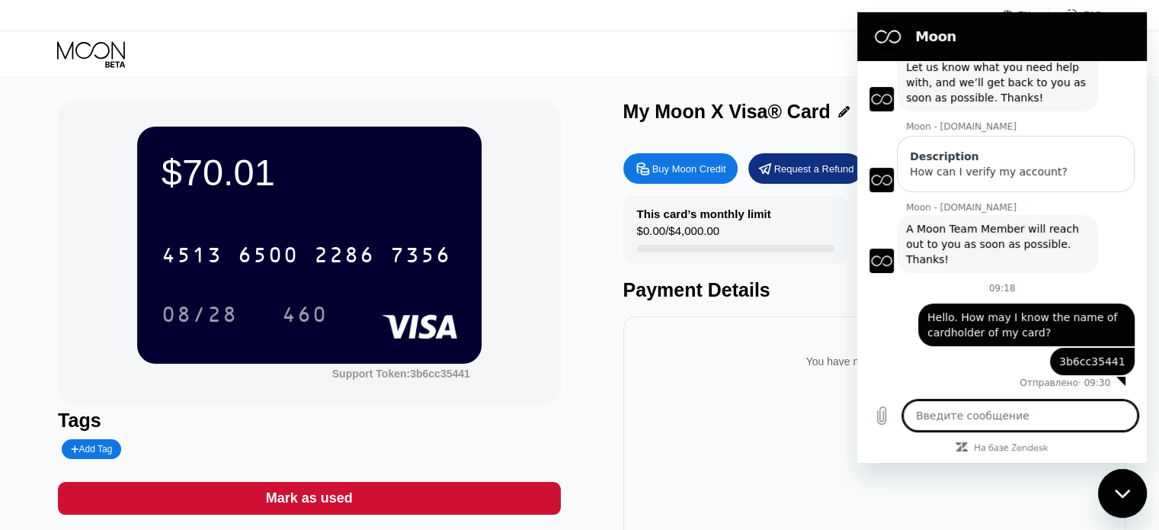
click at [593, 383] on div "$70.01 4513 6500 2286 7356 08/28 460 Support Token: 3b6cc35441 Tags Add Tag Mar…" at bounding box center [579, 342] width 1043 height 482
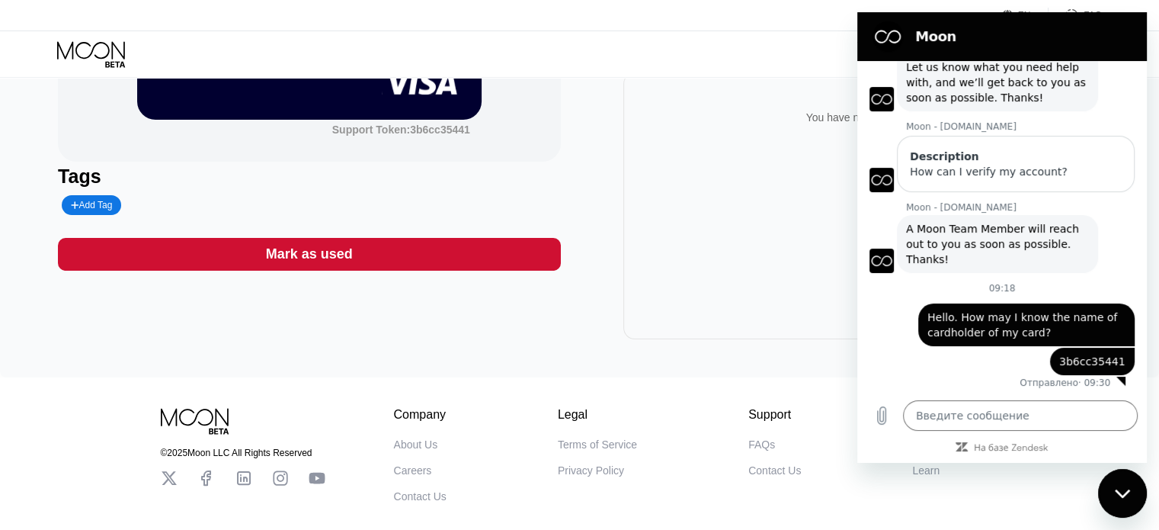
scroll to position [25, 0]
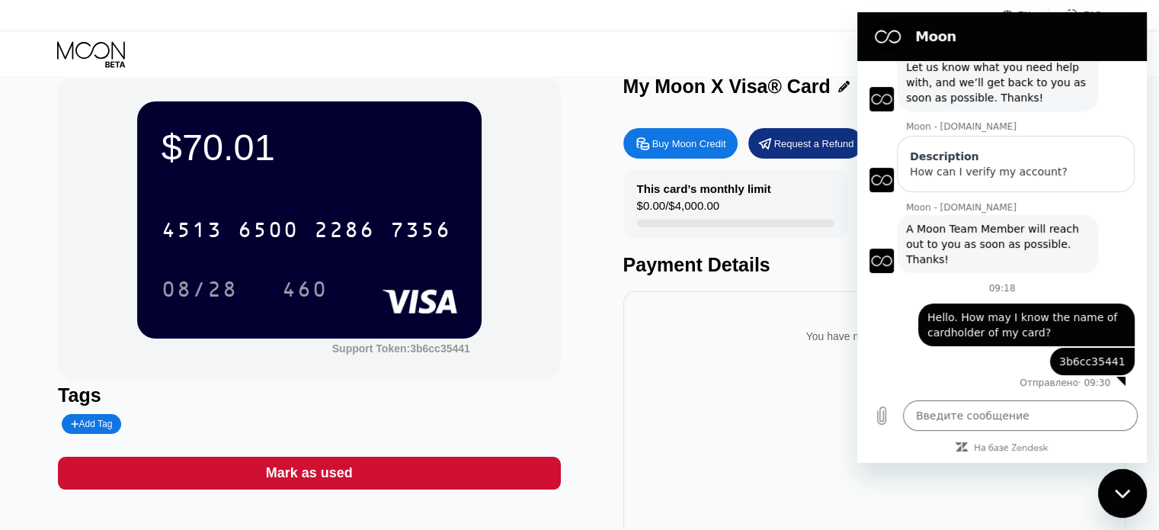
click at [18, 295] on div "$70.01 4513 6500 2286 7356 08/28 460 Support Token: 3b6cc35441 Tags Add Tag Mar…" at bounding box center [579, 324] width 1159 height 543
click at [790, 142] on div "Request a Refund" at bounding box center [814, 143] width 80 height 13
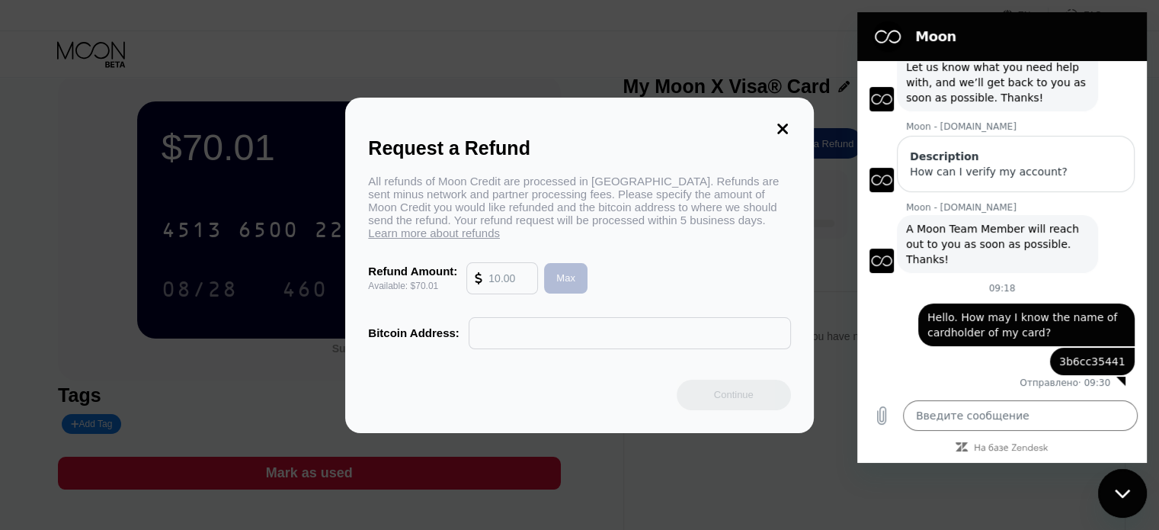
click at [570, 284] on div "Max" at bounding box center [565, 277] width 19 height 13
type input "70.01"
click at [520, 342] on input "text" at bounding box center [630, 333] width 306 height 30
click at [437, 239] on span "Learn more about refunds" at bounding box center [434, 232] width 132 height 13
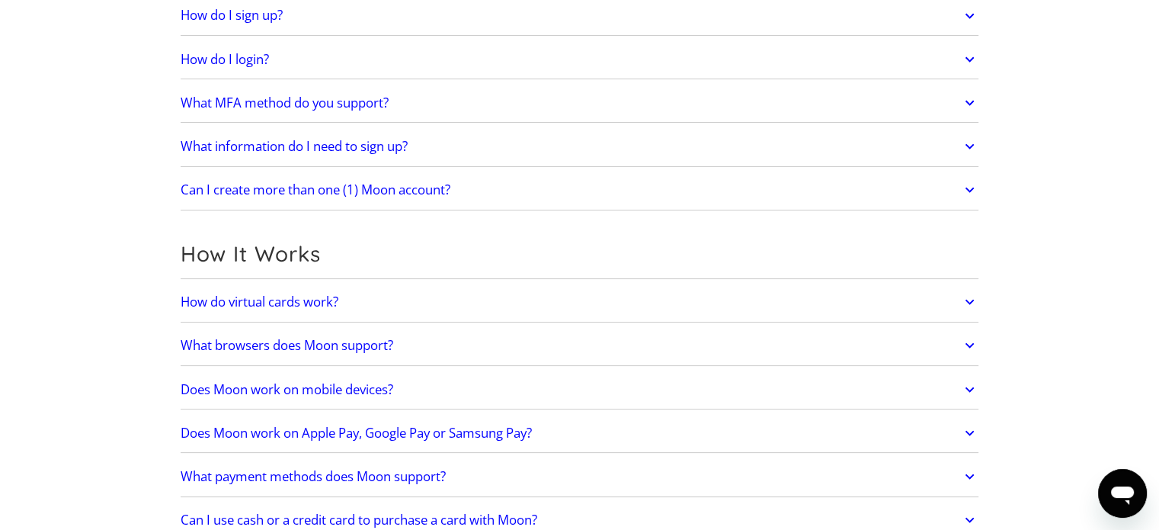
scroll to position [229, 0]
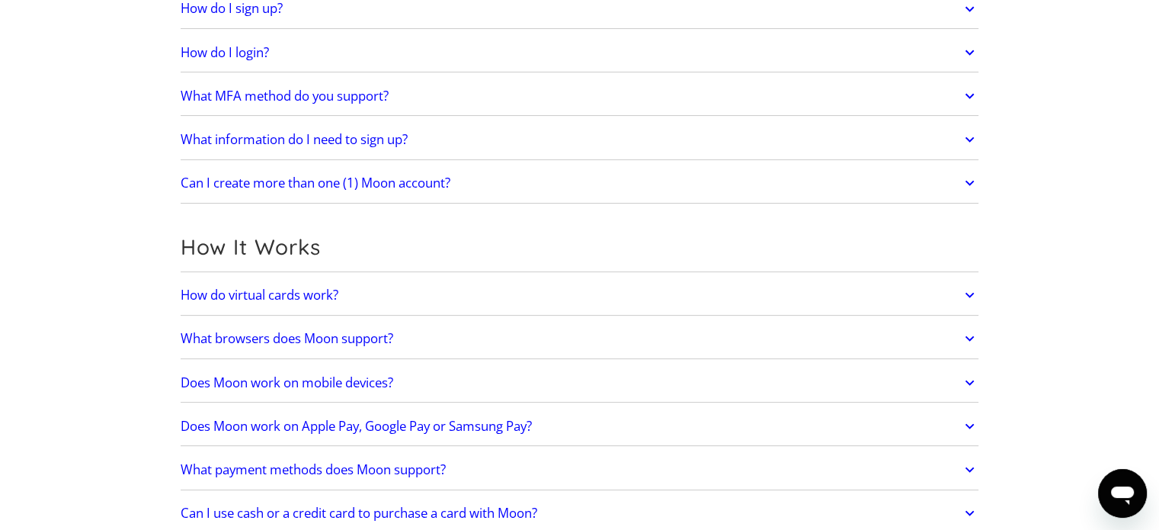
click at [972, 295] on icon at bounding box center [970, 294] width 18 height 27
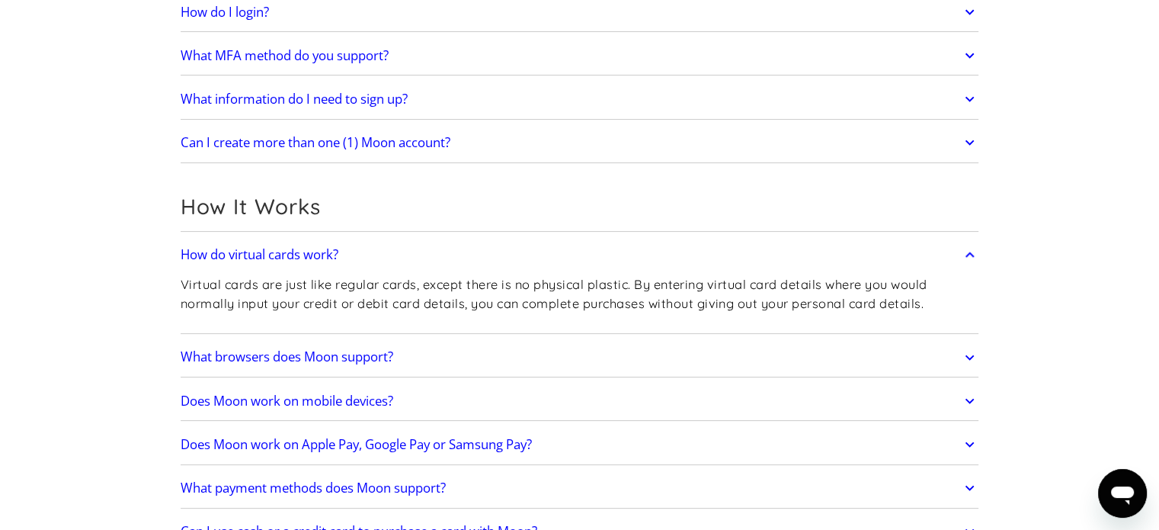
scroll to position [305, 0]
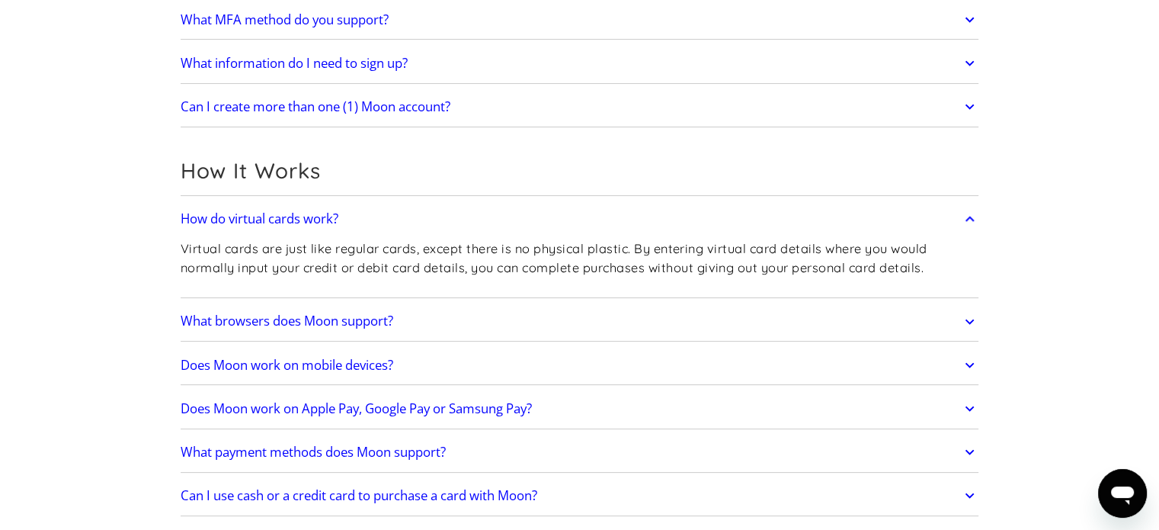
click at [461, 360] on link "Does Moon work on mobile devices?" at bounding box center [580, 365] width 799 height 32
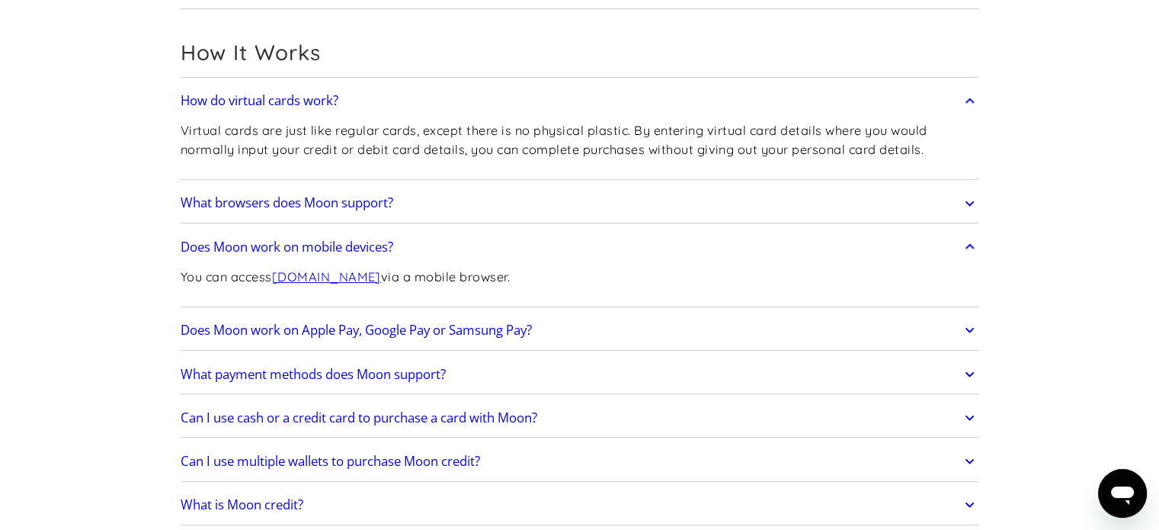
scroll to position [457, 0]
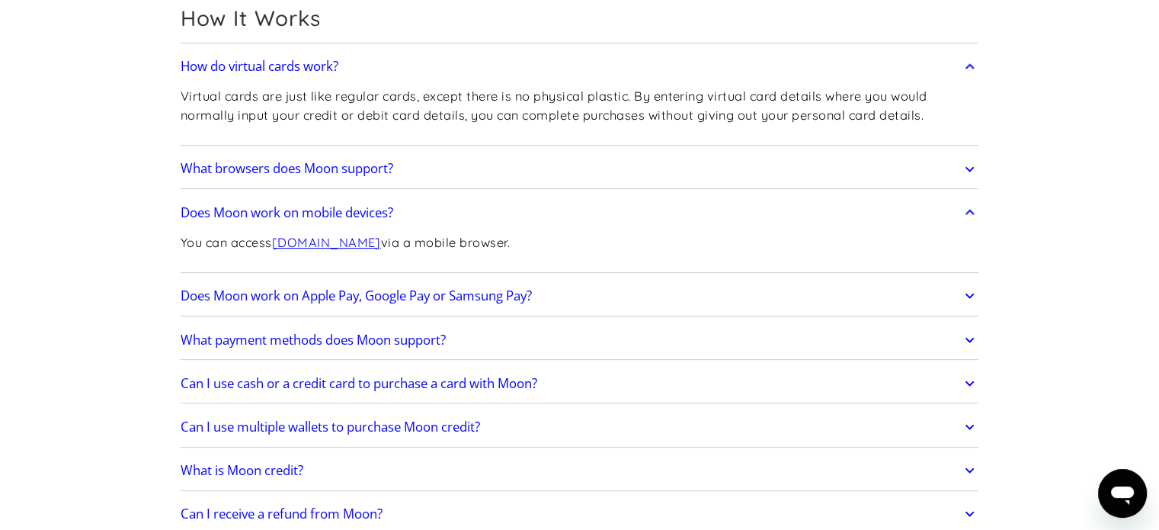
click at [287, 295] on h2 "Does Moon work on Apple Pay, Google Pay or Samsung Pay?" at bounding box center [356, 295] width 351 height 15
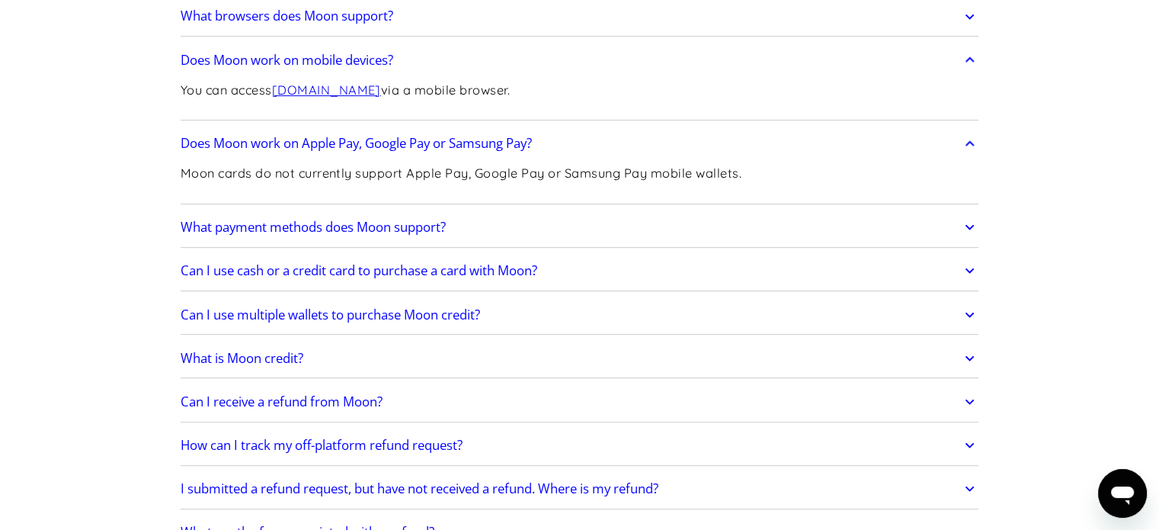
scroll to position [686, 0]
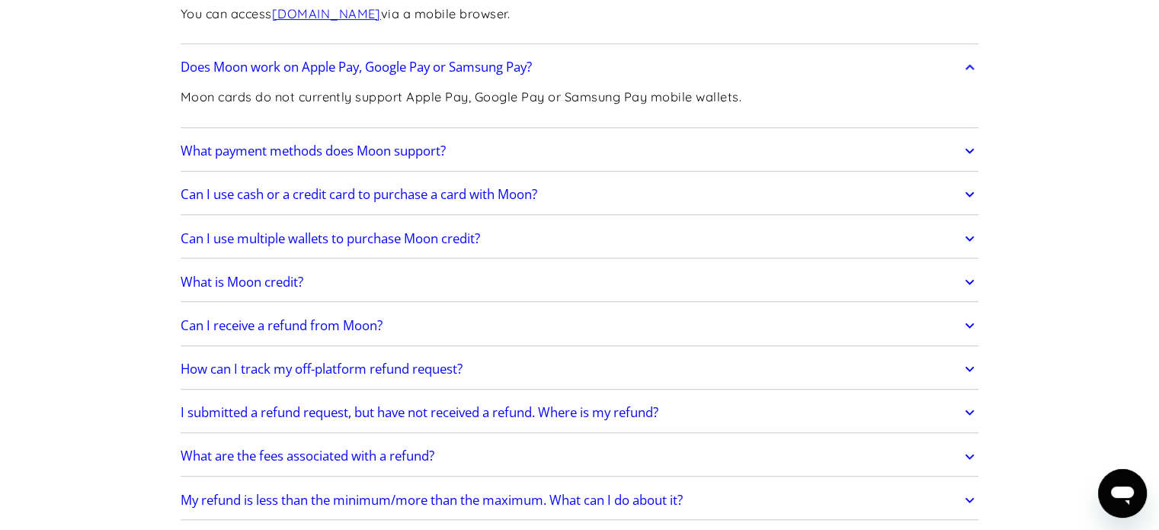
click at [421, 145] on h2 "What payment methods does Moon support?" at bounding box center [313, 150] width 265 height 15
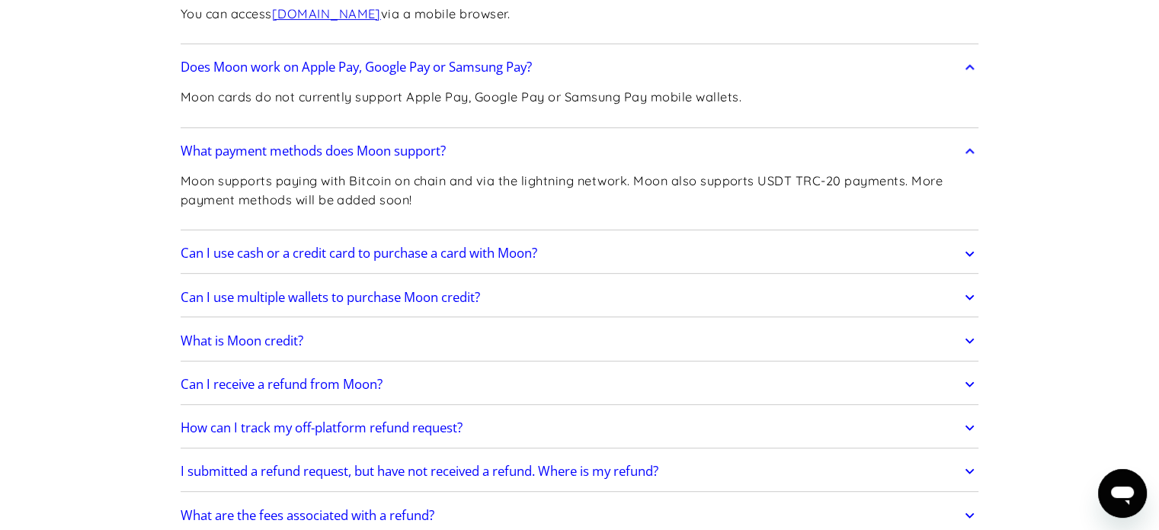
click at [215, 258] on h2 "Can I use cash or a credit card to purchase a card with Moon?" at bounding box center [359, 252] width 357 height 15
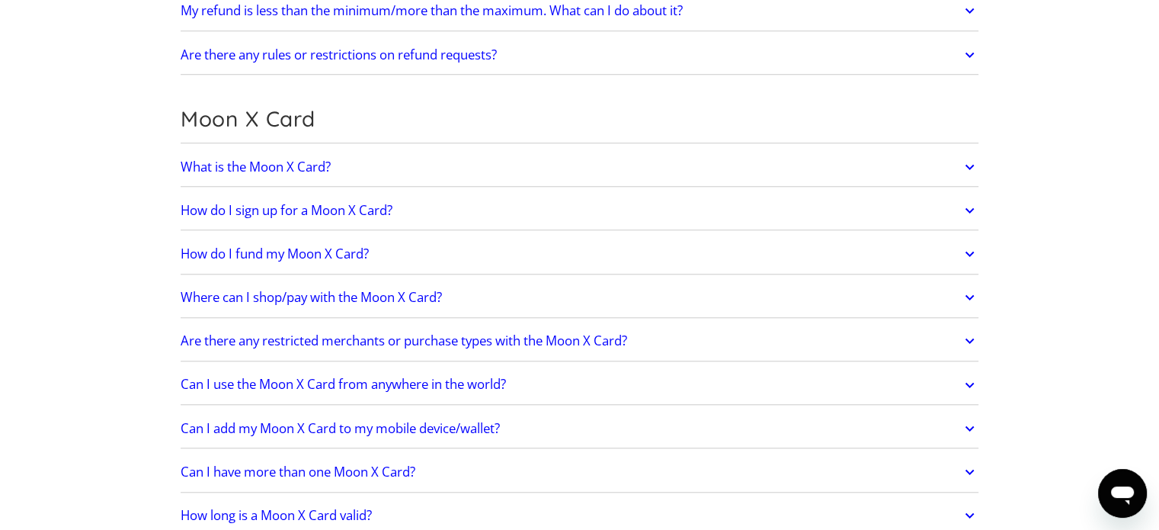
scroll to position [1295, 0]
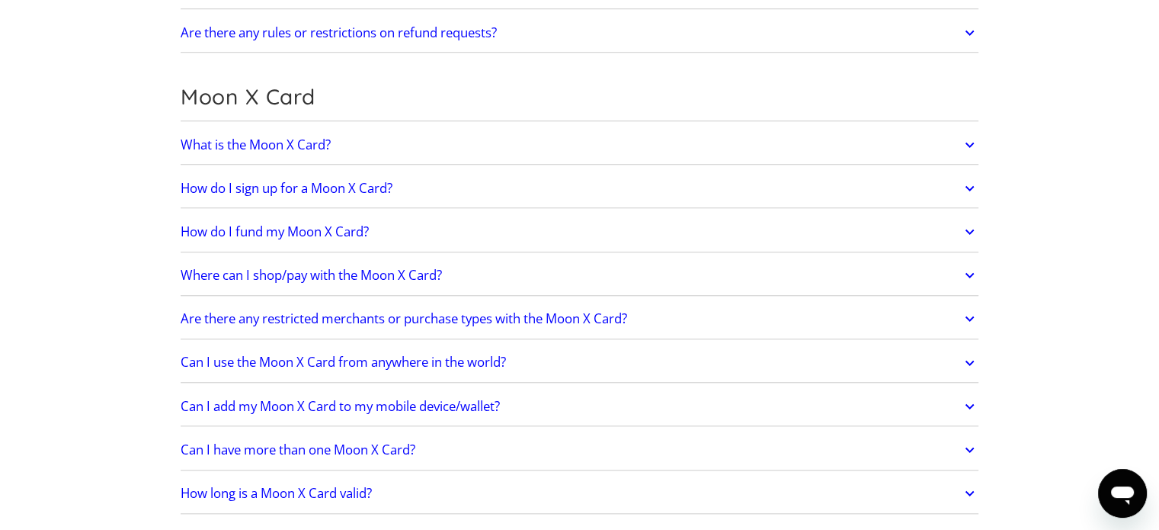
click at [247, 280] on h2 "Where can I shop/pay with the Moon X Card?" at bounding box center [311, 274] width 261 height 15
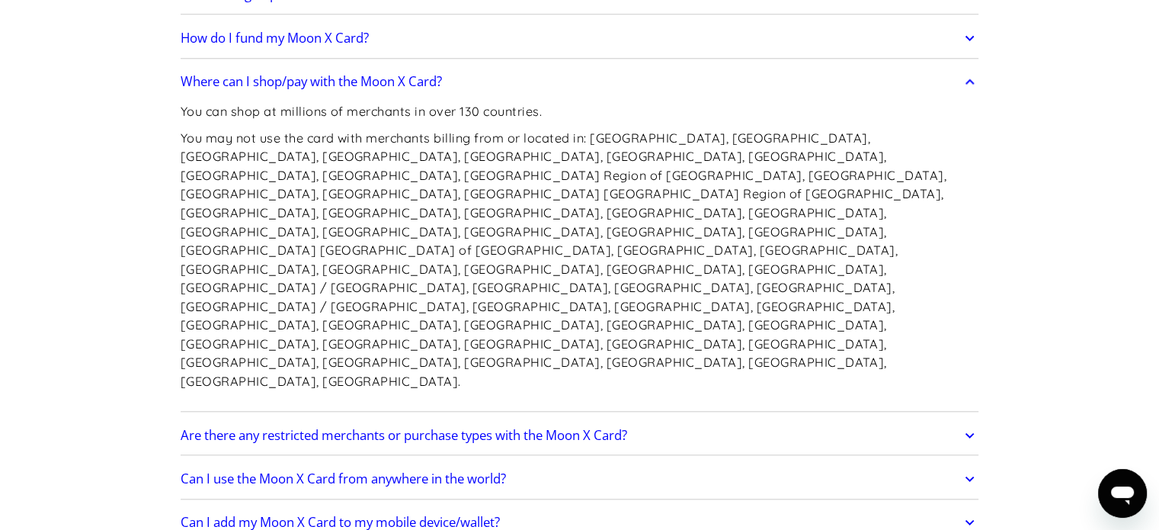
scroll to position [1524, 0]
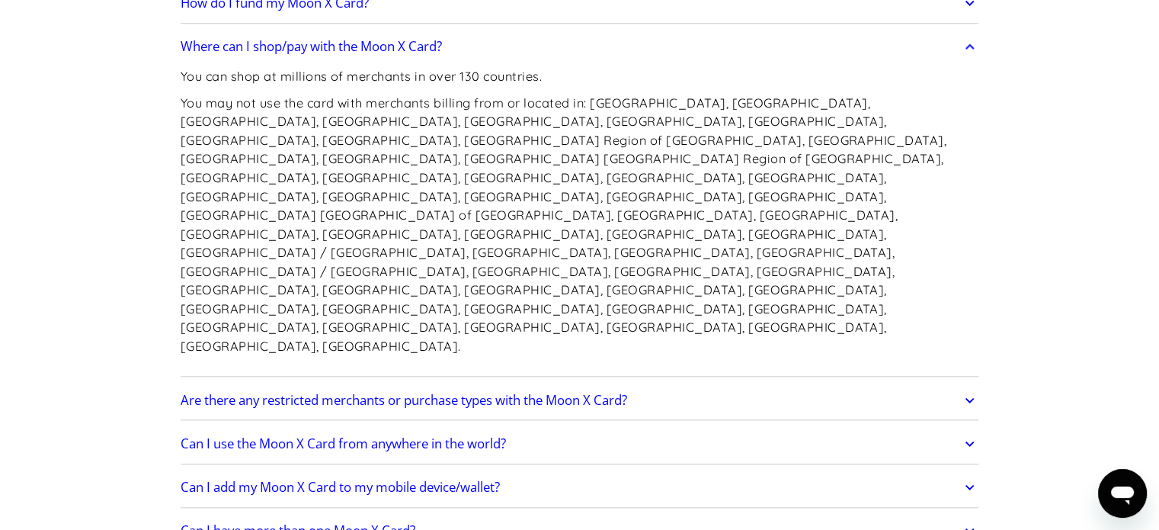
click at [225, 380] on div "Are there any restricted merchants or purchase types with the Moon X Card? Cert…" at bounding box center [580, 400] width 799 height 40
click at [241, 384] on link "Are there any restricted merchants or purchase types with the Moon X Card?" at bounding box center [580, 400] width 799 height 32
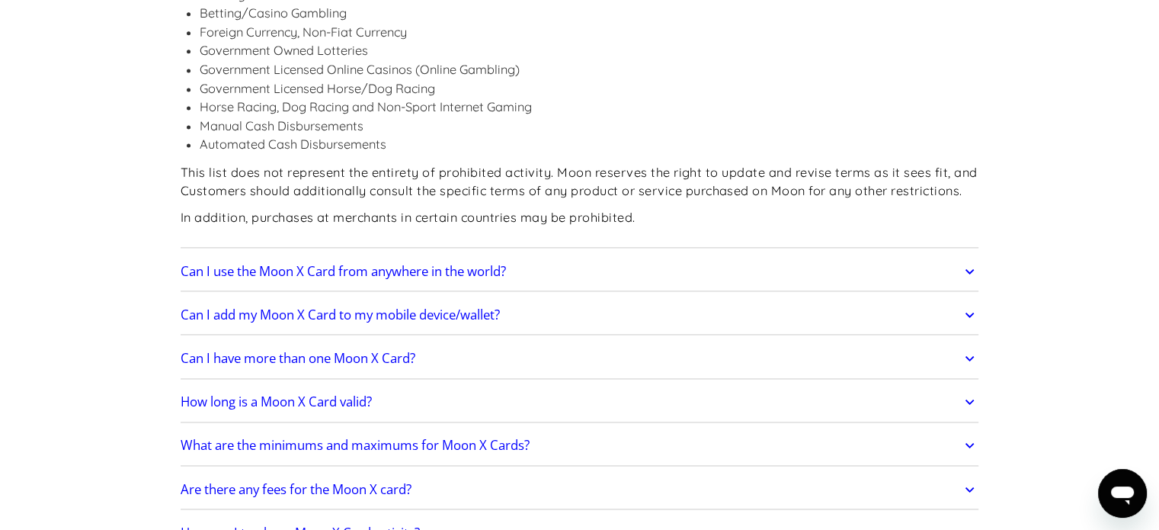
scroll to position [2134, 0]
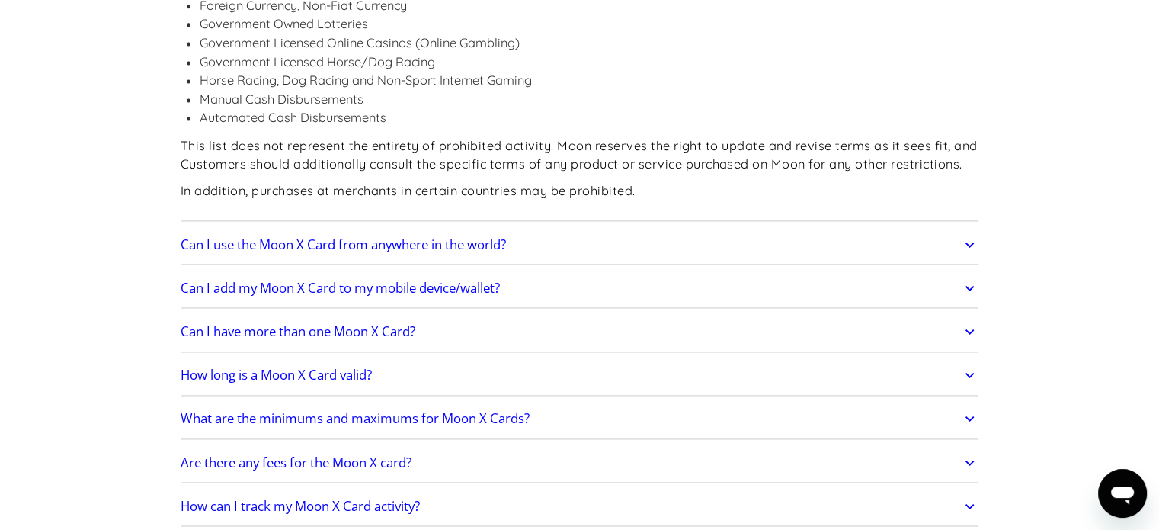
click at [232, 280] on h2 "Can I add my Moon X Card to my mobile device/wallet?" at bounding box center [340, 287] width 319 height 15
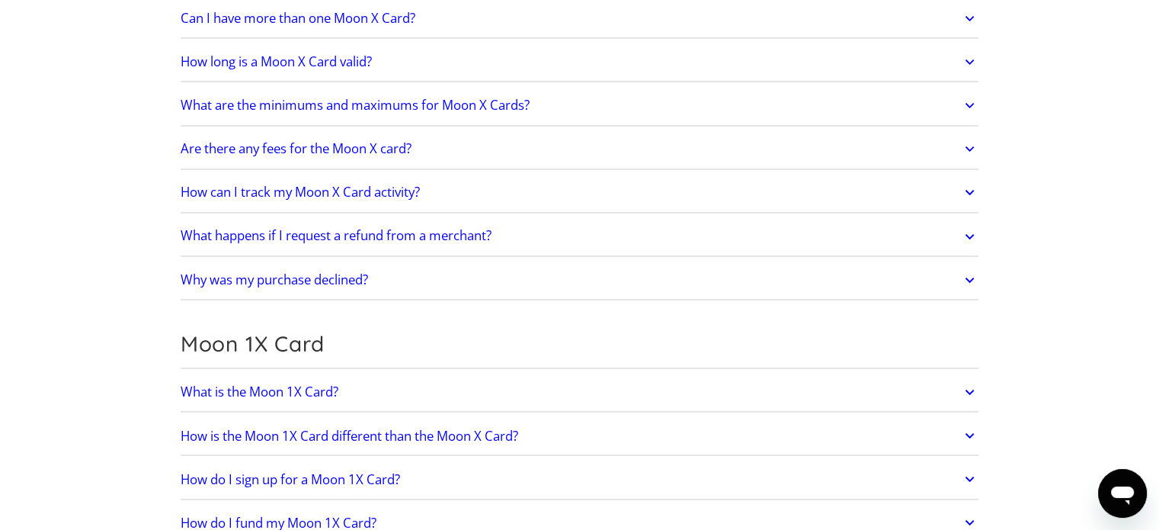
scroll to position [2515, 0]
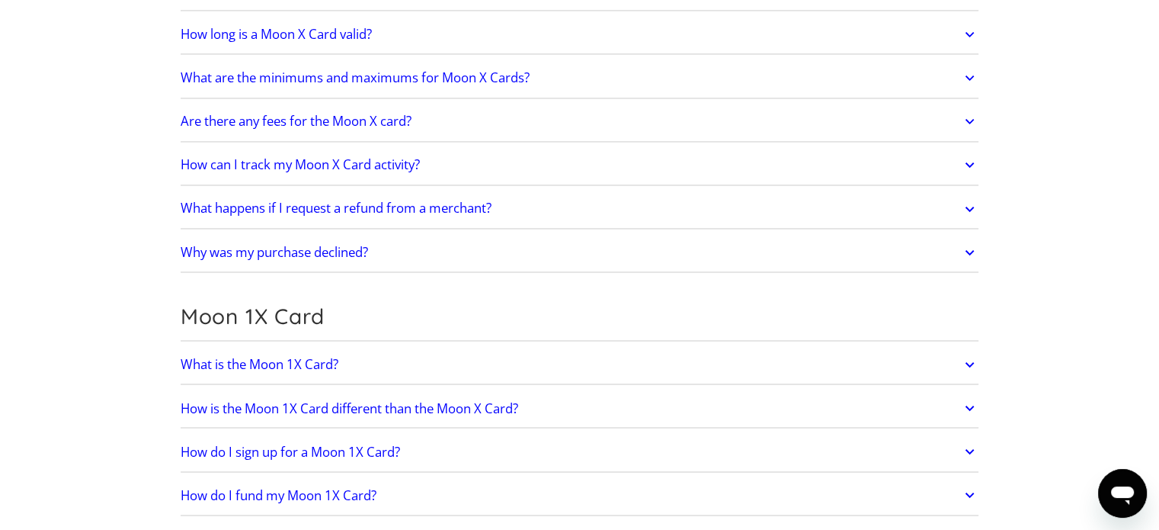
click at [368, 245] on h2 "Why was my purchase declined?" at bounding box center [274, 252] width 187 height 15
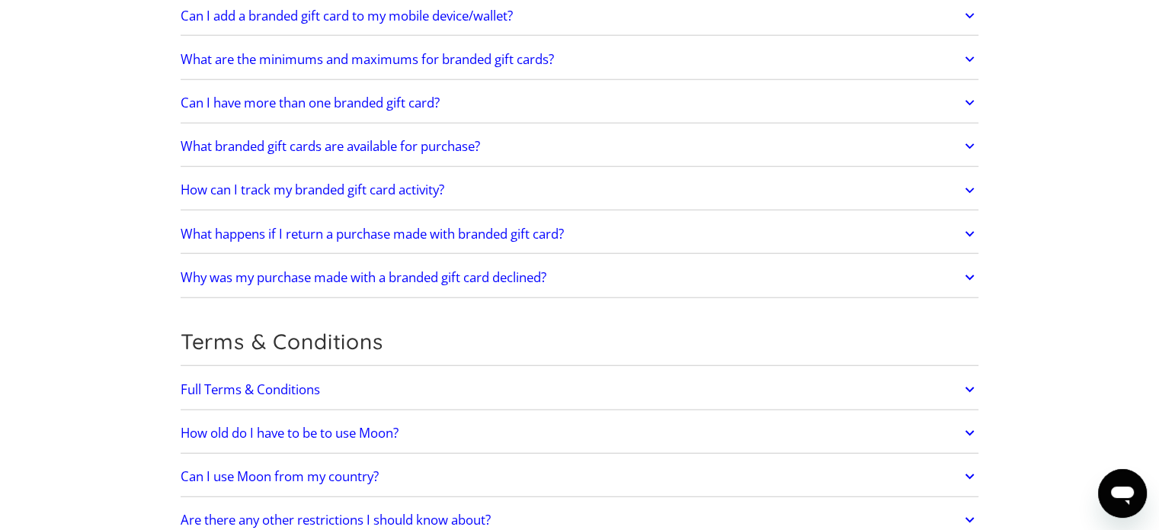
scroll to position [3963, 0]
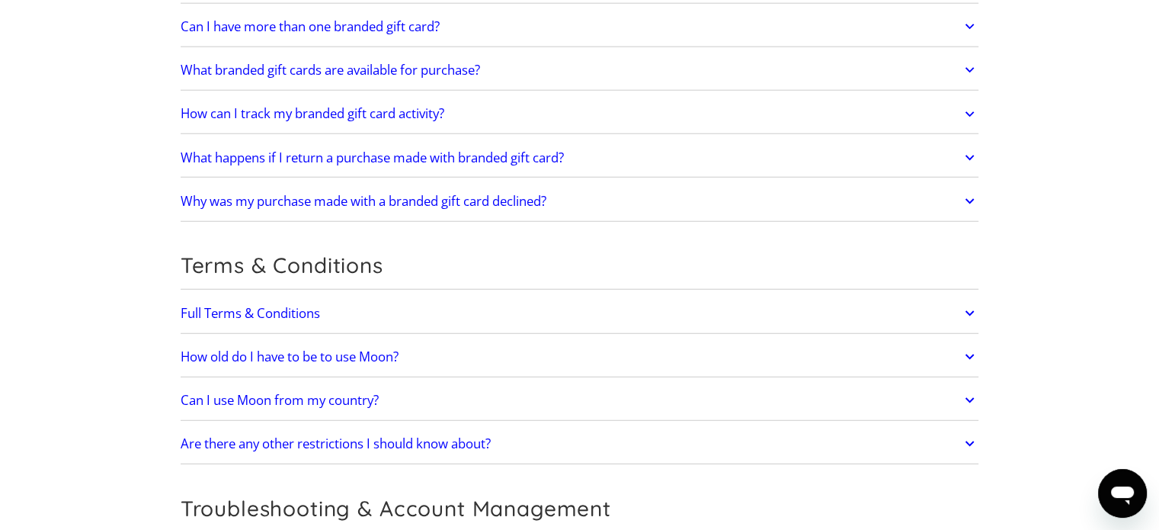
click at [246, 392] on h2 "Can I use Moon from my country?" at bounding box center [280, 399] width 198 height 15
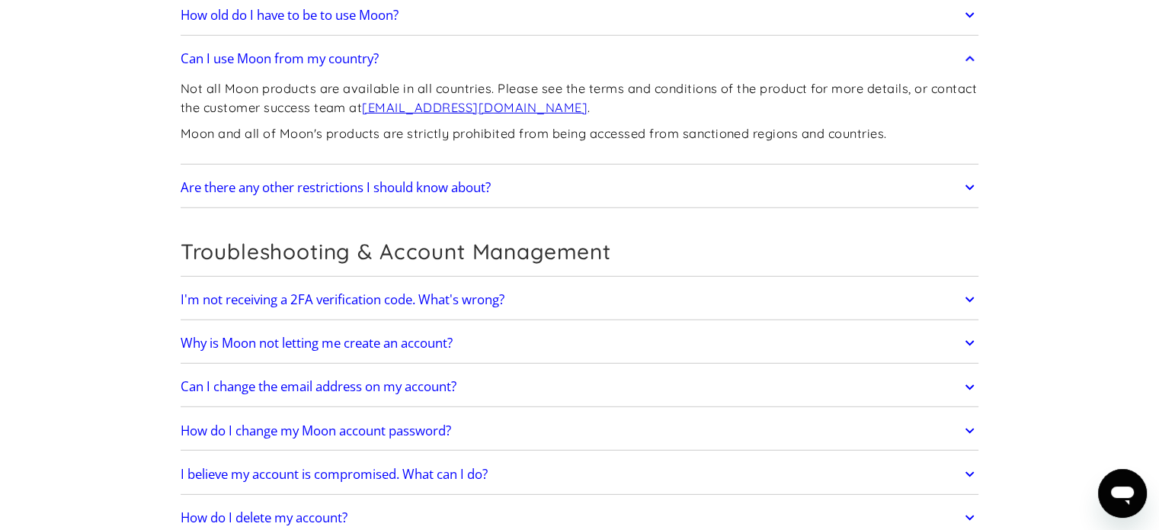
scroll to position [4344, 0]
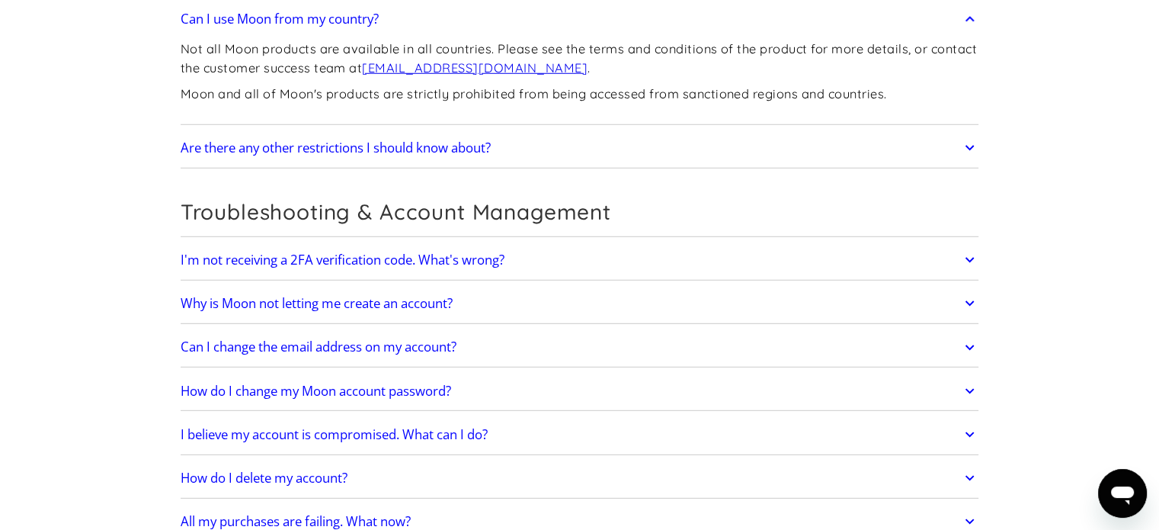
click at [267, 252] on h2 "I'm not receiving a 2FA verification code. What's wrong?" at bounding box center [343, 259] width 324 height 15
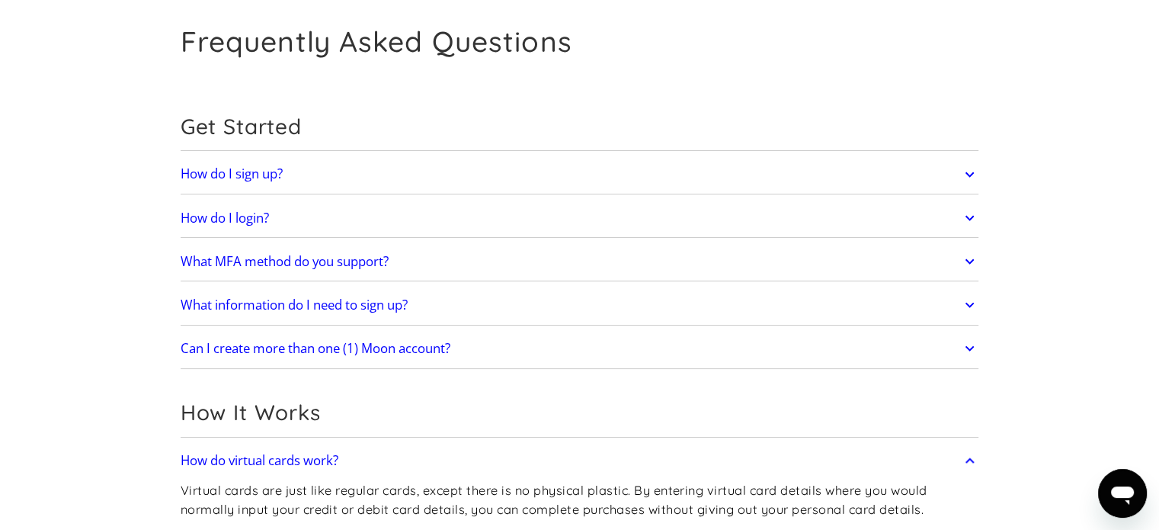
scroll to position [0, 0]
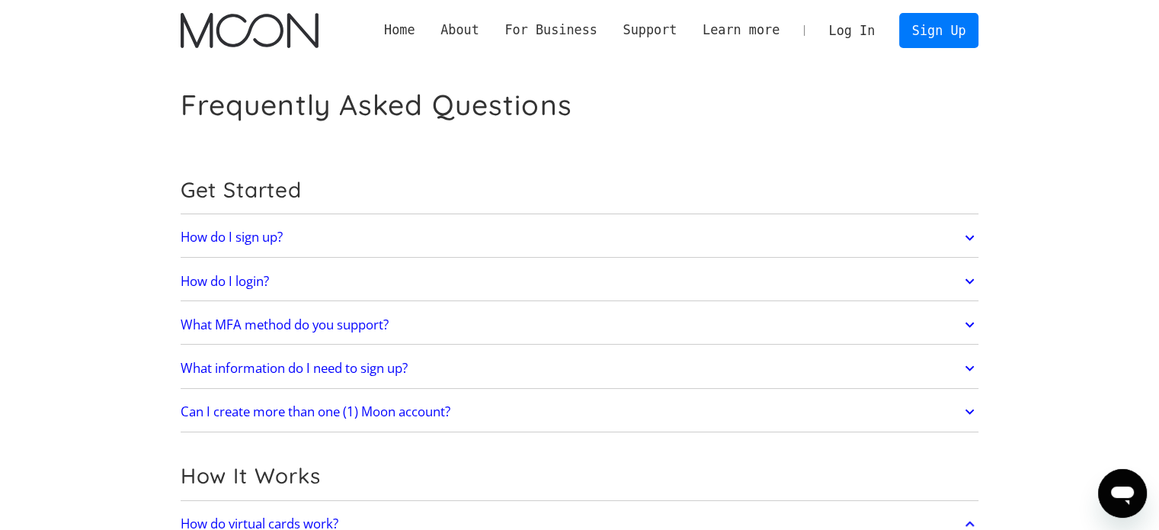
click at [847, 38] on link "Log In" at bounding box center [852, 31] width 72 height 34
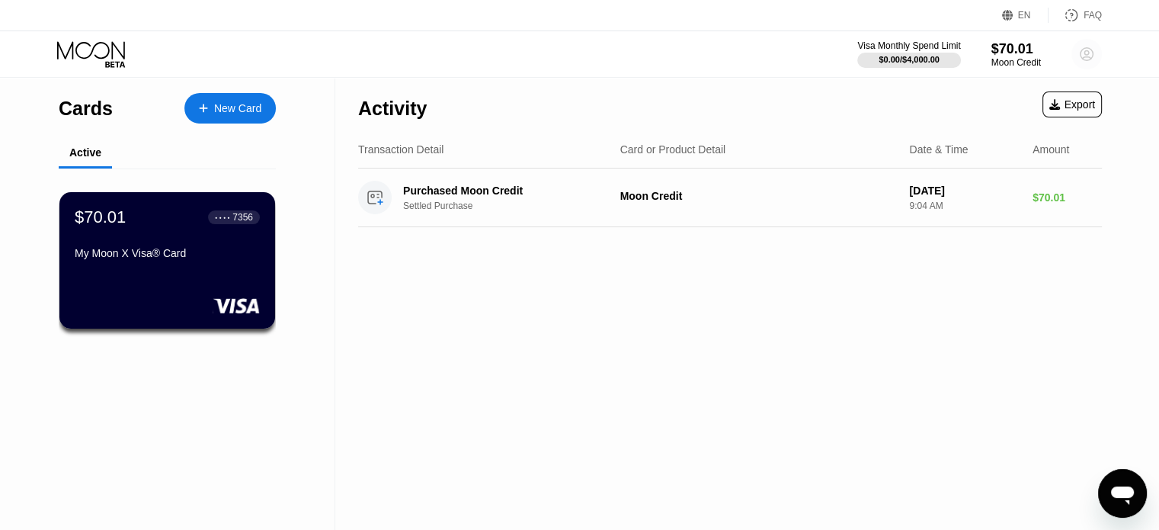
click at [1087, 54] on icon at bounding box center [1087, 54] width 8 height 8
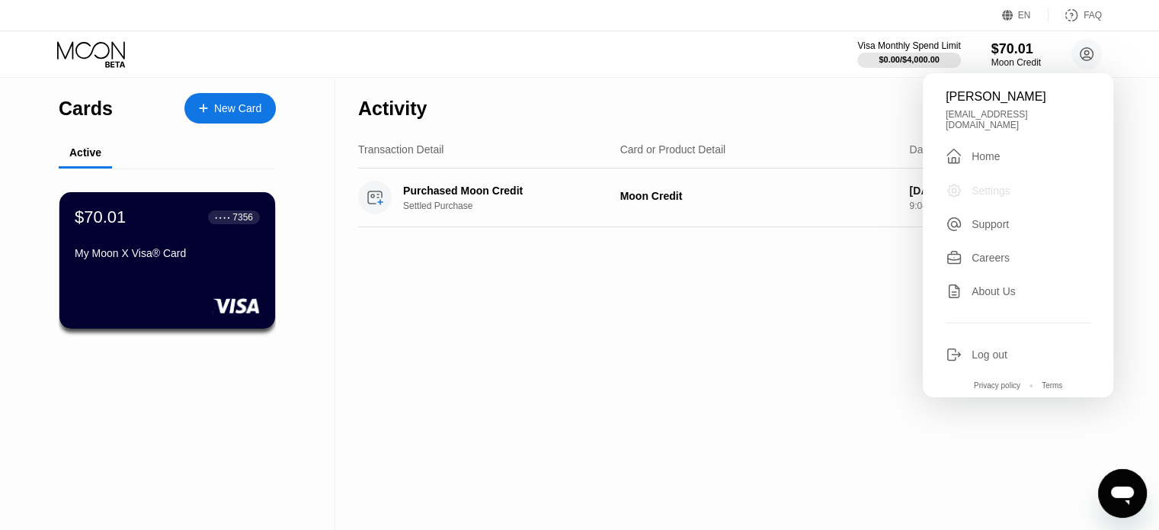
click at [975, 184] on div "Settings" at bounding box center [991, 190] width 39 height 12
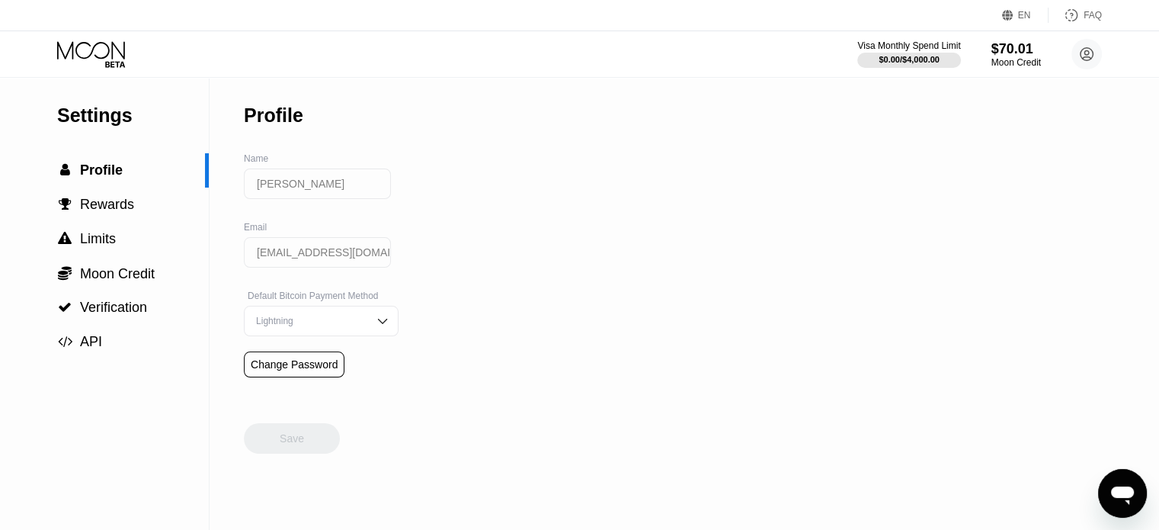
click at [344, 186] on input "[PERSON_NAME]" at bounding box center [317, 183] width 147 height 30
drag, startPoint x: 343, startPoint y: 187, endPoint x: 212, endPoint y: 196, distance: 131.3
click at [212, 196] on div "Settings  Profile  Rewards  Limits  Moon Credit  Verification  API Profil…" at bounding box center [579, 304] width 1159 height 452
click at [609, 233] on div "Settings  Profile  Rewards  Limits  Moon Credit  Verification  API Profil…" at bounding box center [579, 304] width 1159 height 452
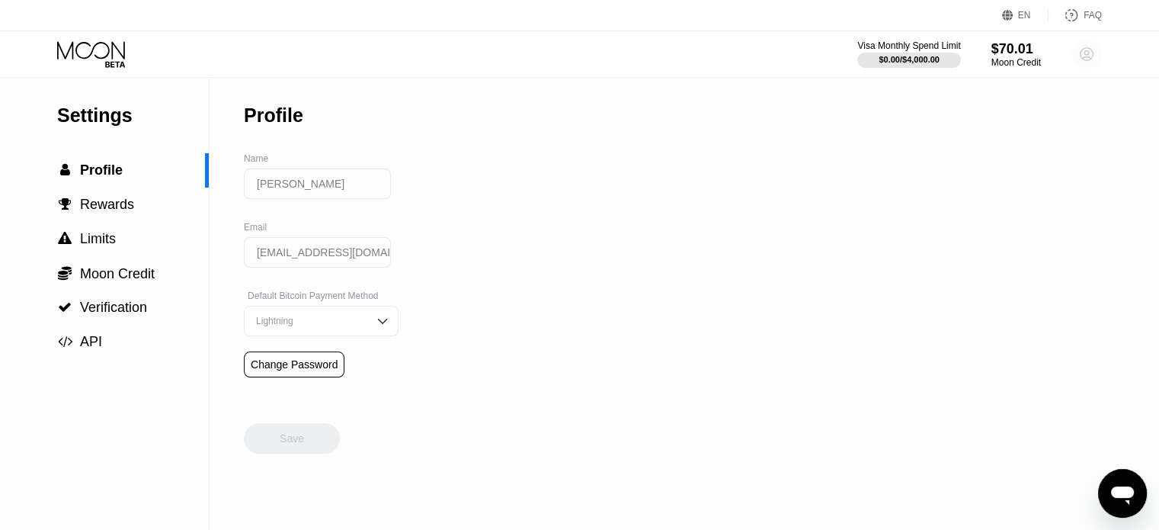
click at [1081, 55] on icon at bounding box center [1087, 54] width 13 height 13
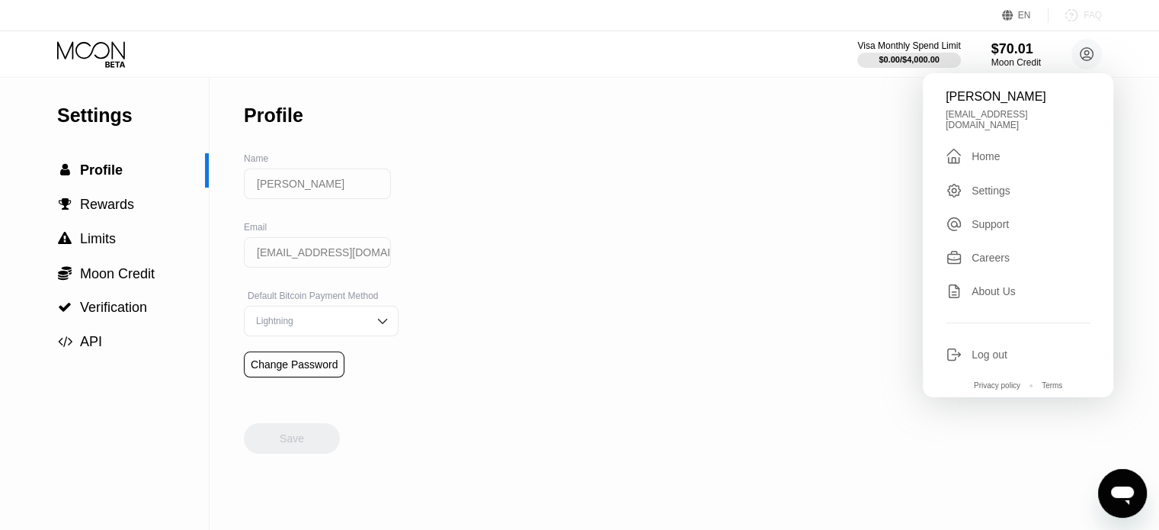
click at [1087, 14] on div "FAQ" at bounding box center [1093, 15] width 18 height 11
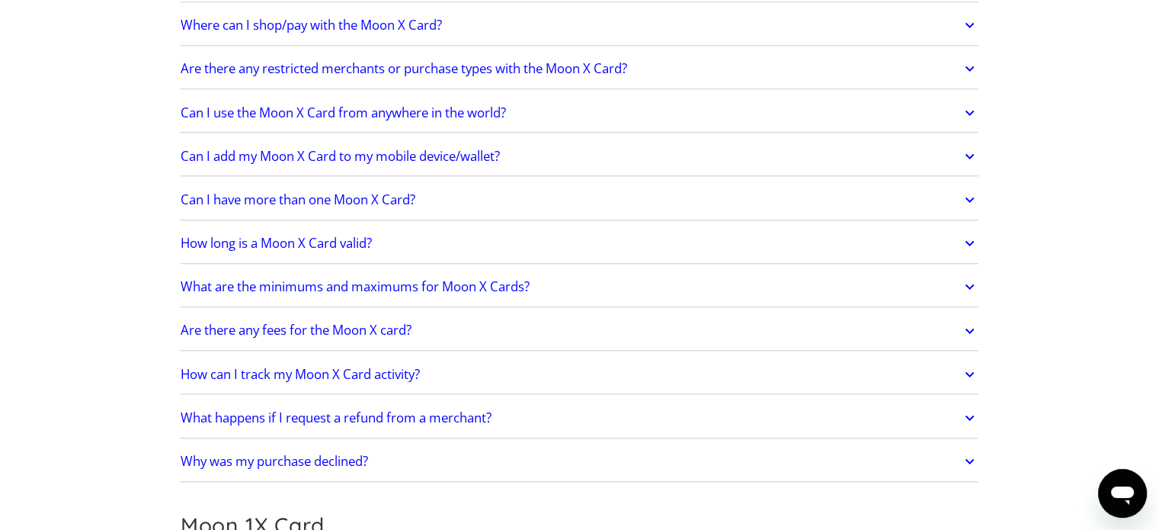
scroll to position [1340, 0]
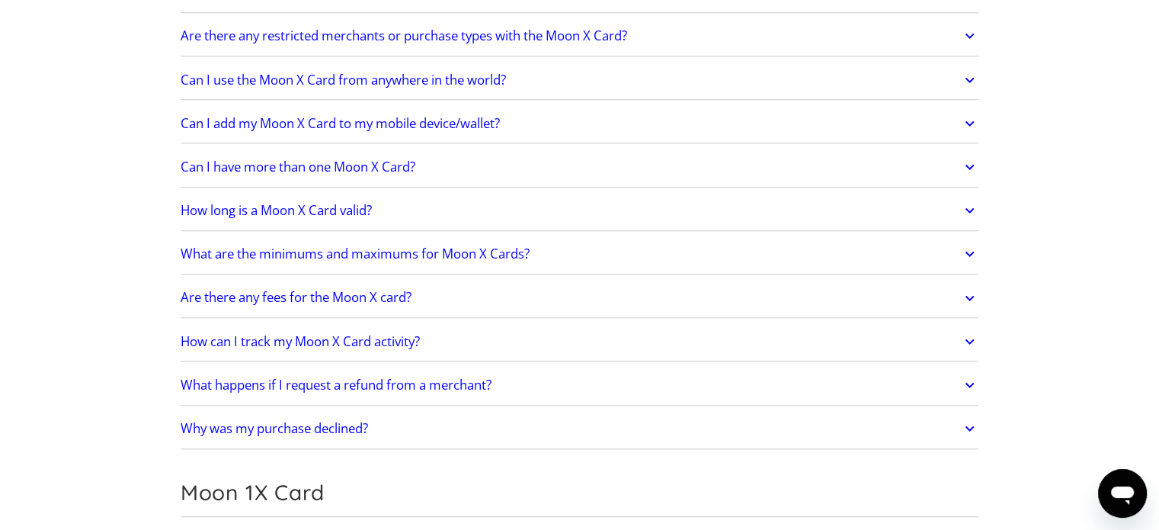
click at [333, 377] on h2 "What happens if I request a refund from a merchant?" at bounding box center [336, 384] width 311 height 15
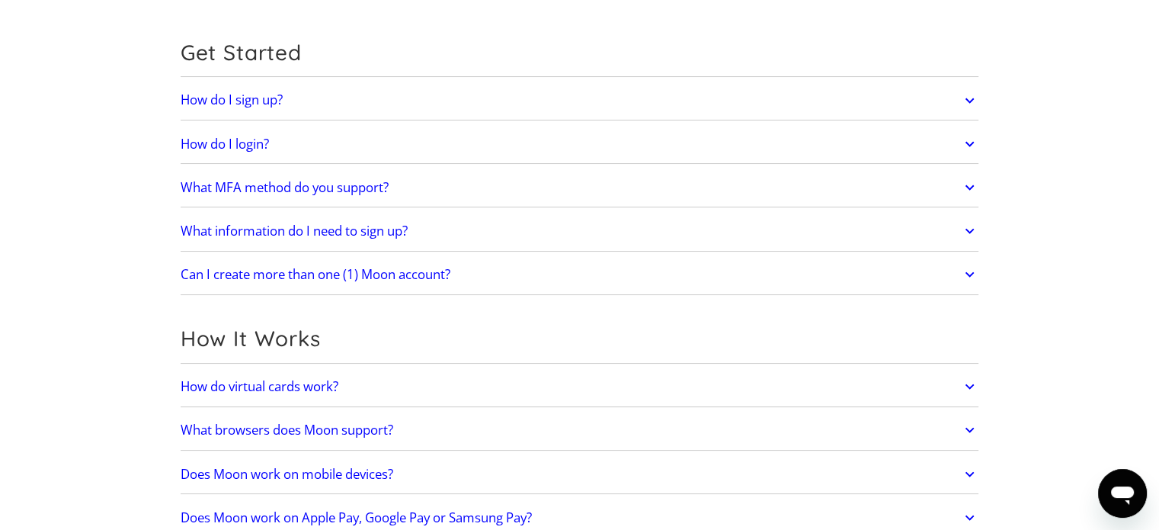
scroll to position [0, 0]
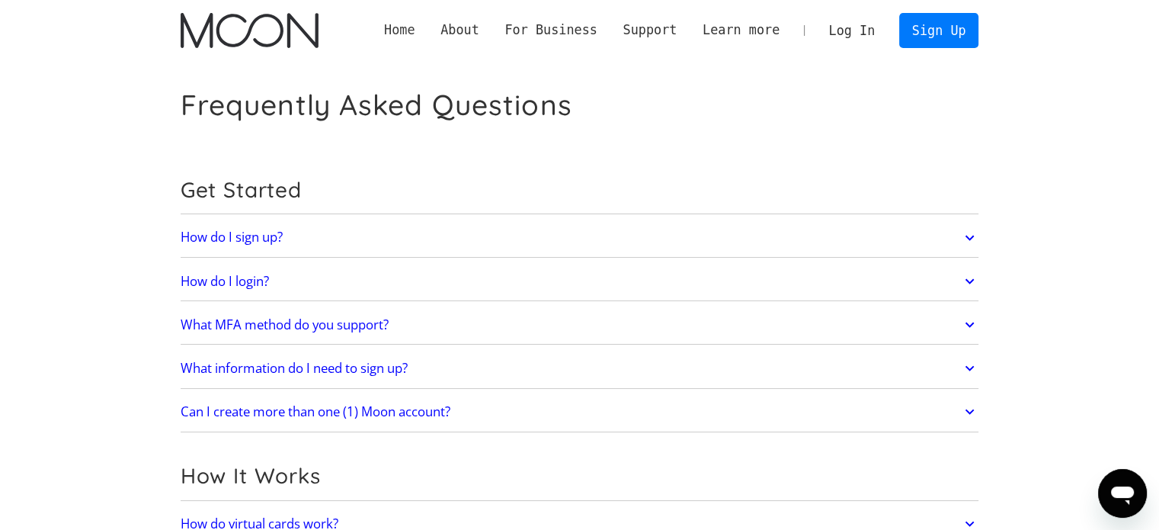
click at [425, 28] on link "Home" at bounding box center [399, 30] width 56 height 19
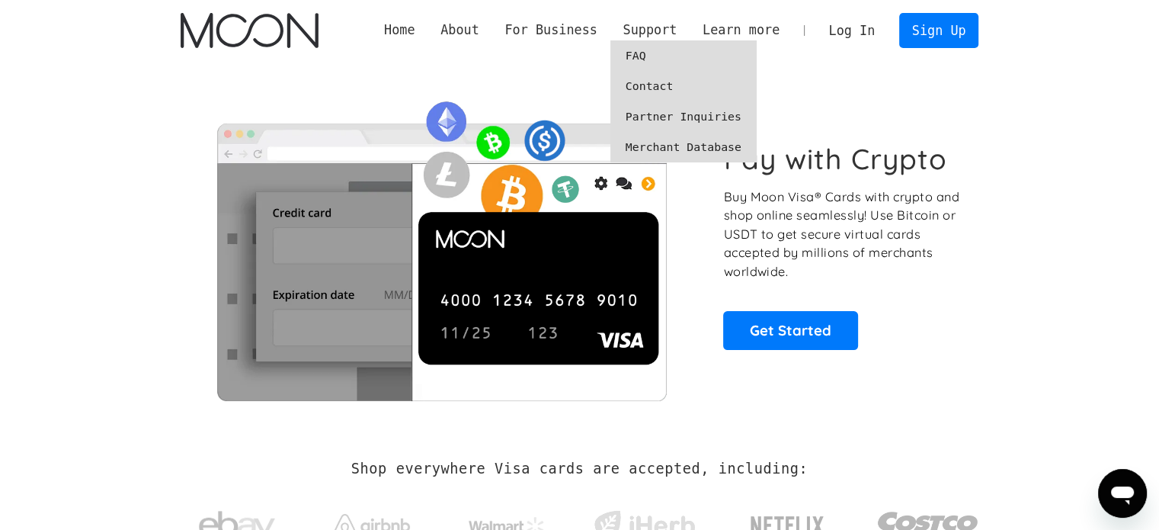
click at [667, 85] on link "Contact" at bounding box center [683, 86] width 146 height 30
